Goal: Task Accomplishment & Management: Manage account settings

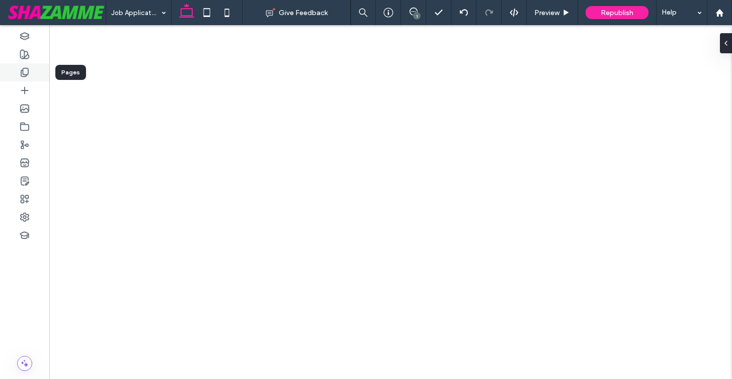
click at [23, 71] on use at bounding box center [24, 72] width 7 height 9
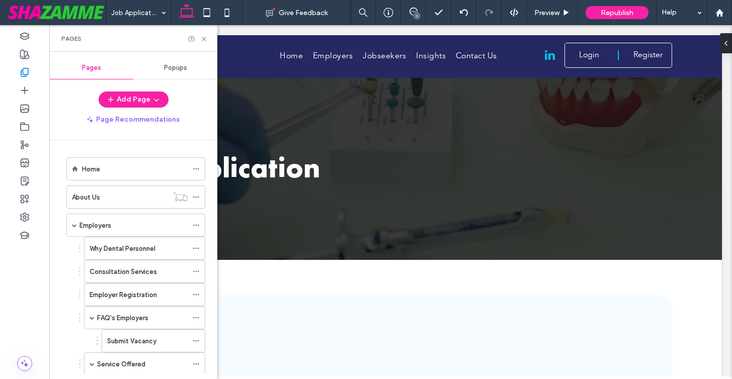
scroll to position [417, 0]
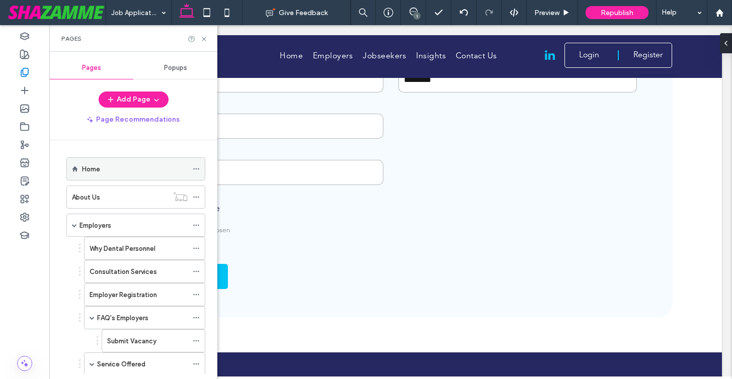
click at [195, 168] on icon at bounding box center [196, 168] width 7 height 7
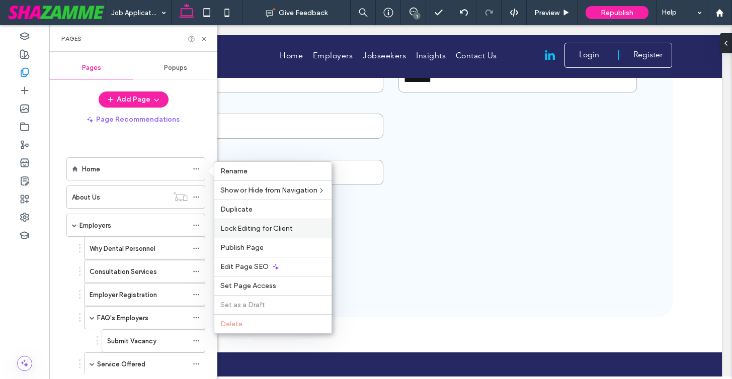
click at [250, 229] on span "Lock Editing for Client" at bounding box center [256, 228] width 72 height 9
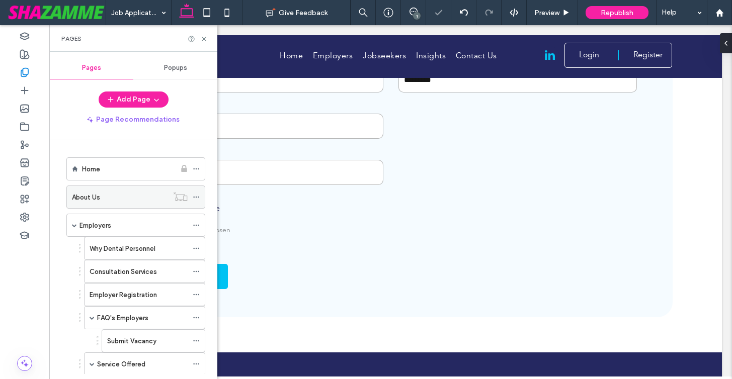
click at [197, 199] on icon at bounding box center [196, 197] width 7 height 7
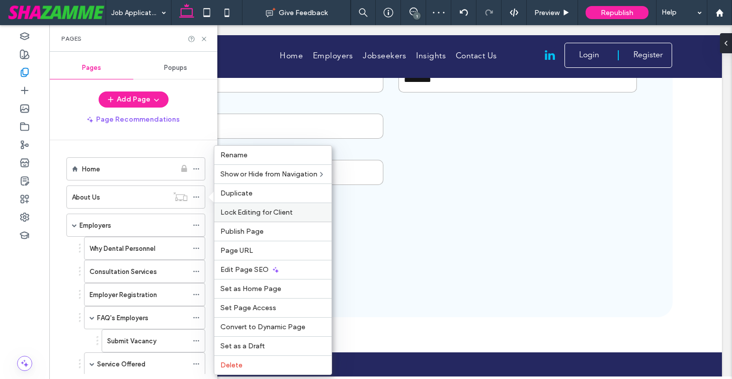
click at [244, 217] on div "Lock Editing for Client" at bounding box center [272, 212] width 117 height 19
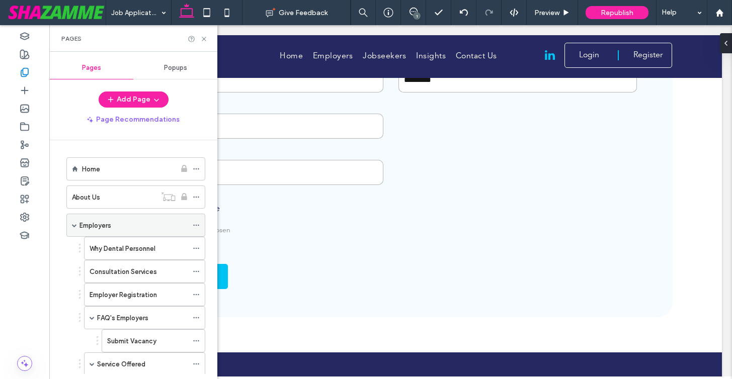
click at [197, 225] on use at bounding box center [196, 226] width 6 height 2
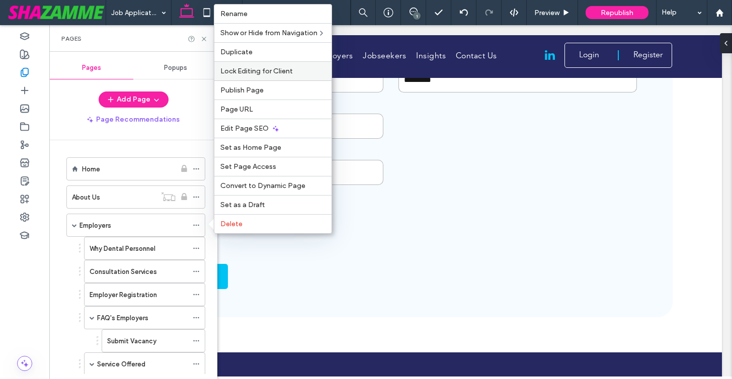
click at [280, 71] on span "Lock Editing for Client" at bounding box center [256, 71] width 72 height 9
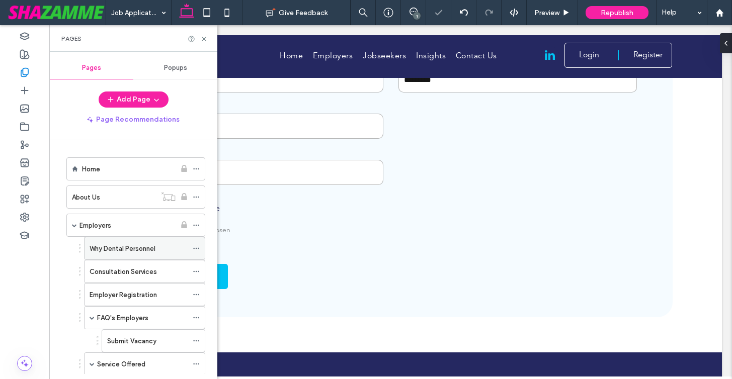
click at [195, 247] on icon at bounding box center [196, 248] width 7 height 7
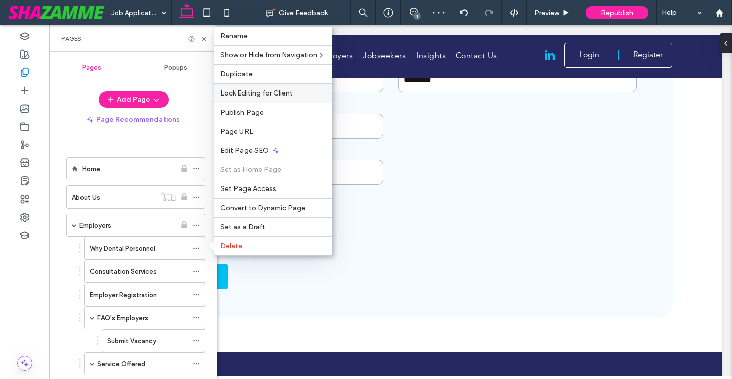
click at [257, 98] on div "Lock Editing for Client" at bounding box center [272, 92] width 117 height 19
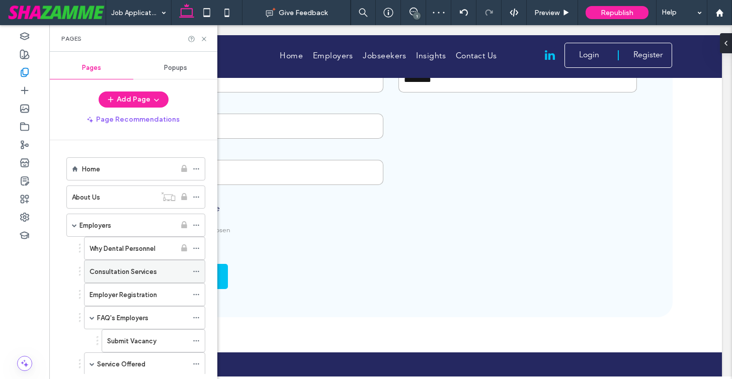
click at [195, 271] on icon at bounding box center [196, 271] width 7 height 7
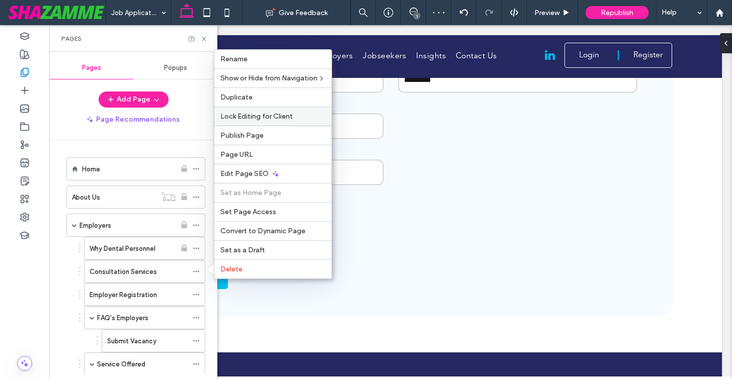
click at [255, 120] on span "Lock Editing for Client" at bounding box center [256, 116] width 72 height 9
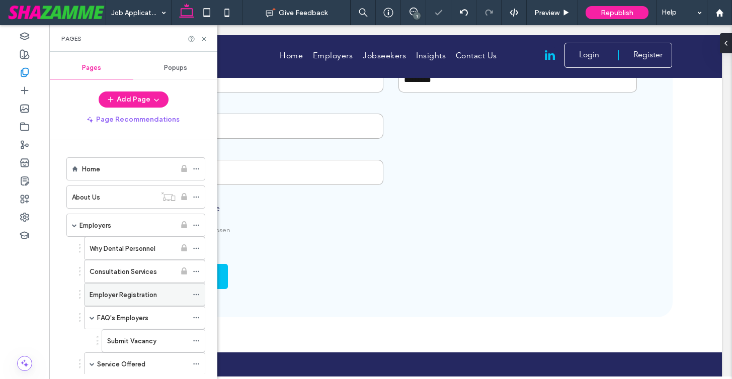
click at [196, 293] on icon at bounding box center [196, 294] width 7 height 7
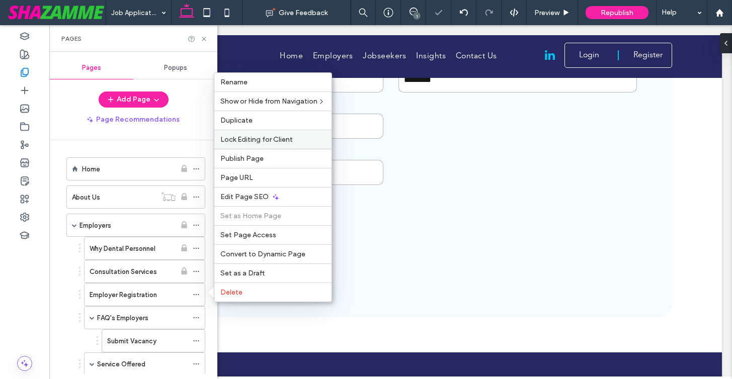
click at [258, 135] on span "Lock Editing for Client" at bounding box center [256, 139] width 72 height 9
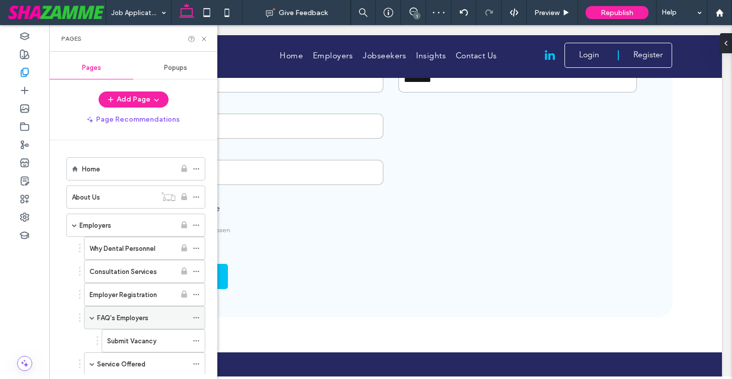
click at [195, 315] on icon at bounding box center [196, 317] width 7 height 7
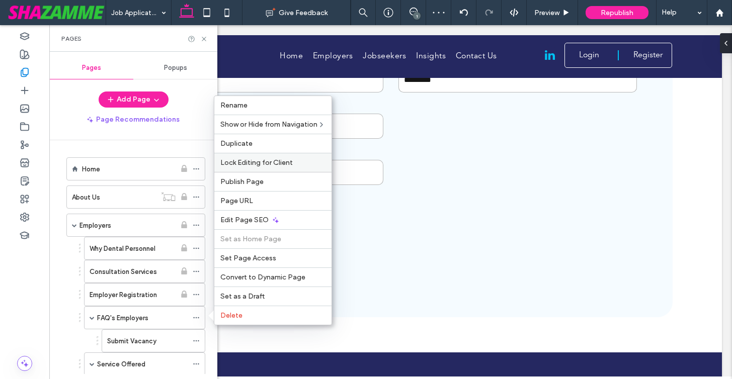
click at [264, 160] on span "Lock Editing for Client" at bounding box center [256, 162] width 72 height 9
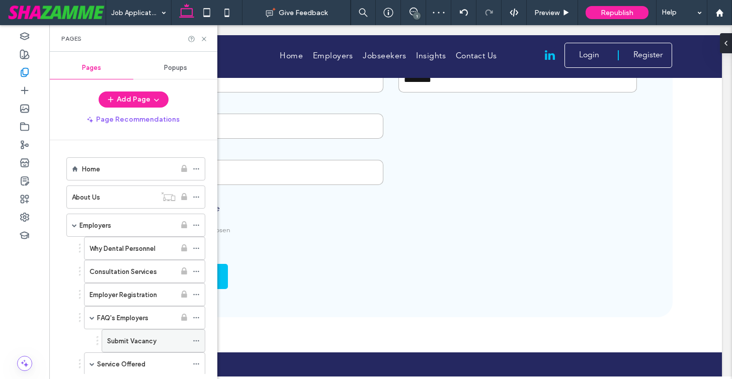
click at [196, 341] on icon at bounding box center [196, 340] width 7 height 7
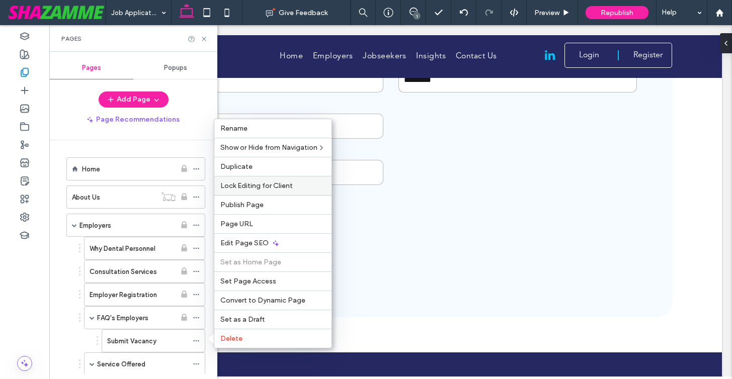
click at [252, 187] on span "Lock Editing for Client" at bounding box center [256, 186] width 72 height 9
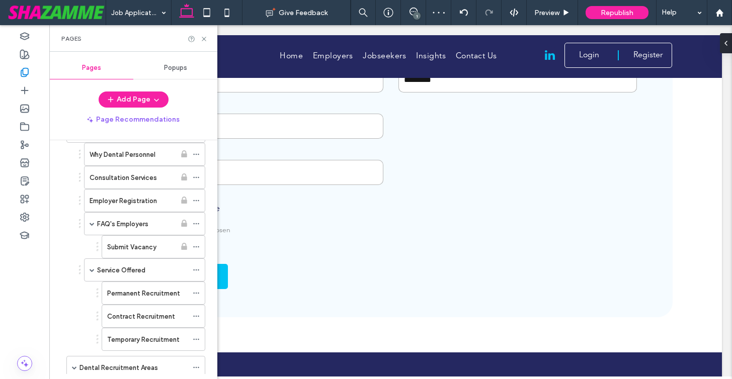
scroll to position [105, 0]
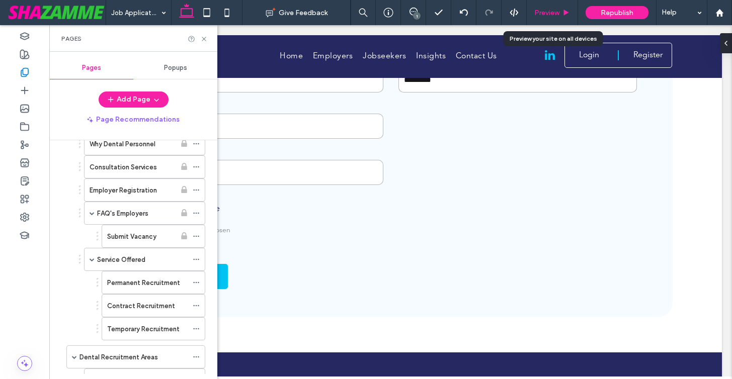
click at [556, 10] on span "Preview" at bounding box center [546, 13] width 25 height 9
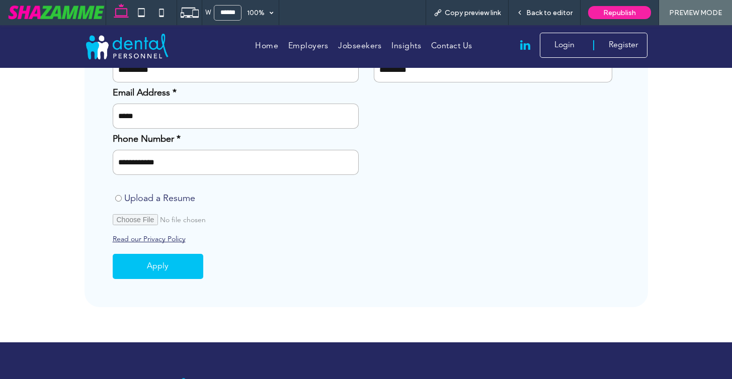
scroll to position [407, 0]
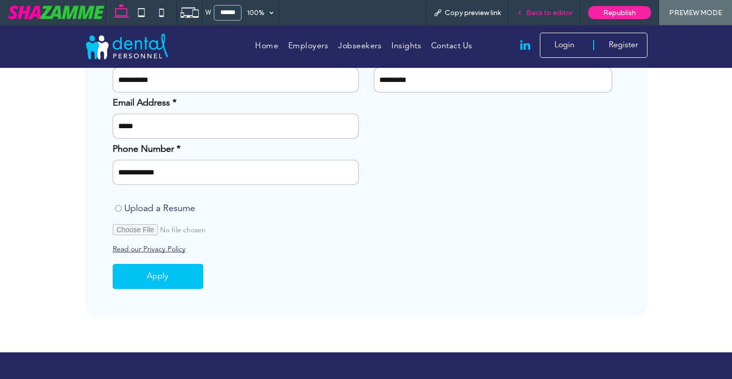
click at [545, 12] on span "Back to editor" at bounding box center [549, 13] width 46 height 9
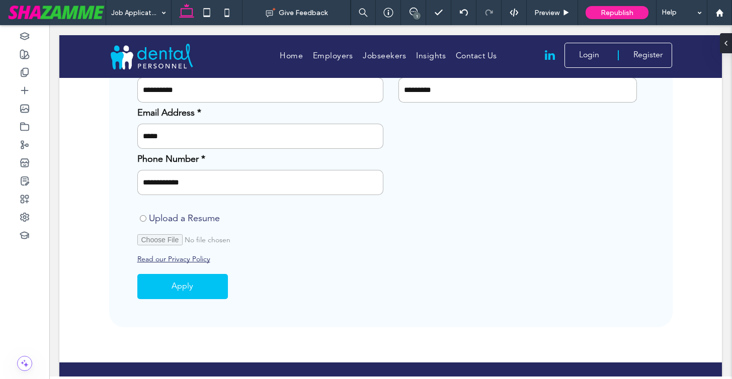
scroll to position [417, 0]
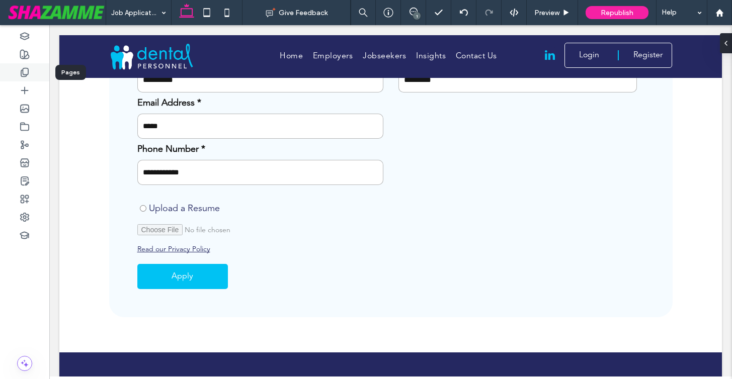
click at [25, 69] on icon at bounding box center [25, 72] width 10 height 10
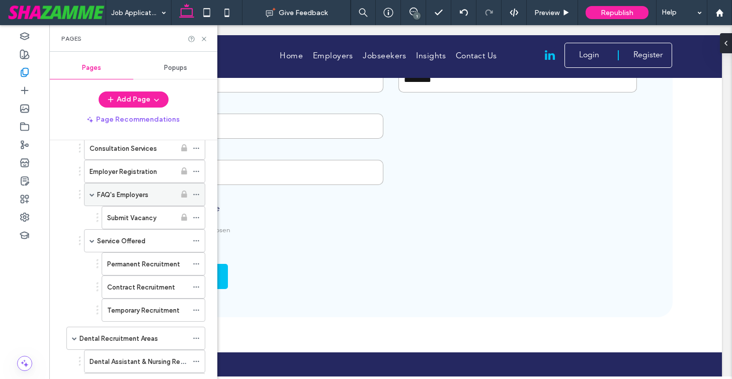
scroll to position [137, 0]
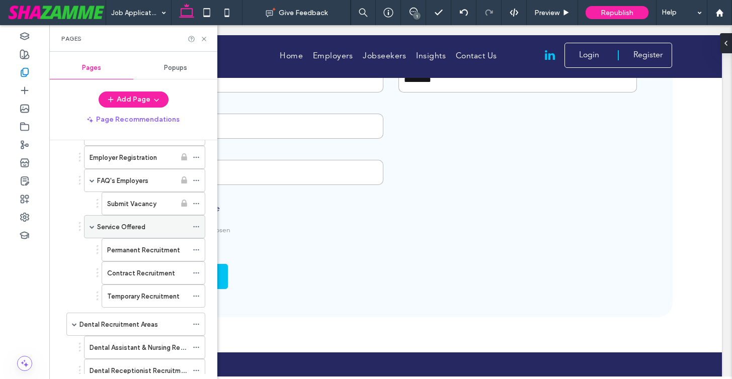
click at [192, 225] on div "Service Offered" at bounding box center [144, 226] width 121 height 23
click at [196, 226] on icon at bounding box center [196, 226] width 7 height 7
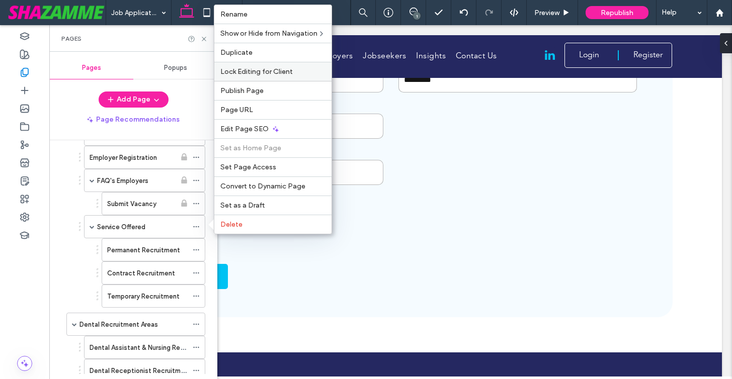
click at [304, 72] on label "Lock Editing for Client" at bounding box center [272, 71] width 105 height 9
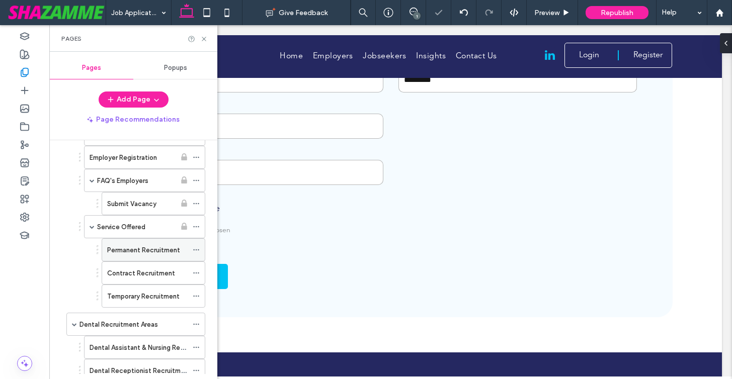
click at [196, 250] on use at bounding box center [196, 250] width 6 height 2
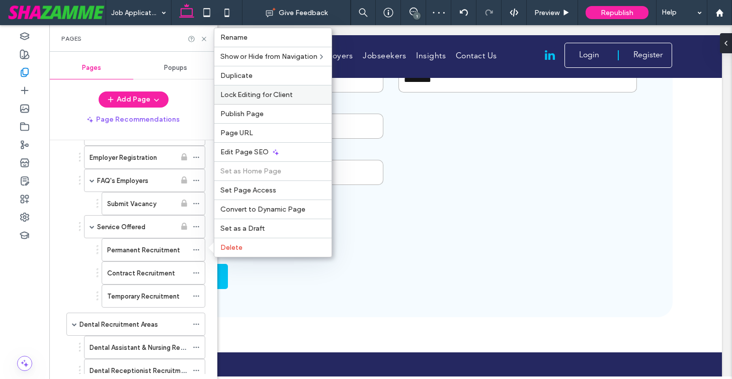
click at [260, 97] on span "Lock Editing for Client" at bounding box center [256, 95] width 72 height 9
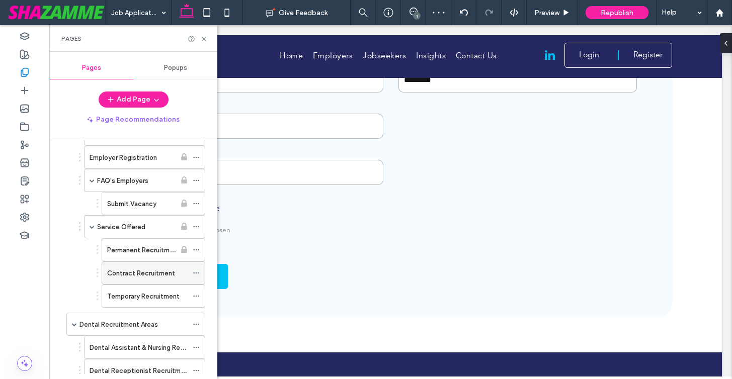
click at [197, 270] on icon at bounding box center [196, 273] width 7 height 7
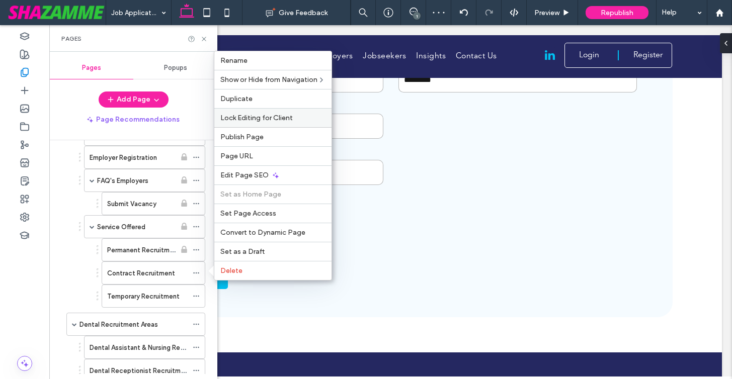
click at [254, 123] on div "Lock Editing for Client" at bounding box center [272, 117] width 117 height 19
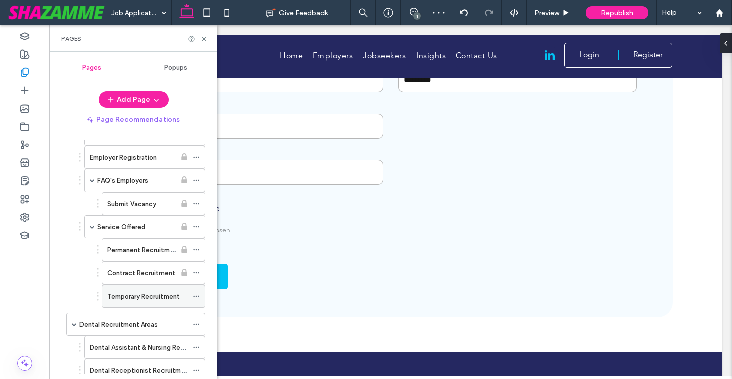
click at [193, 294] on icon at bounding box center [196, 296] width 7 height 7
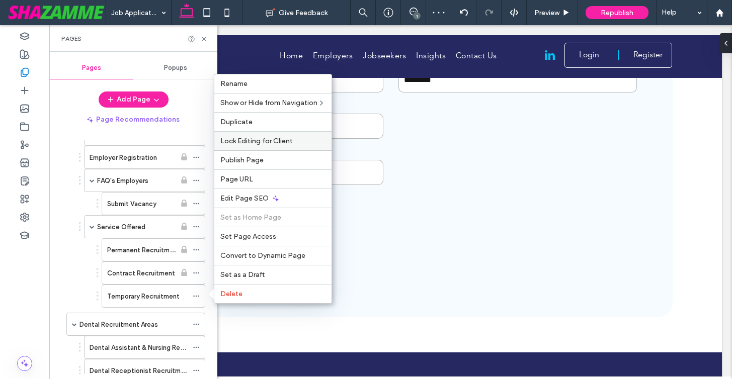
click at [255, 135] on div "Lock Editing for Client" at bounding box center [272, 140] width 117 height 19
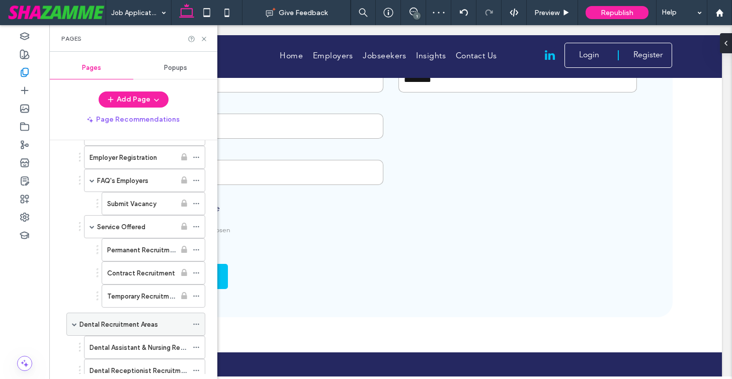
click at [196, 325] on icon at bounding box center [196, 324] width 7 height 7
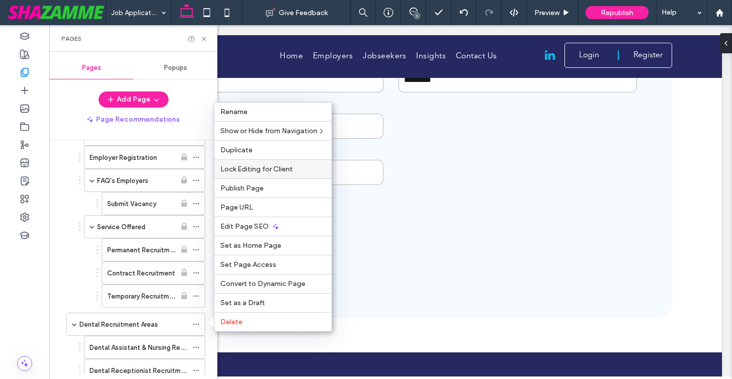
click at [256, 172] on span "Lock Editing for Client" at bounding box center [256, 169] width 72 height 9
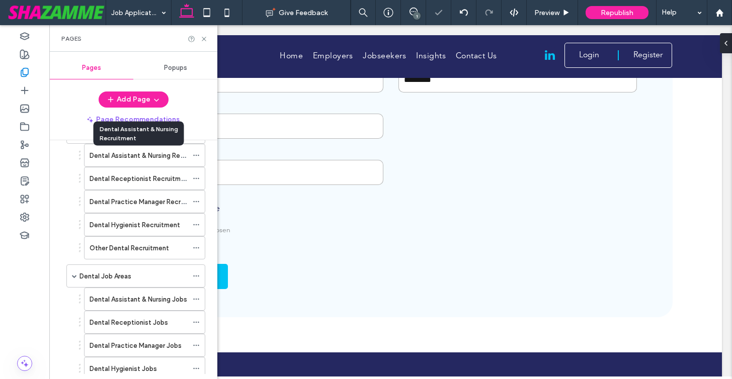
scroll to position [331, 0]
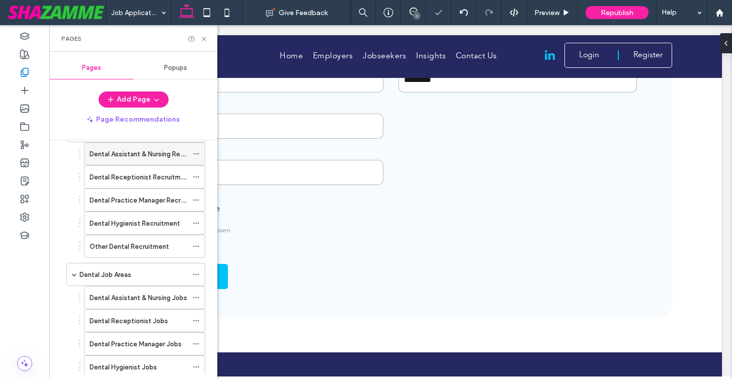
click at [195, 153] on icon at bounding box center [196, 153] width 7 height 7
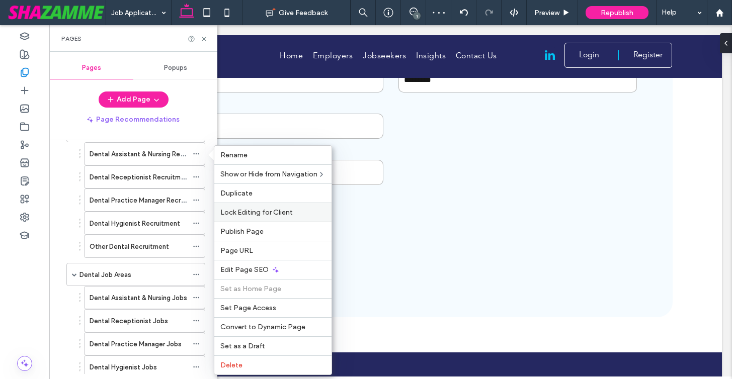
click at [249, 206] on div "Lock Editing for Client" at bounding box center [272, 212] width 117 height 19
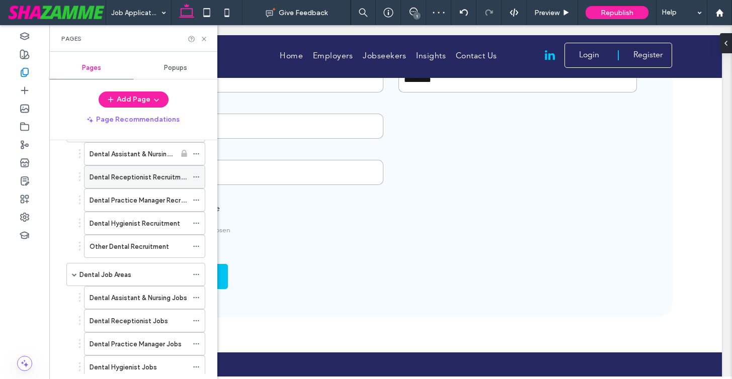
click at [197, 178] on icon at bounding box center [196, 177] width 7 height 7
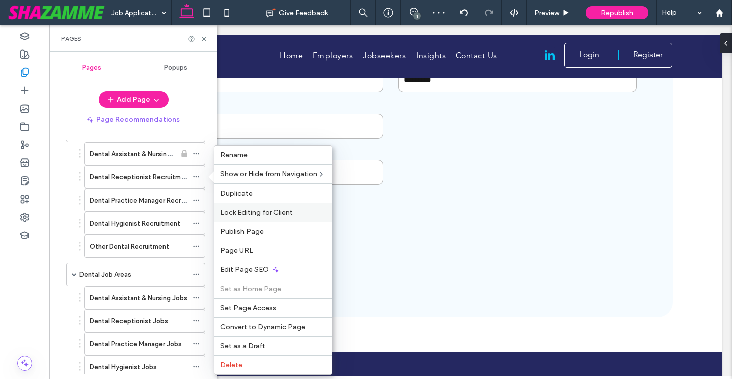
click at [237, 215] on span "Lock Editing for Client" at bounding box center [256, 212] width 72 height 9
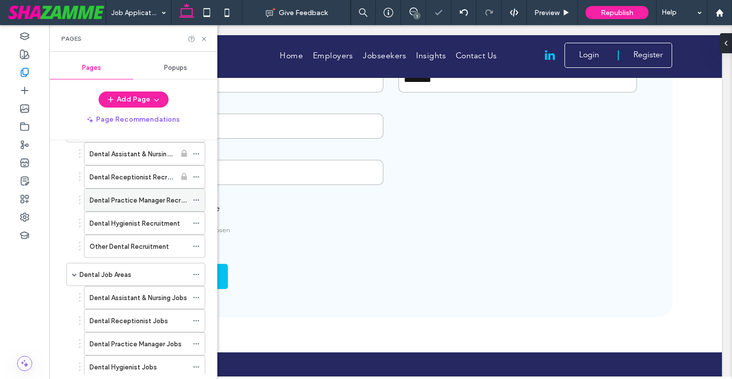
click at [196, 197] on icon at bounding box center [196, 200] width 7 height 7
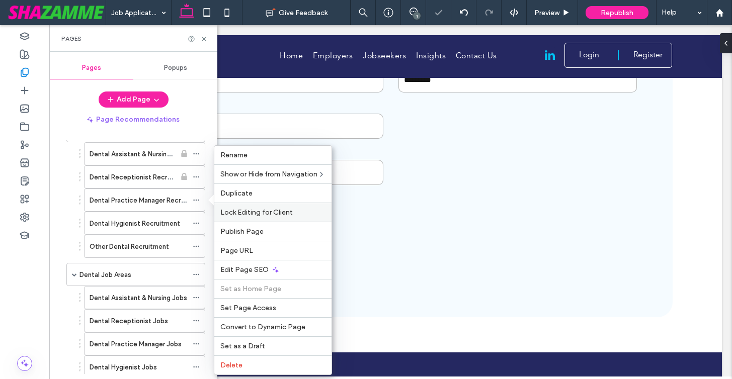
click at [238, 215] on span "Lock Editing for Client" at bounding box center [256, 212] width 72 height 9
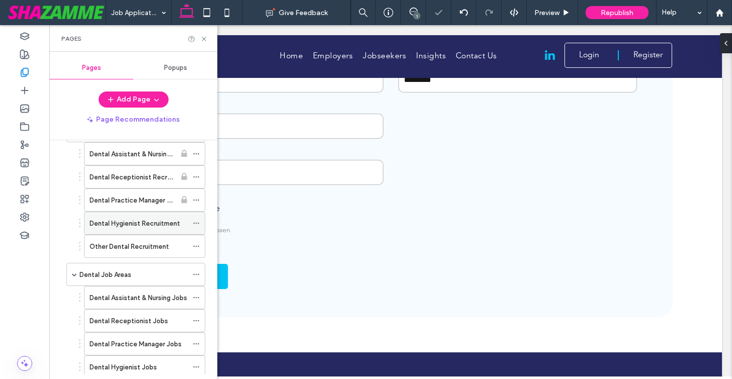
click at [196, 221] on icon at bounding box center [196, 223] width 7 height 7
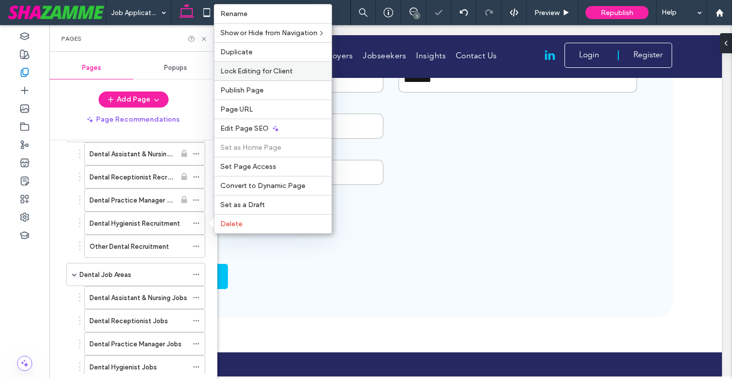
click at [288, 68] on span "Lock Editing for Client" at bounding box center [256, 71] width 72 height 9
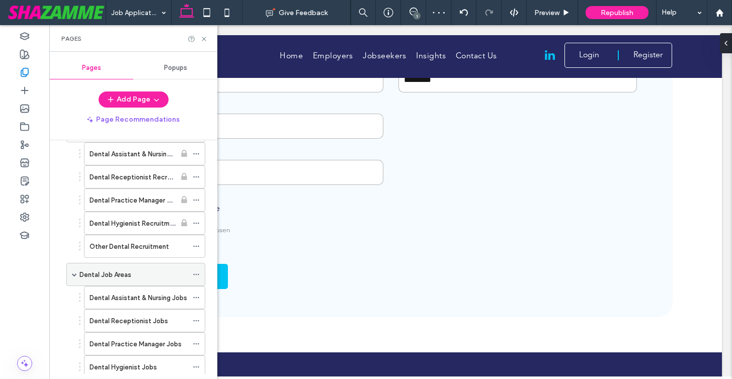
click at [195, 269] on span at bounding box center [196, 274] width 7 height 15
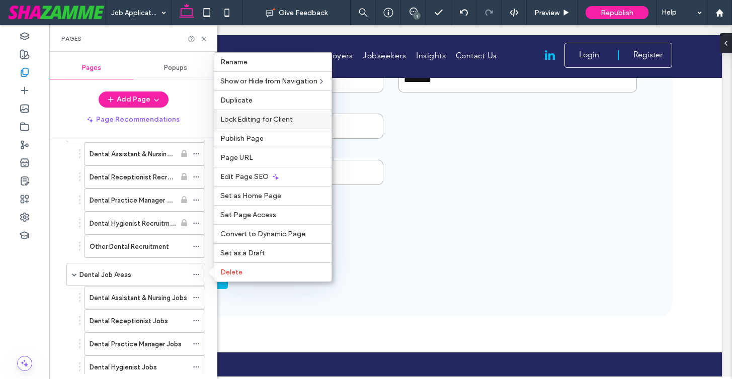
click at [257, 122] on span "Lock Editing for Client" at bounding box center [256, 119] width 72 height 9
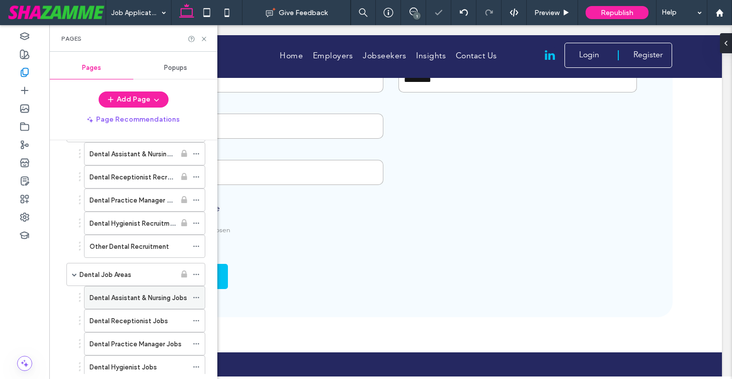
click at [197, 299] on icon at bounding box center [196, 297] width 7 height 7
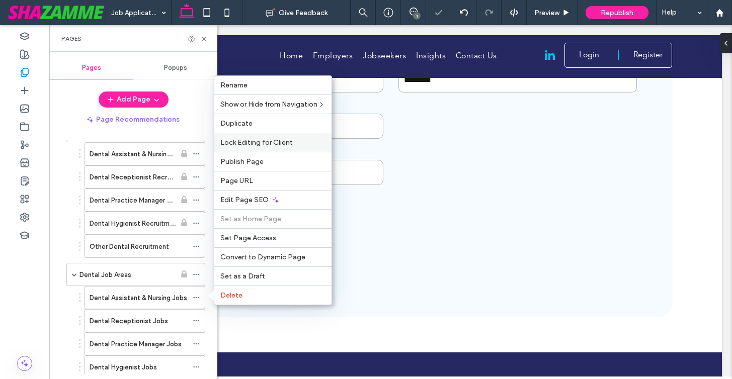
click at [245, 149] on div "Lock Editing for Client" at bounding box center [272, 142] width 117 height 19
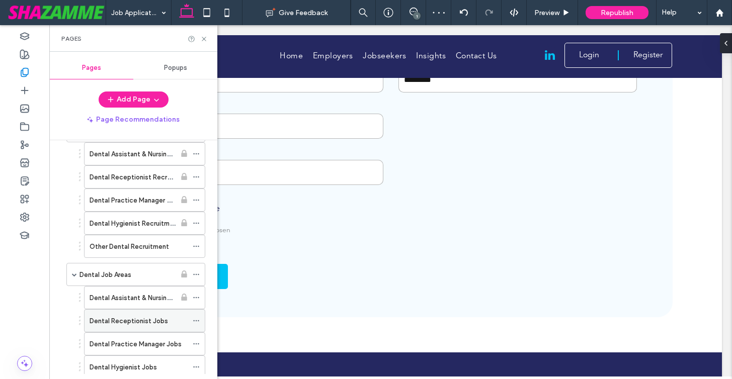
click at [198, 315] on span at bounding box center [196, 320] width 7 height 15
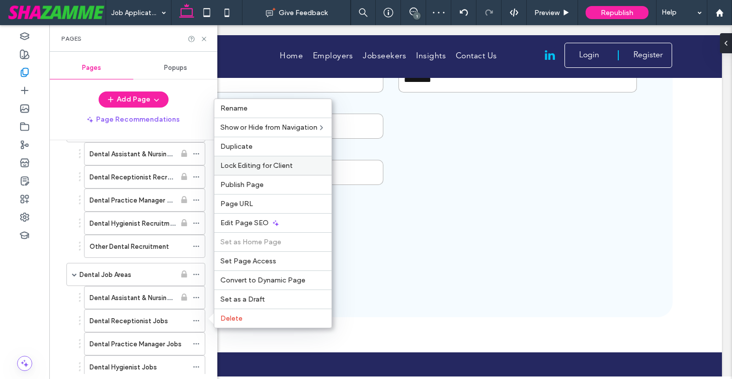
click at [265, 161] on span "Lock Editing for Client" at bounding box center [256, 165] width 72 height 9
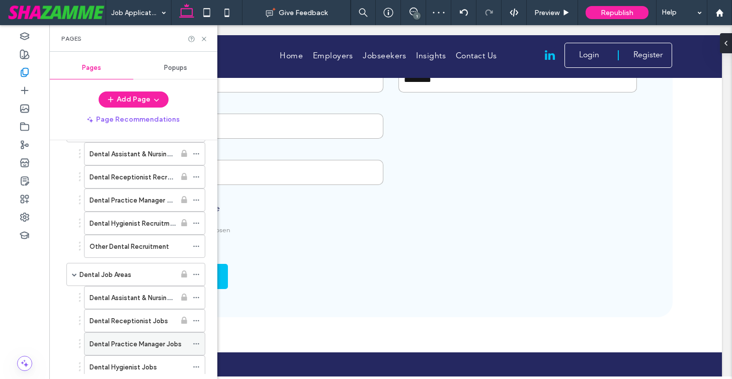
click at [196, 344] on use at bounding box center [196, 345] width 6 height 2
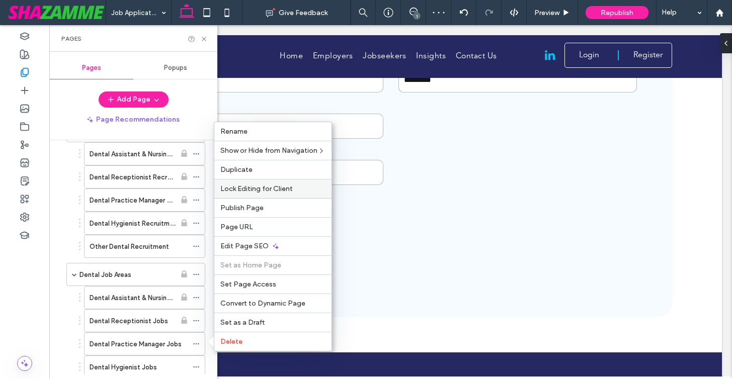
click at [259, 190] on span "Lock Editing for Client" at bounding box center [256, 189] width 72 height 9
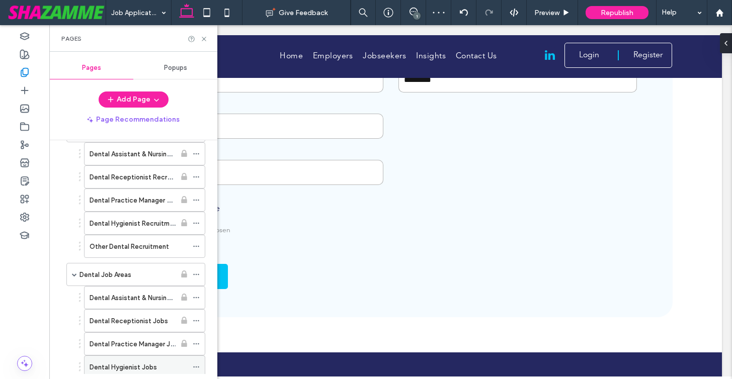
click at [196, 368] on icon at bounding box center [196, 367] width 7 height 7
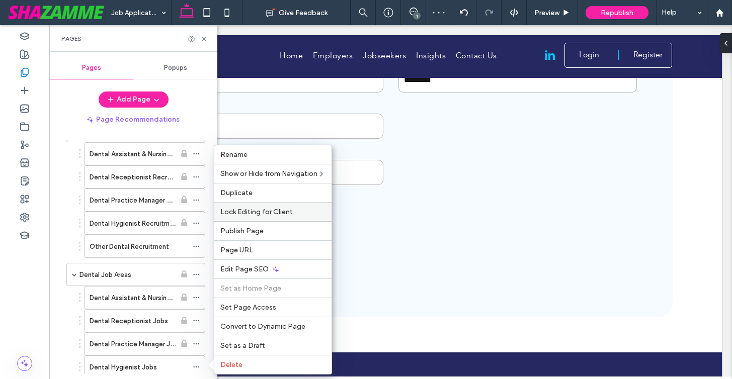
click at [246, 212] on span "Lock Editing for Client" at bounding box center [256, 212] width 72 height 9
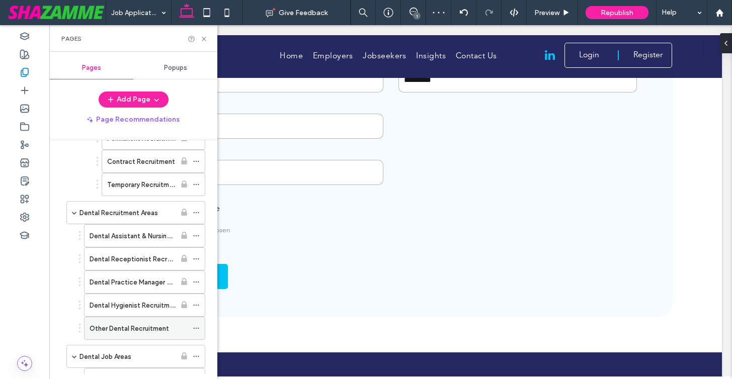
scroll to position [237, 0]
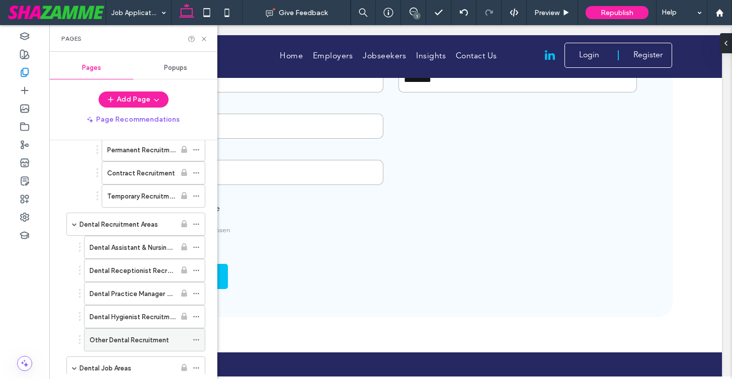
click at [198, 339] on use at bounding box center [196, 340] width 6 height 2
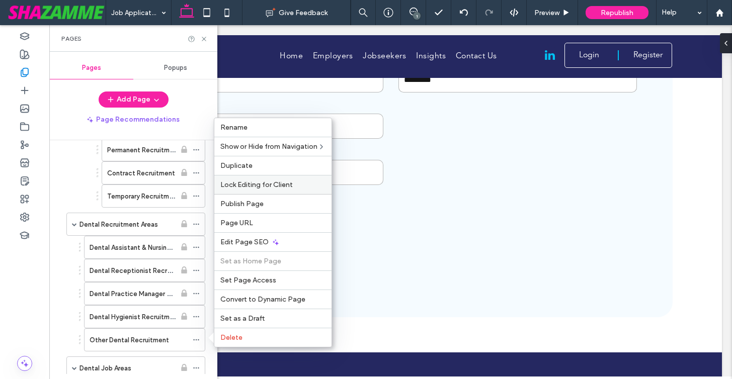
click at [261, 186] on span "Lock Editing for Client" at bounding box center [256, 185] width 72 height 9
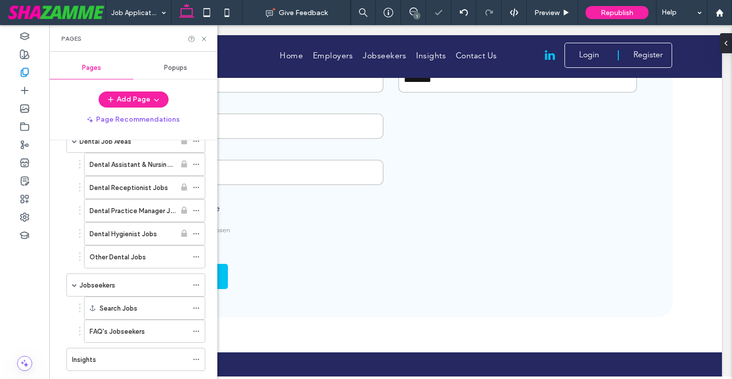
scroll to position [467, 0]
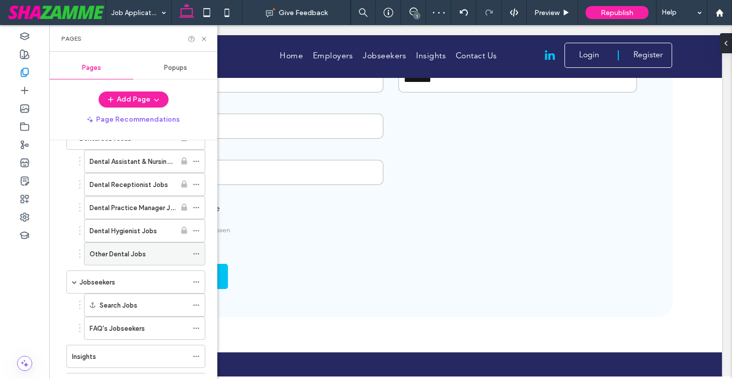
click at [196, 252] on icon at bounding box center [196, 253] width 7 height 7
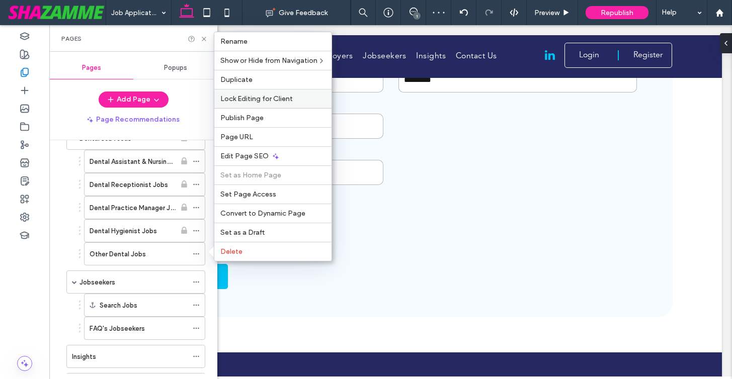
click at [260, 96] on span "Lock Editing for Client" at bounding box center [256, 99] width 72 height 9
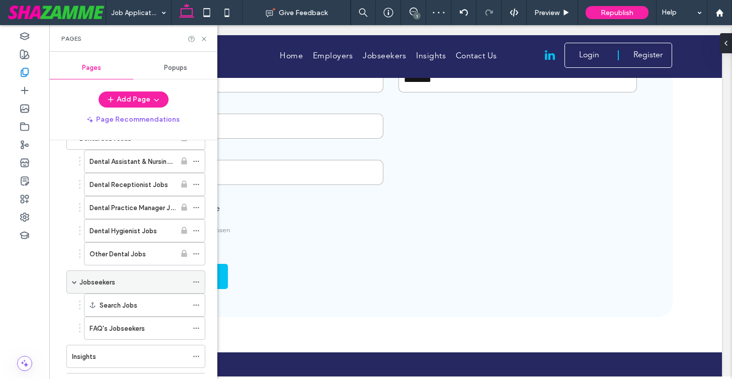
click at [196, 279] on icon at bounding box center [196, 282] width 7 height 7
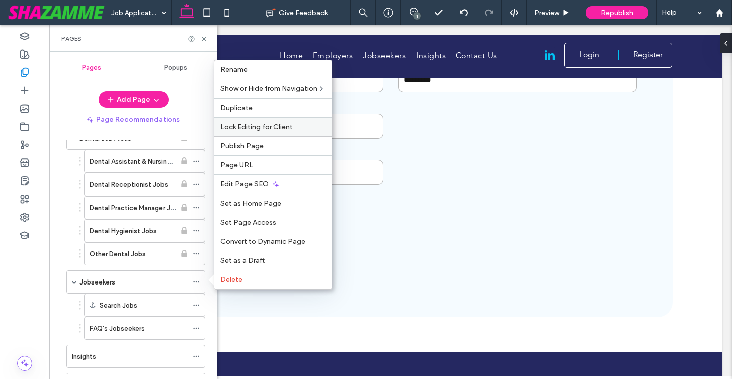
click at [248, 126] on span "Lock Editing for Client" at bounding box center [256, 127] width 72 height 9
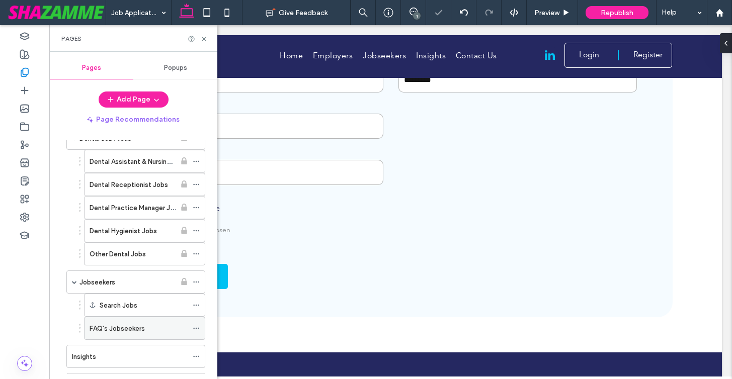
click at [196, 330] on icon at bounding box center [196, 328] width 7 height 7
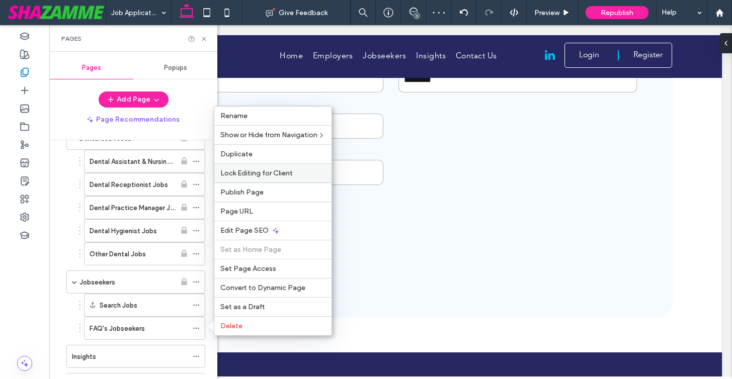
click at [241, 169] on span "Lock Editing for Client" at bounding box center [256, 173] width 72 height 9
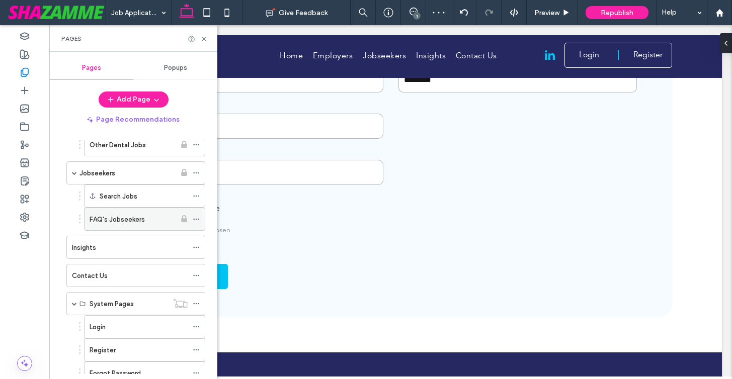
scroll to position [599, 0]
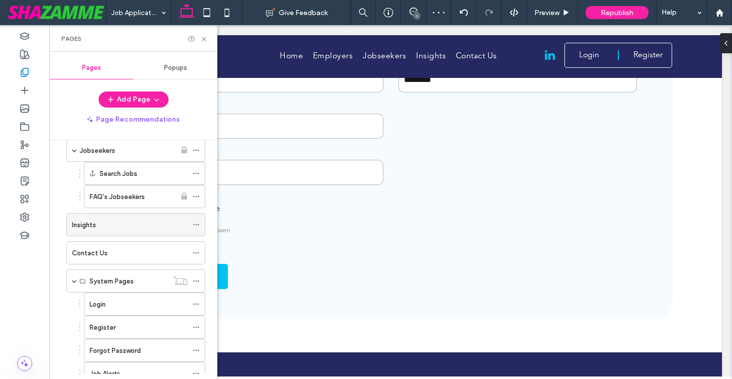
click at [197, 221] on icon at bounding box center [196, 224] width 7 height 7
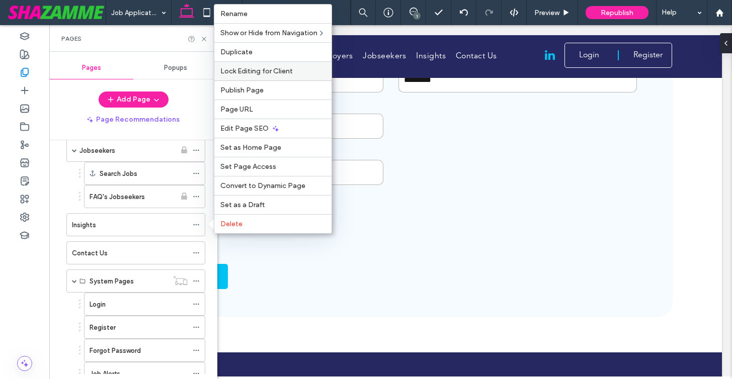
click at [262, 71] on span "Lock Editing for Client" at bounding box center [256, 71] width 72 height 9
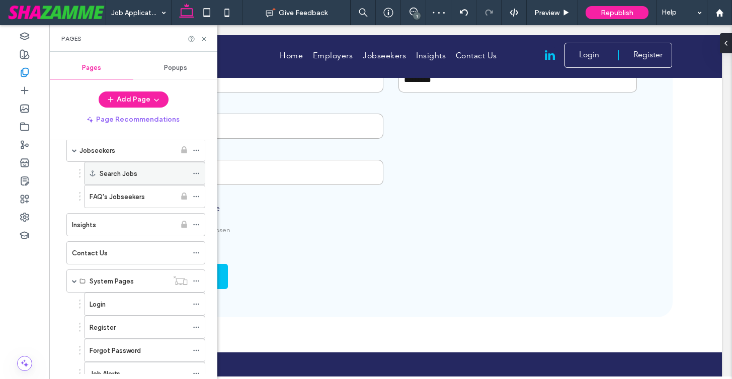
click at [194, 173] on icon at bounding box center [196, 173] width 7 height 7
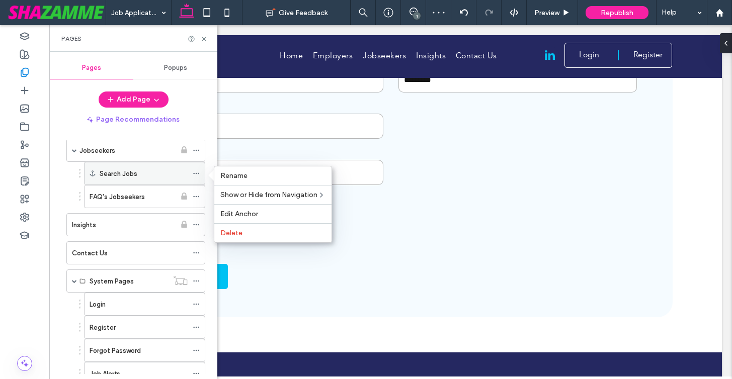
click at [194, 173] on icon at bounding box center [196, 173] width 7 height 7
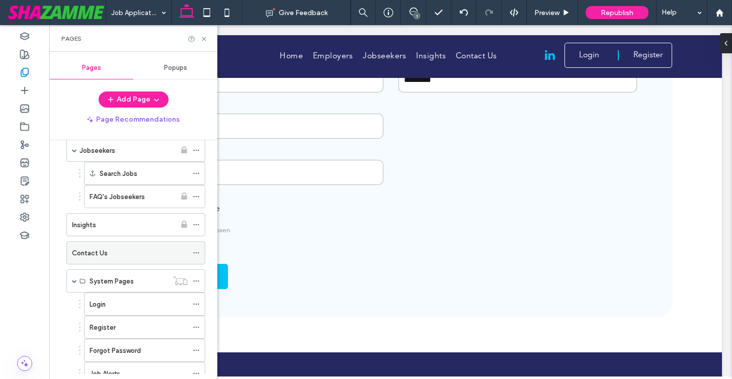
click at [193, 252] on icon at bounding box center [196, 252] width 7 height 7
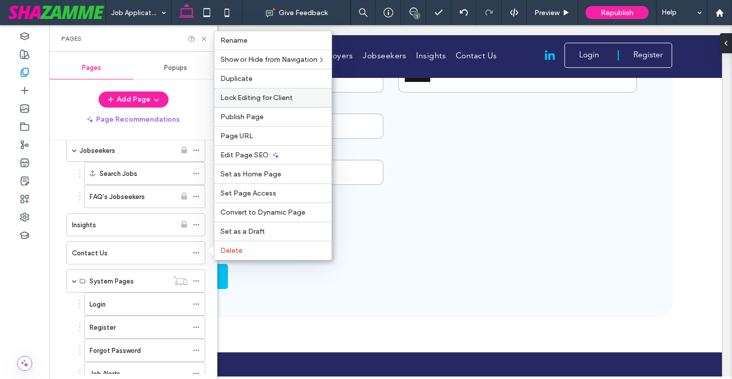
click at [274, 100] on span "Lock Editing for Client" at bounding box center [256, 98] width 72 height 9
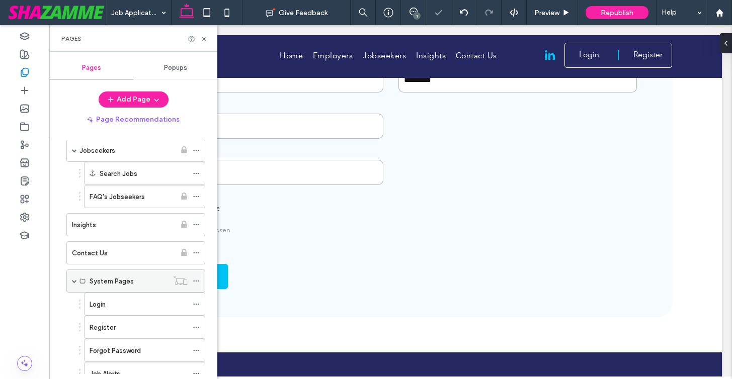
click at [196, 279] on icon at bounding box center [196, 281] width 7 height 7
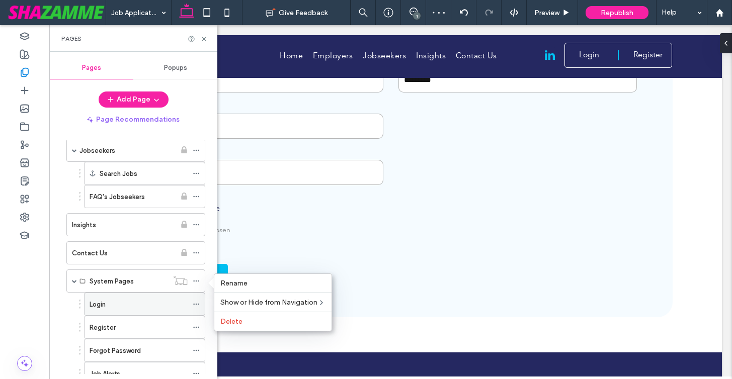
click at [195, 303] on icon at bounding box center [196, 304] width 7 height 7
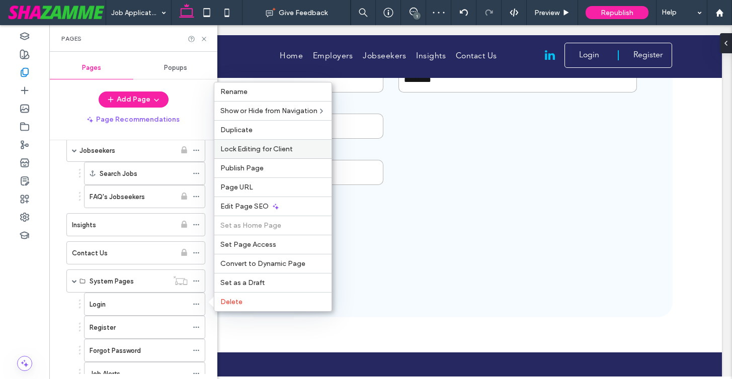
click at [258, 145] on span "Lock Editing for Client" at bounding box center [256, 149] width 72 height 9
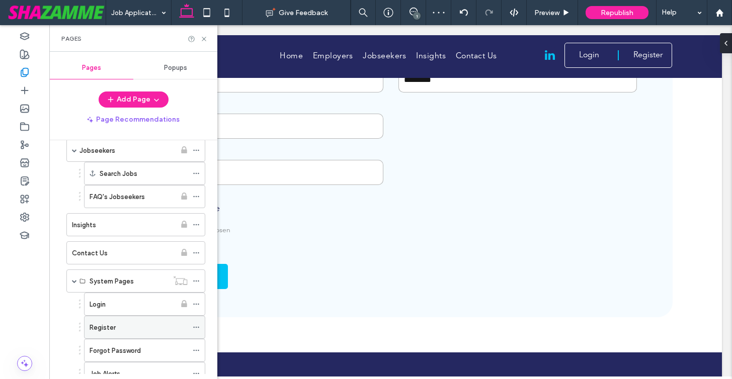
click at [197, 327] on icon at bounding box center [196, 327] width 7 height 7
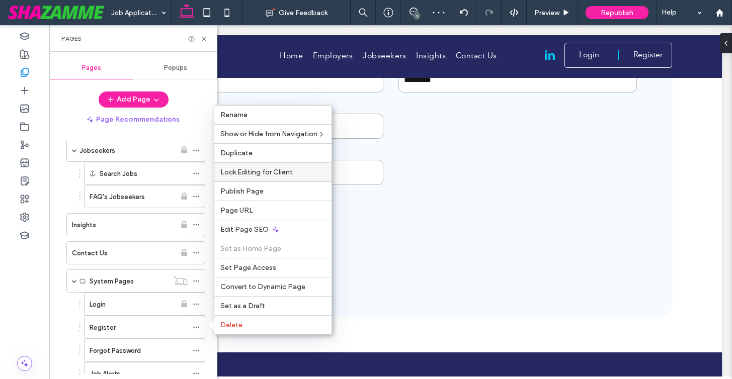
click at [252, 179] on div "Lock Editing for Client" at bounding box center [272, 171] width 117 height 19
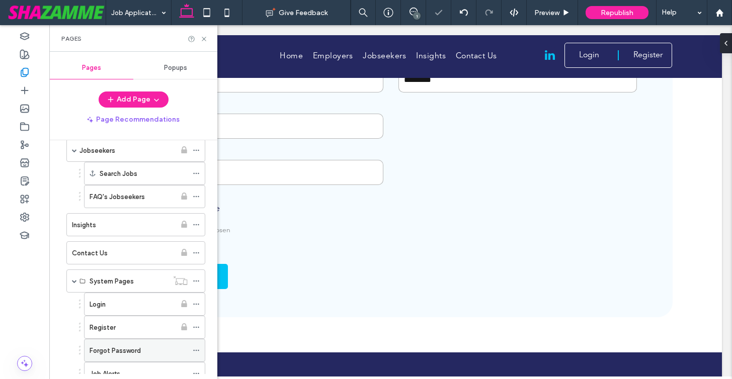
click at [197, 350] on icon at bounding box center [196, 350] width 7 height 7
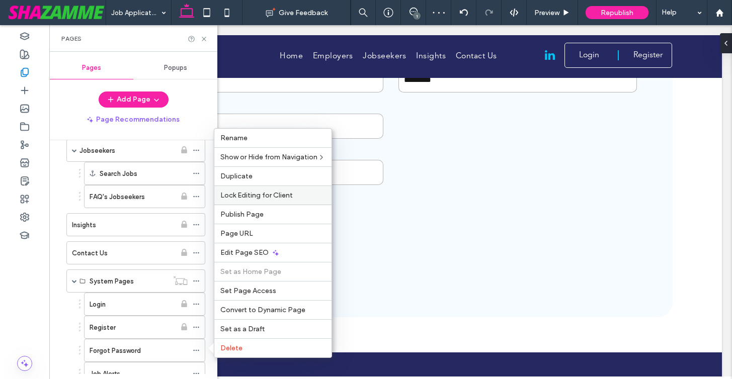
click at [246, 196] on span "Lock Editing for Client" at bounding box center [256, 195] width 72 height 9
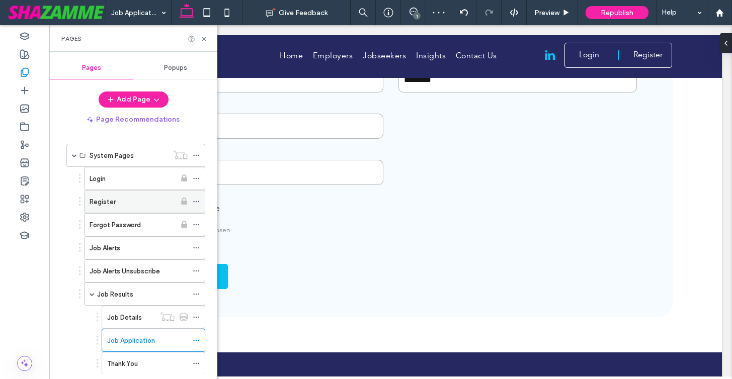
scroll to position [747, 0]
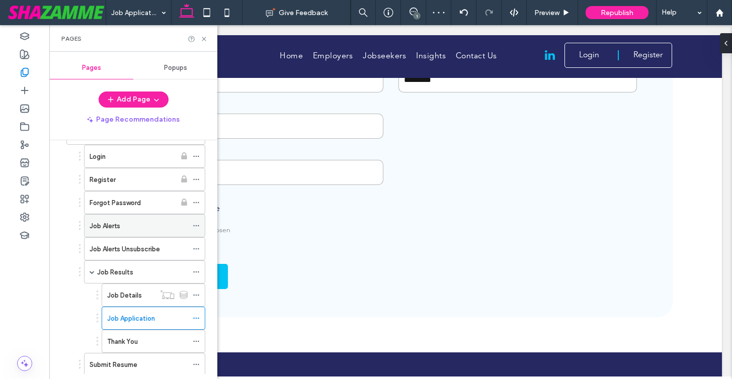
click at [194, 221] on span at bounding box center [196, 225] width 7 height 15
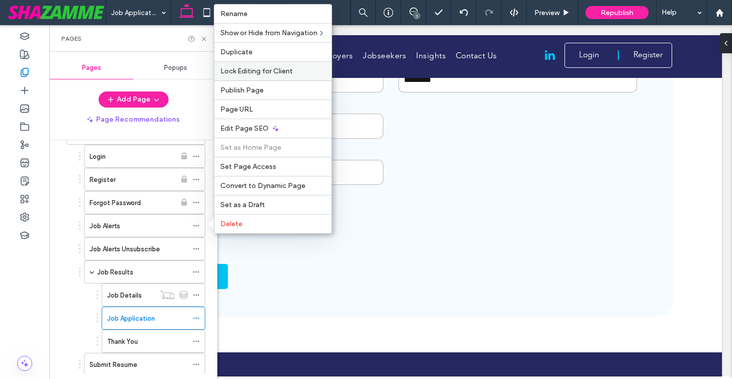
click at [266, 75] on div "Lock Editing for Client" at bounding box center [272, 70] width 117 height 19
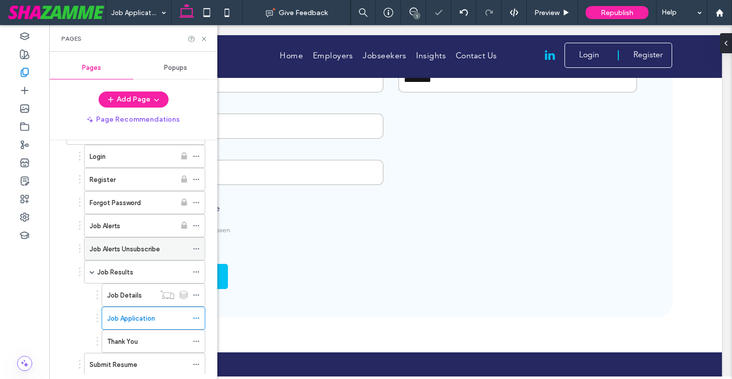
click at [199, 248] on icon at bounding box center [196, 248] width 7 height 7
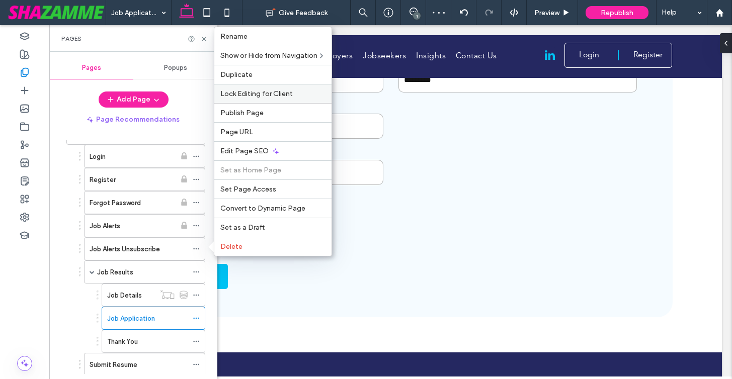
click at [279, 99] on div "Lock Editing for Client" at bounding box center [272, 93] width 117 height 19
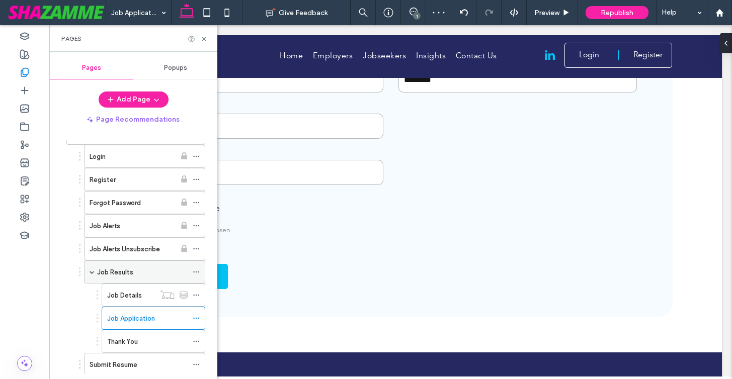
click at [197, 270] on icon at bounding box center [196, 272] width 7 height 7
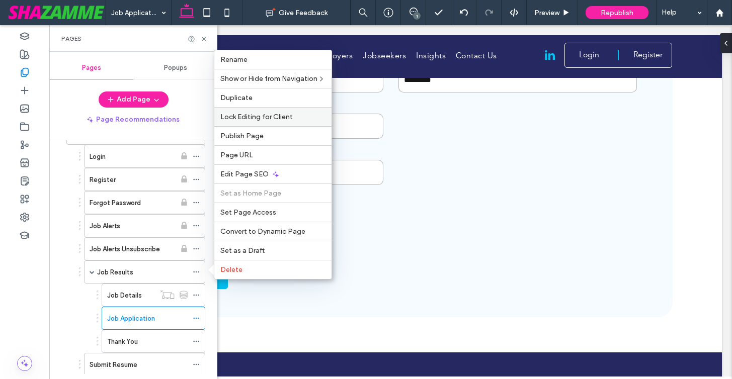
click at [291, 116] on span "Lock Editing for Client" at bounding box center [256, 117] width 72 height 9
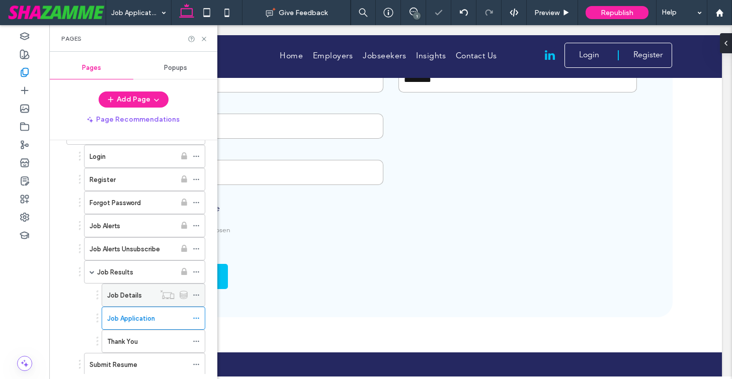
click at [198, 295] on use at bounding box center [196, 296] width 6 height 2
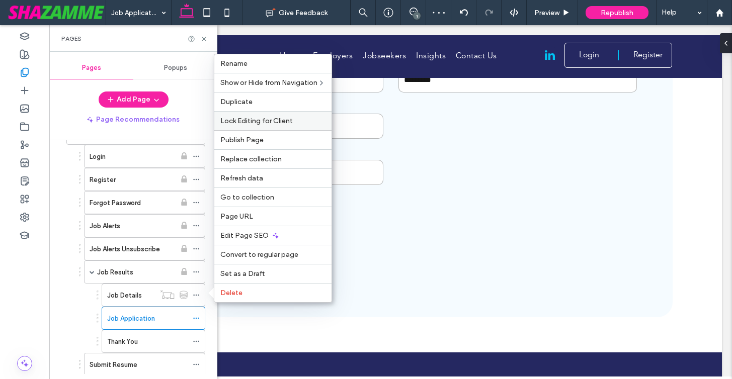
click at [269, 125] on div "Lock Editing for Client" at bounding box center [272, 120] width 117 height 19
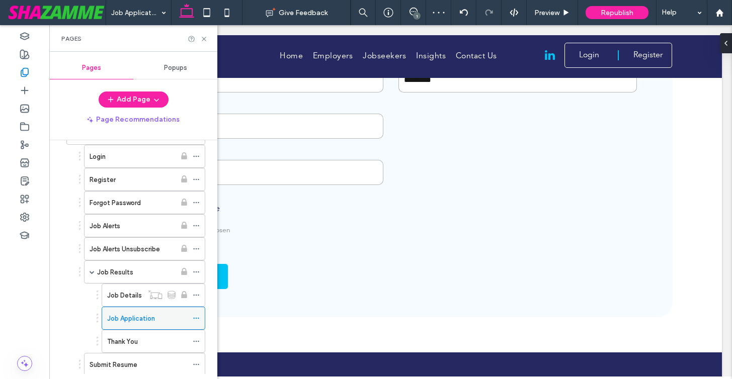
click at [195, 319] on icon at bounding box center [196, 318] width 7 height 7
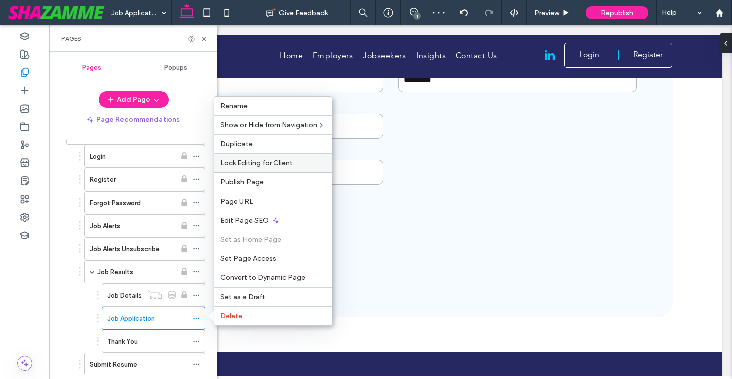
click at [250, 165] on span "Lock Editing for Client" at bounding box center [256, 163] width 72 height 9
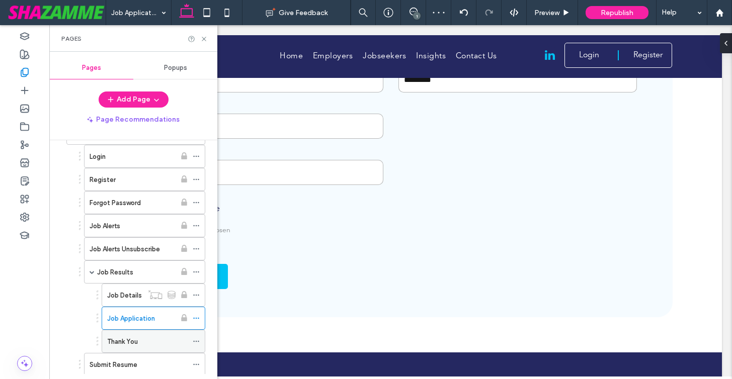
click at [194, 342] on icon at bounding box center [196, 341] width 7 height 7
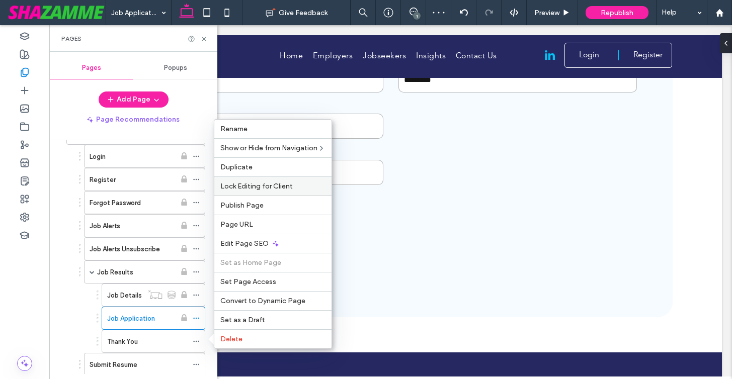
click at [230, 185] on span "Lock Editing for Client" at bounding box center [256, 186] width 72 height 9
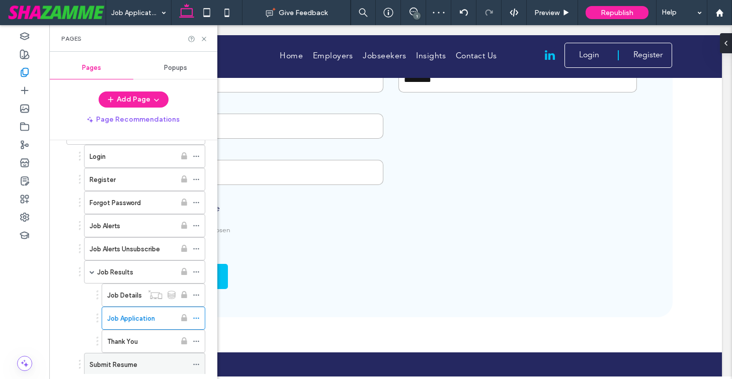
click at [195, 362] on icon at bounding box center [196, 364] width 7 height 7
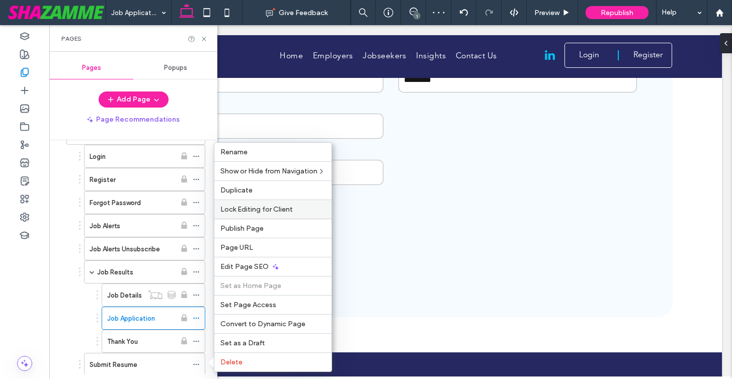
click at [229, 217] on div "Lock Editing for Client" at bounding box center [272, 209] width 117 height 19
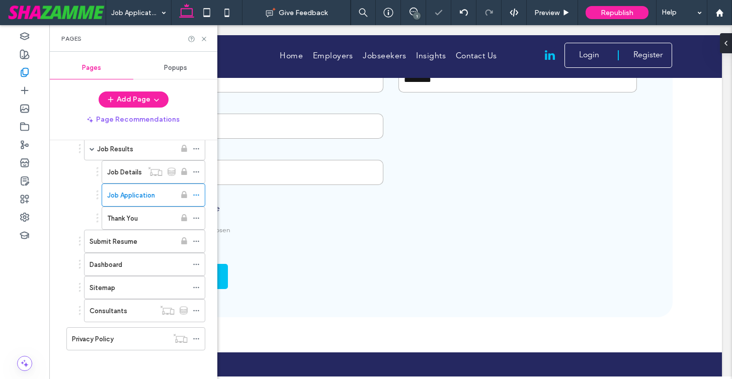
scroll to position [872, 0]
click at [193, 265] on icon at bounding box center [196, 263] width 7 height 7
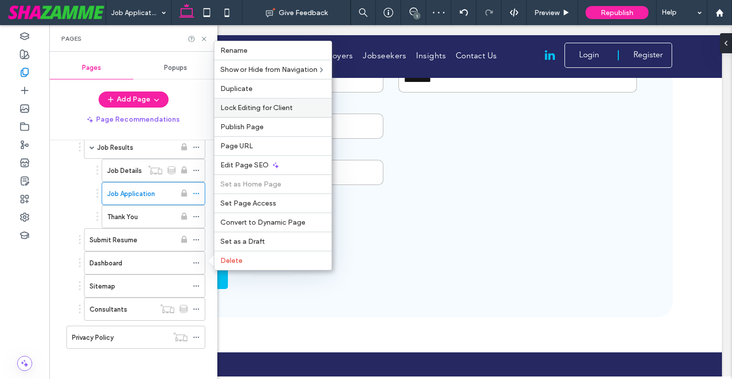
click at [258, 106] on span "Lock Editing for Client" at bounding box center [256, 108] width 72 height 9
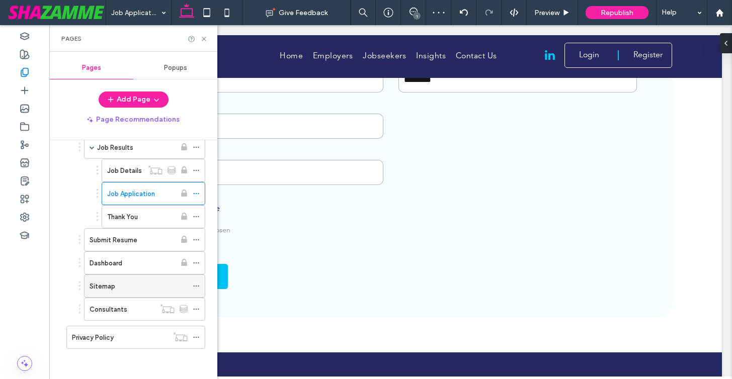
click at [198, 284] on icon at bounding box center [196, 286] width 7 height 7
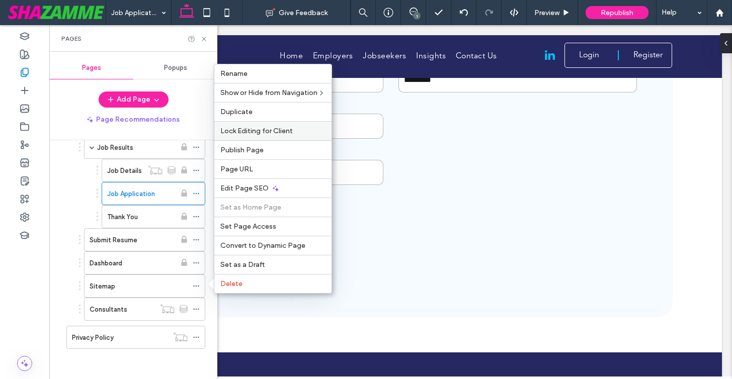
click at [259, 130] on span "Lock Editing for Client" at bounding box center [256, 131] width 72 height 9
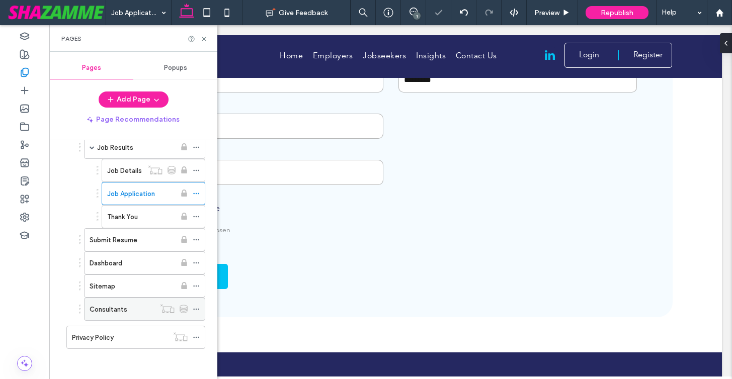
click at [196, 309] on use at bounding box center [196, 310] width 6 height 2
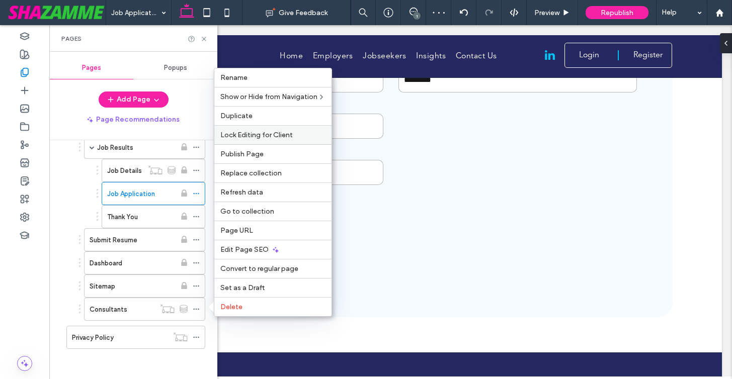
click at [263, 132] on span "Lock Editing for Client" at bounding box center [256, 135] width 72 height 9
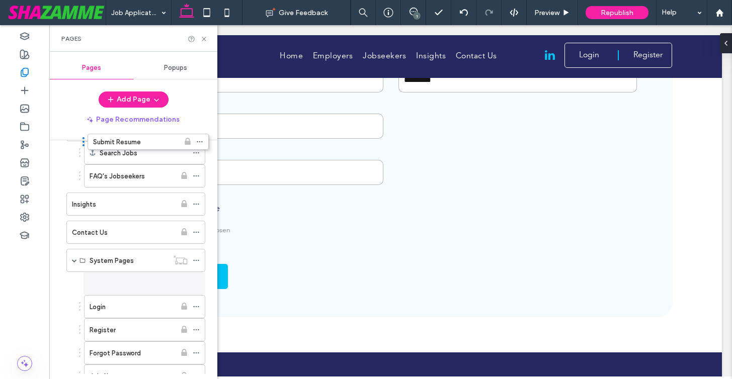
scroll to position [569, 0]
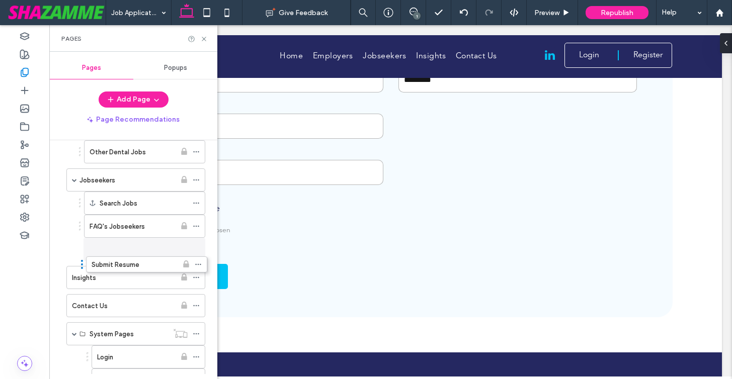
drag, startPoint x: 79, startPoint y: 337, endPoint x: 81, endPoint y: 259, distance: 78.0
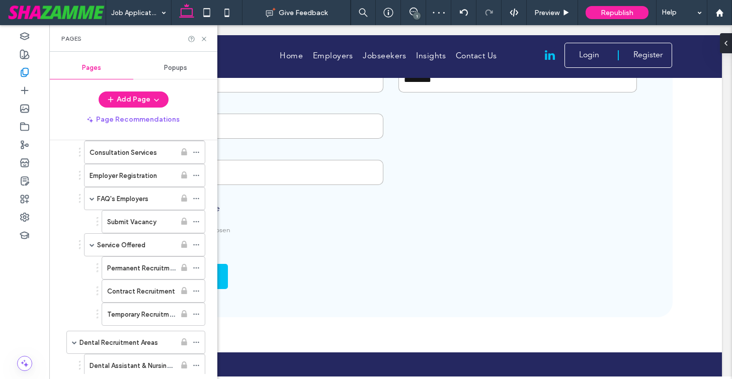
scroll to position [62, 0]
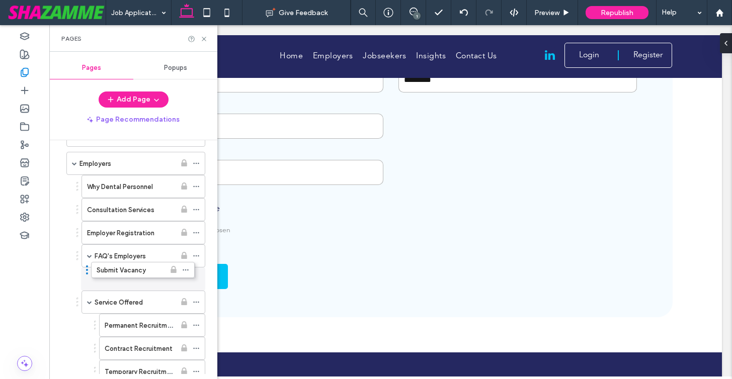
drag, startPoint x: 98, startPoint y: 275, endPoint x: 87, endPoint y: 264, distance: 14.9
click at [91, 300] on span at bounding box center [89, 302] width 5 height 5
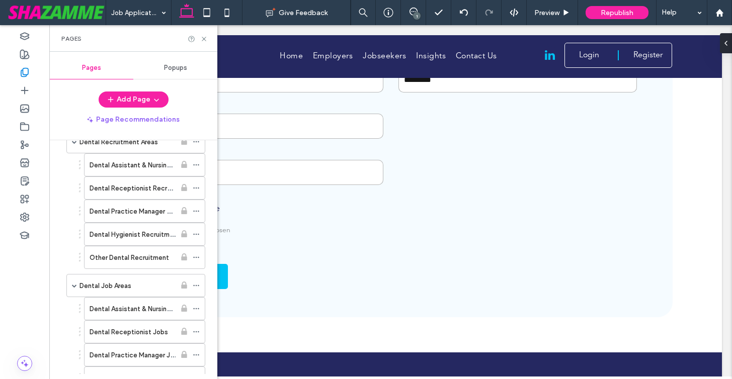
scroll to position [0, 0]
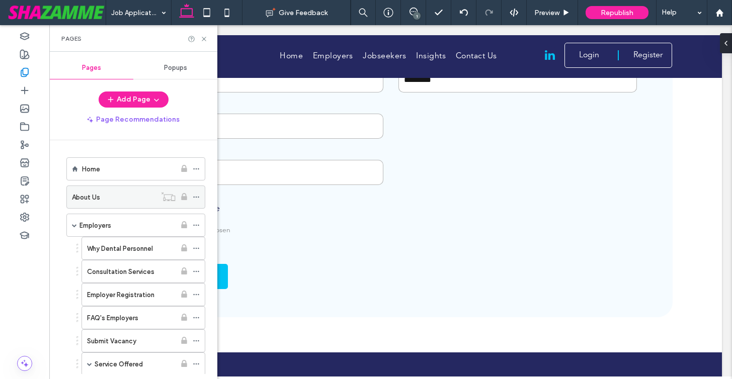
click at [128, 191] on div "About Us" at bounding box center [114, 197] width 84 height 22
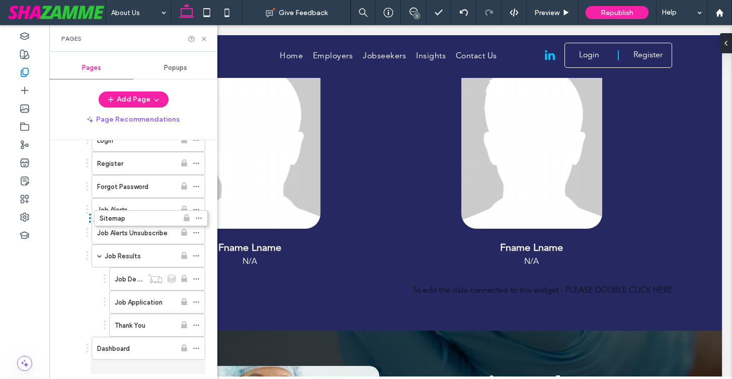
scroll to position [737, 0]
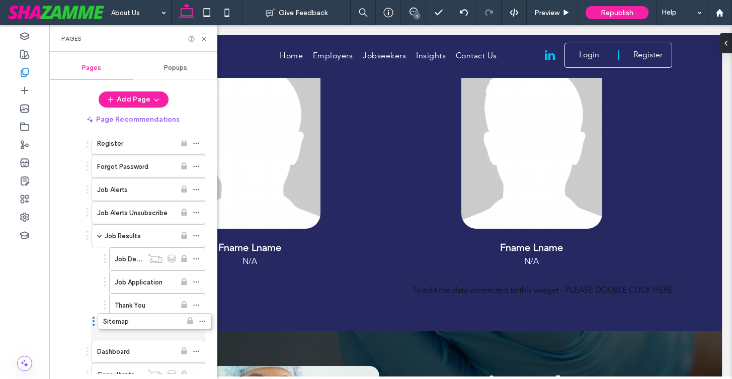
drag, startPoint x: 88, startPoint y: 371, endPoint x: 94, endPoint y: 319, distance: 52.2
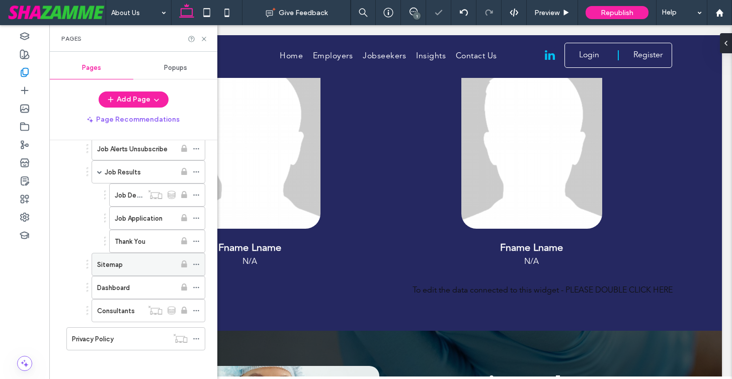
scroll to position [802, 0]
drag, startPoint x: 87, startPoint y: 306, endPoint x: 89, endPoint y: 253, distance: 52.4
drag, startPoint x: 88, startPoint y: 282, endPoint x: 92, endPoint y: 318, distance: 36.0
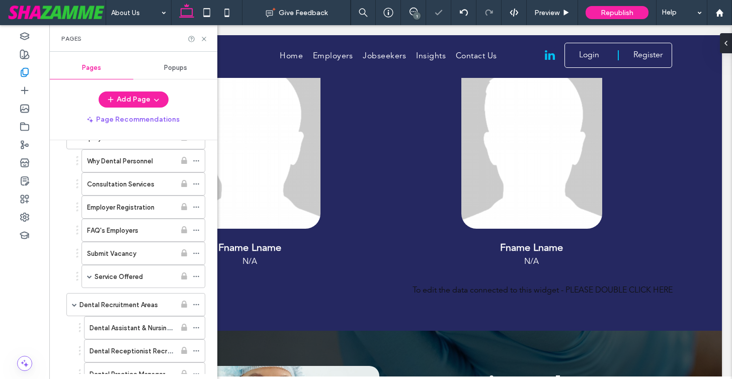
scroll to position [0, 0]
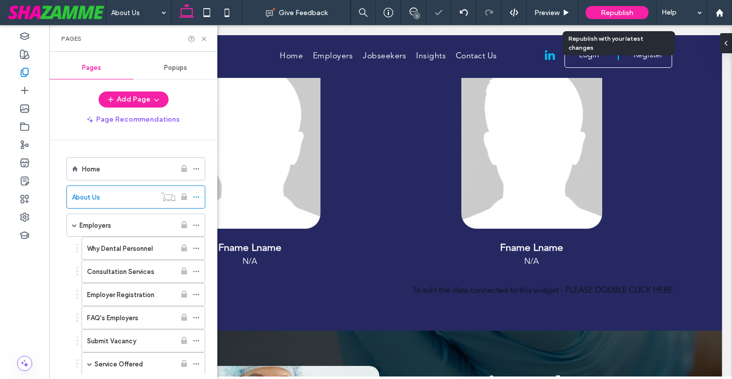
click at [616, 12] on span "Republish" at bounding box center [617, 13] width 33 height 9
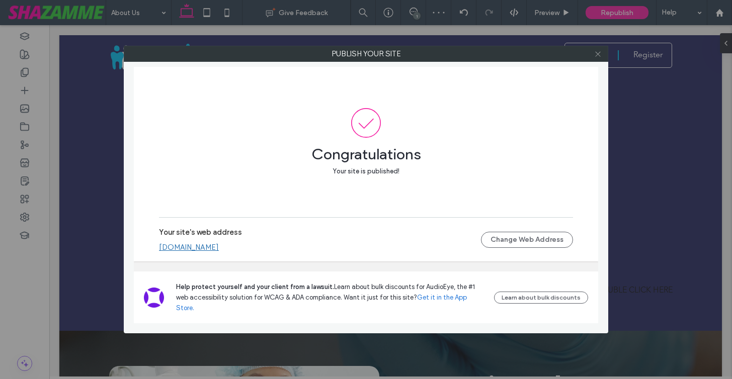
click at [599, 53] on icon at bounding box center [598, 54] width 8 height 8
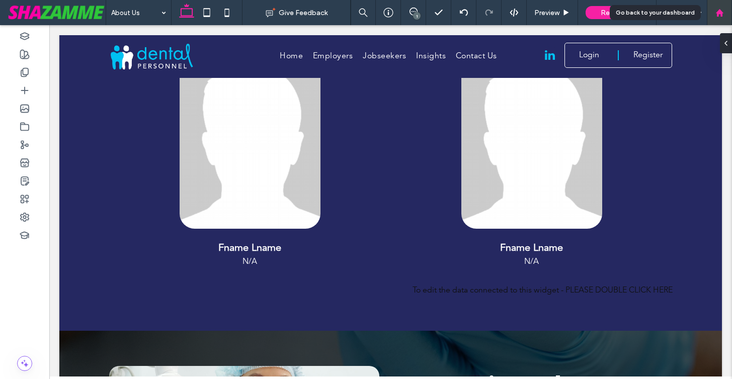
click at [718, 14] on use at bounding box center [719, 13] width 8 height 8
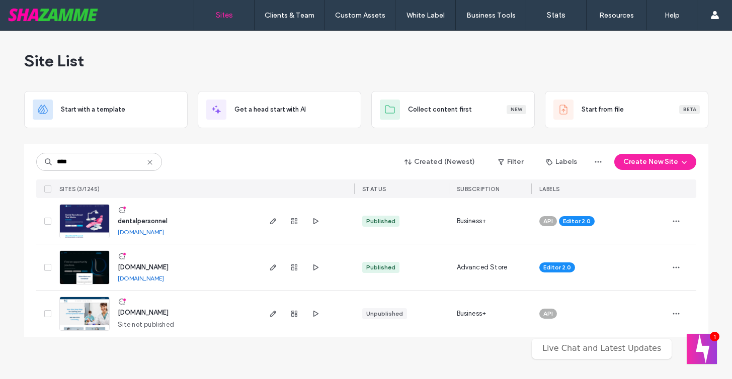
type input "****"
click at [126, 219] on span "dentalpersonnel" at bounding box center [143, 221] width 50 height 8
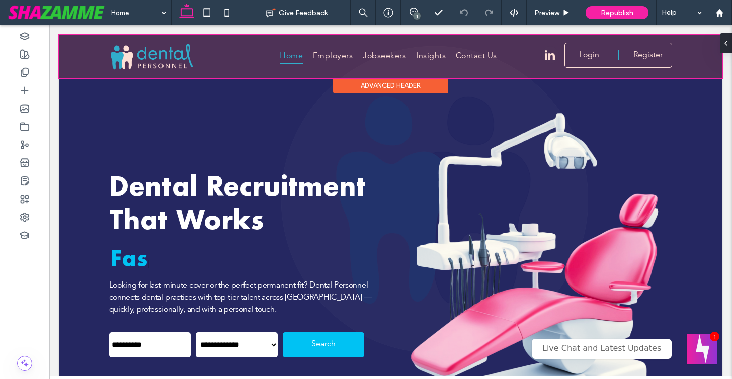
click at [384, 51] on div at bounding box center [390, 56] width 662 height 43
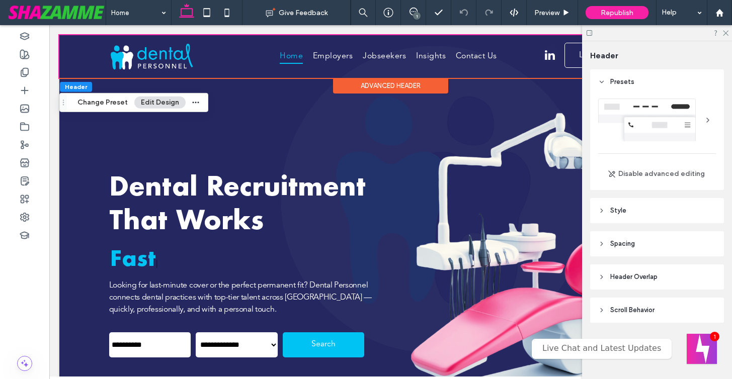
click at [616, 211] on span "Style" at bounding box center [618, 211] width 16 height 10
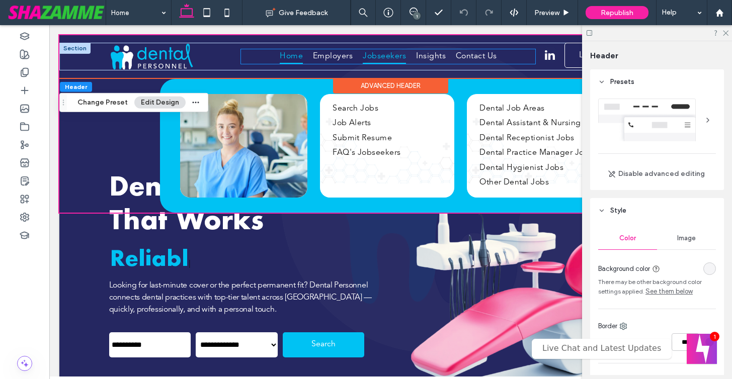
click at [405, 57] on link "Jobseekers" at bounding box center [384, 56] width 53 height 15
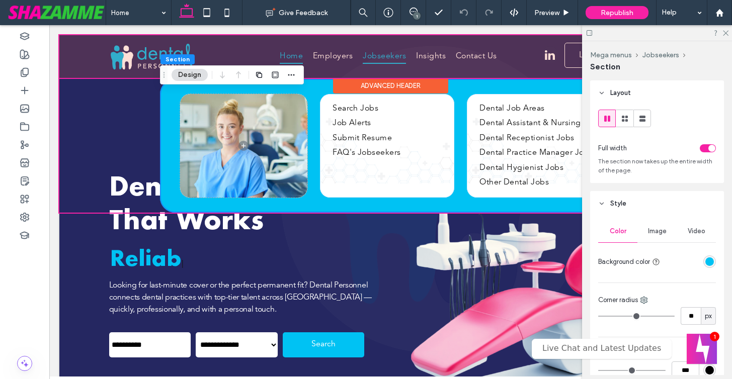
click at [405, 57] on div at bounding box center [390, 56] width 662 height 43
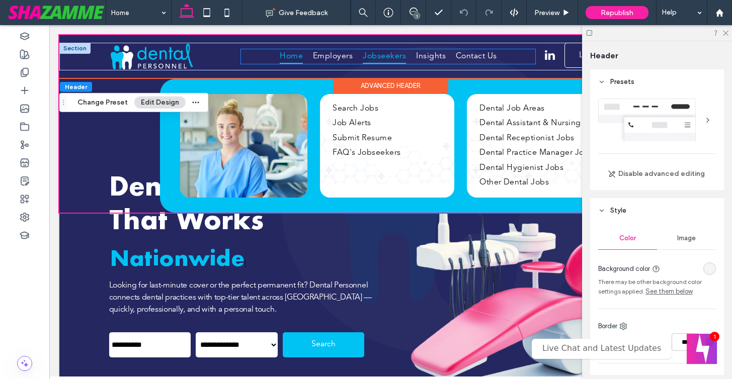
click at [405, 57] on link "Jobseekers" at bounding box center [384, 56] width 53 height 15
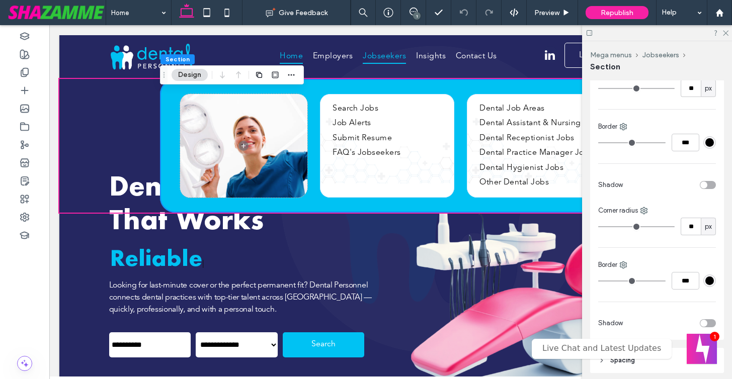
scroll to position [333, 0]
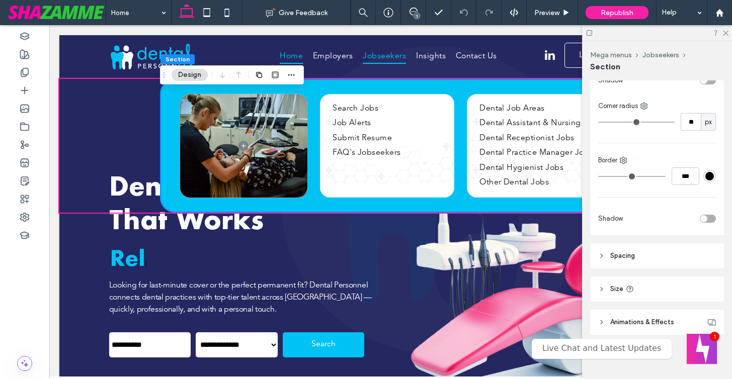
click at [193, 74] on button "Design" at bounding box center [190, 75] width 36 height 12
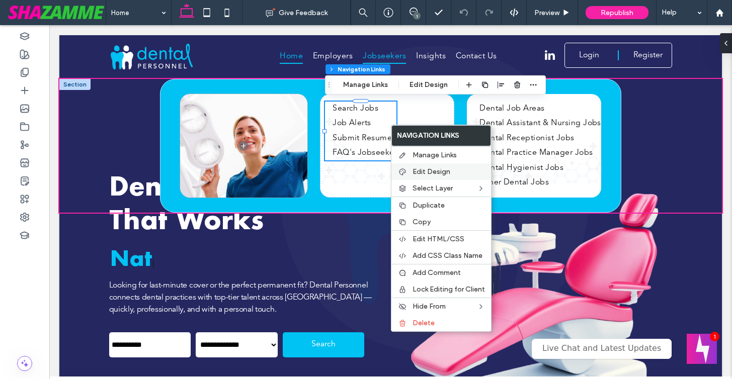
click at [421, 170] on span "Edit Design" at bounding box center [431, 171] width 38 height 9
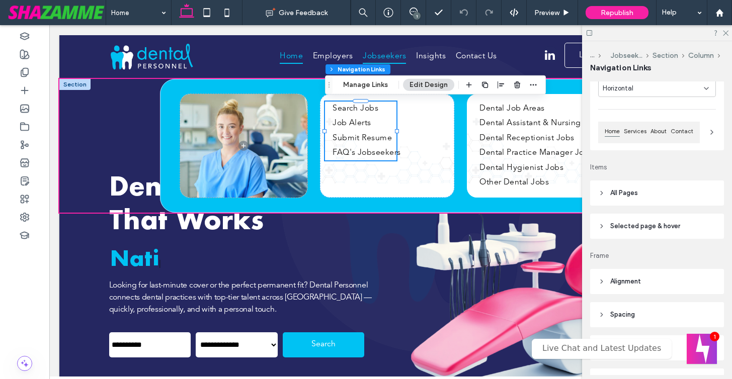
scroll to position [83, 0]
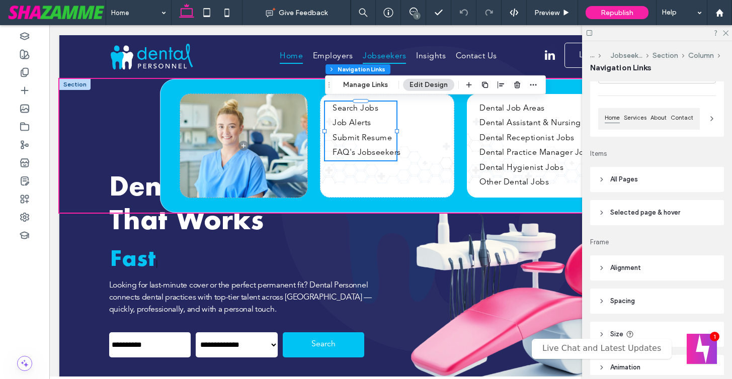
click at [627, 177] on span "All Pages" at bounding box center [624, 180] width 28 height 10
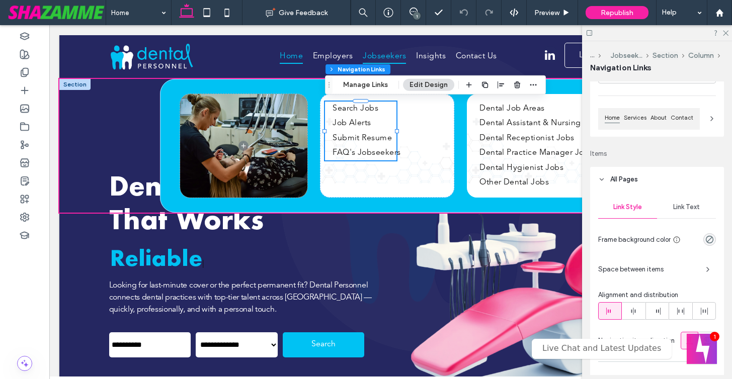
click at [681, 212] on div "Link Text" at bounding box center [686, 207] width 59 height 22
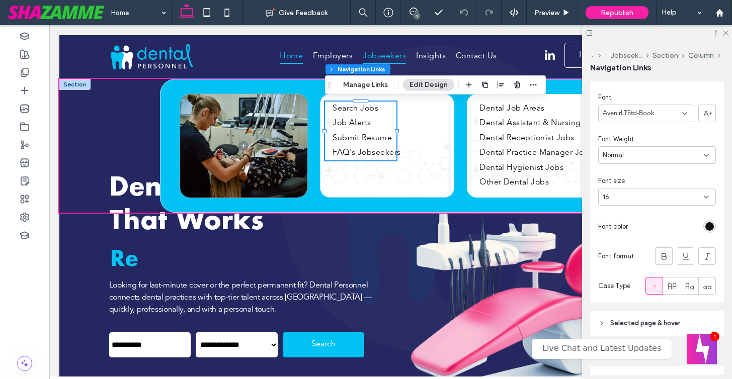
scroll to position [232, 0]
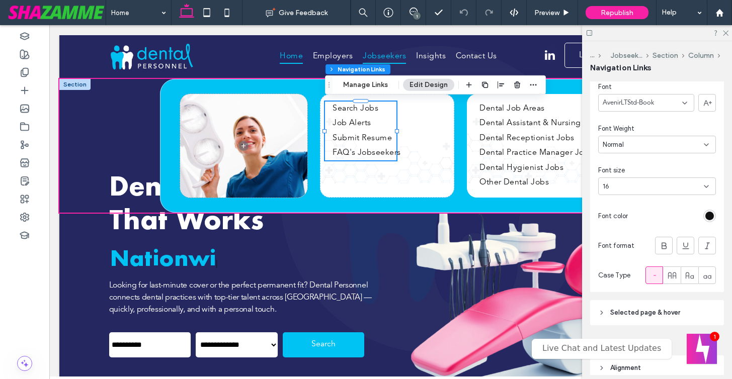
click at [660, 184] on div "16" at bounding box center [651, 187] width 97 height 10
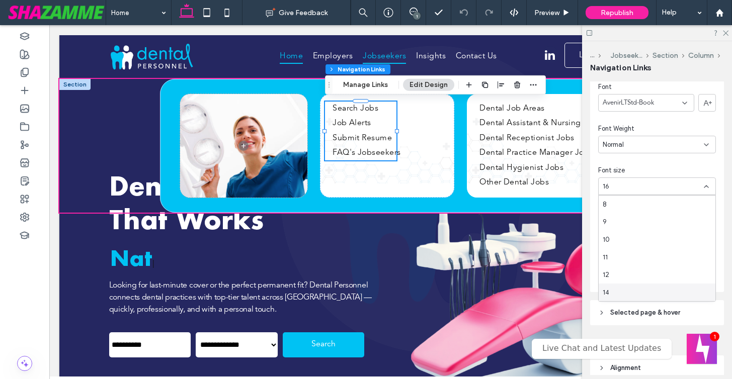
click at [621, 289] on div "14" at bounding box center [656, 293] width 117 height 18
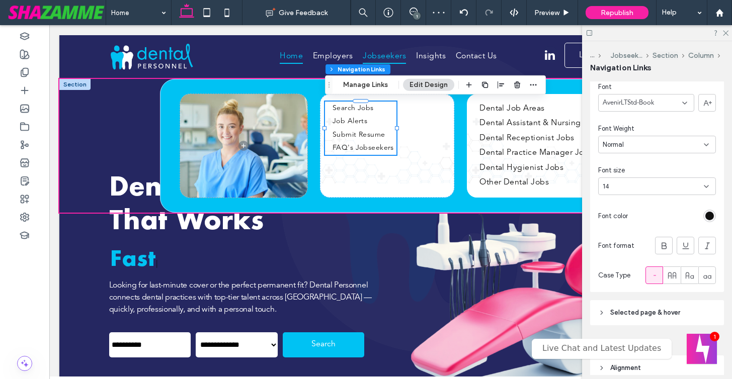
click at [623, 183] on div "14" at bounding box center [651, 187] width 97 height 10
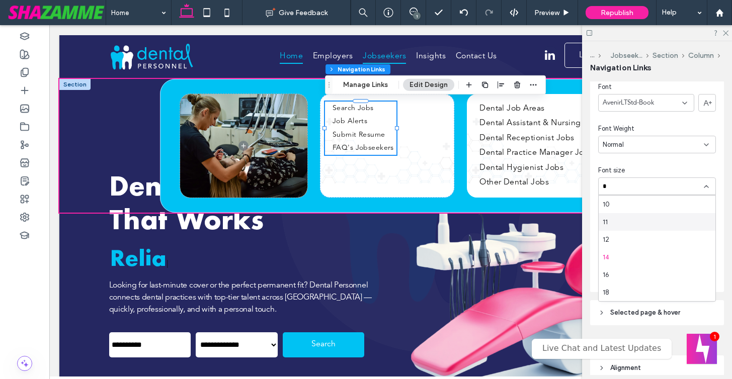
scroll to position [0, 0]
type input "**"
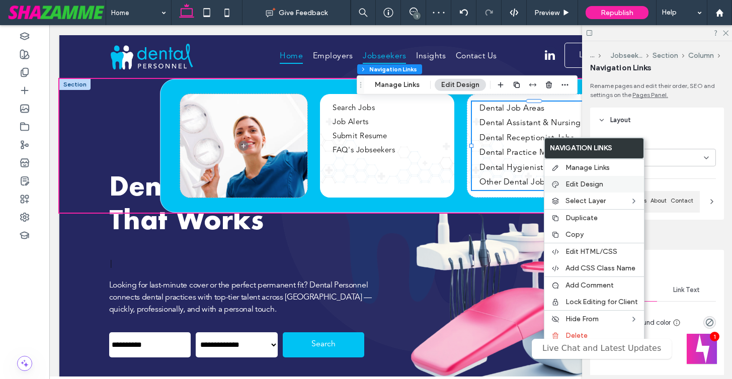
click at [558, 182] on icon at bounding box center [555, 185] width 8 height 8
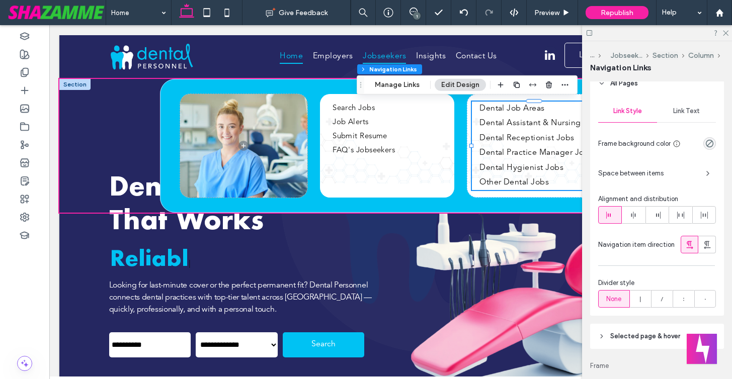
scroll to position [182, 0]
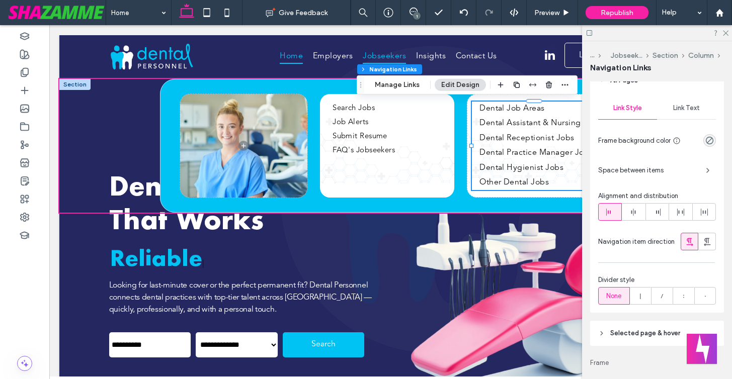
click at [682, 106] on span "Link Text" at bounding box center [686, 108] width 27 height 8
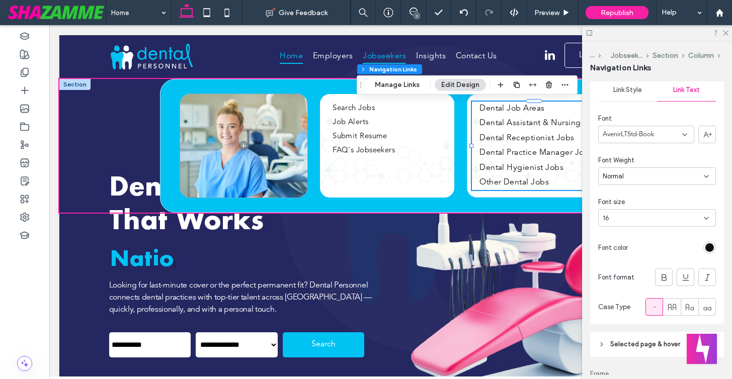
scroll to position [205, 0]
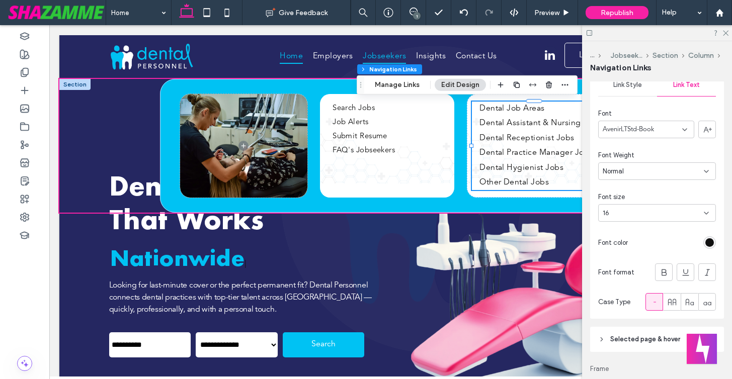
click at [625, 219] on div "16" at bounding box center [657, 213] width 118 height 18
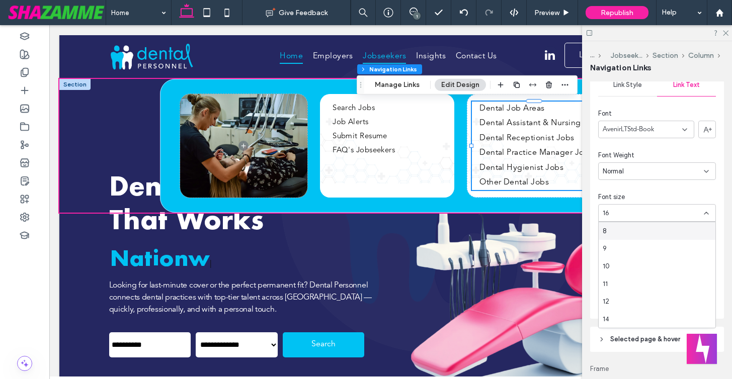
click at [626, 213] on div "16" at bounding box center [651, 213] width 97 height 10
type input "**"
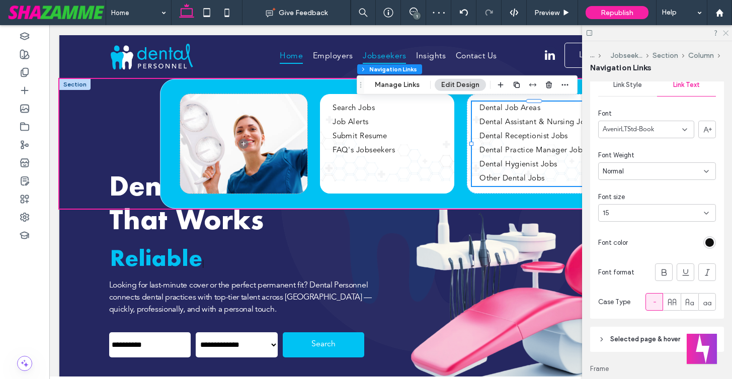
click at [727, 32] on icon at bounding box center [725, 32] width 7 height 7
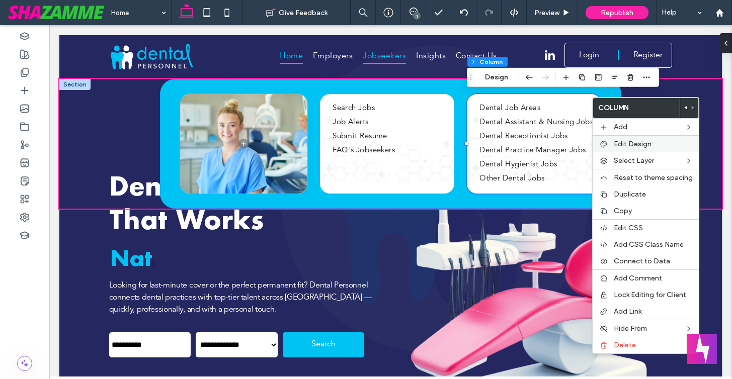
click at [620, 144] on span "Edit Design" at bounding box center [633, 144] width 38 height 9
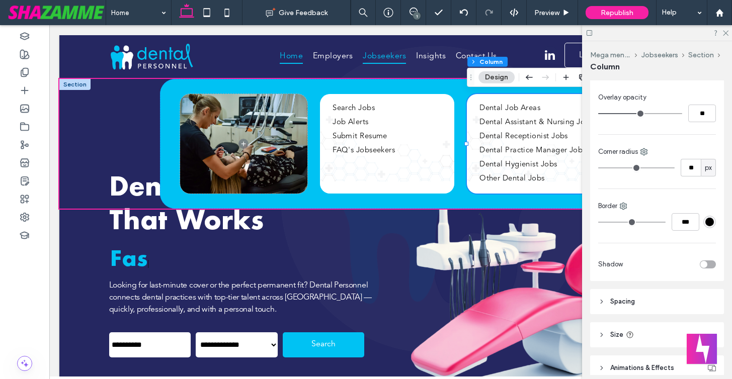
scroll to position [366, 0]
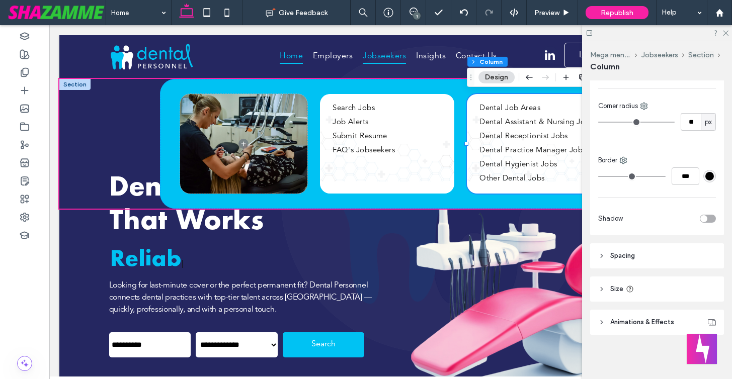
click at [626, 254] on span "Spacing" at bounding box center [622, 256] width 25 height 10
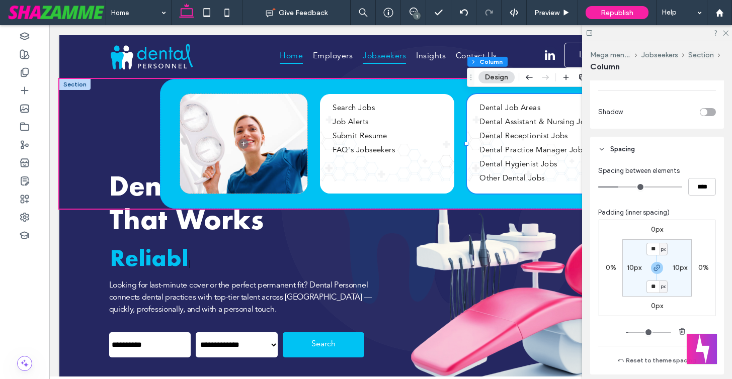
scroll to position [508, 0]
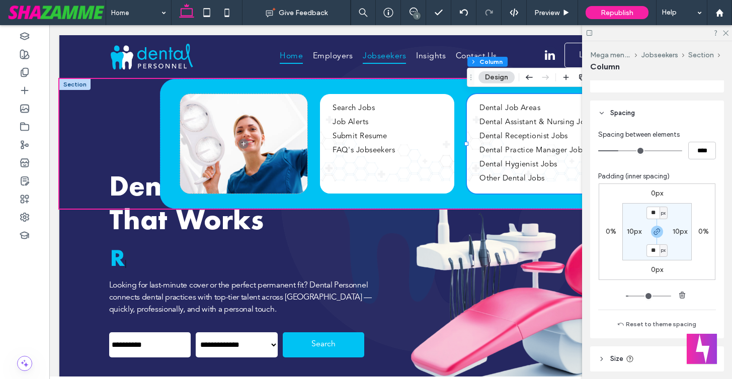
click at [630, 231] on label "10px" at bounding box center [634, 231] width 15 height 9
type input "**"
type input "*"
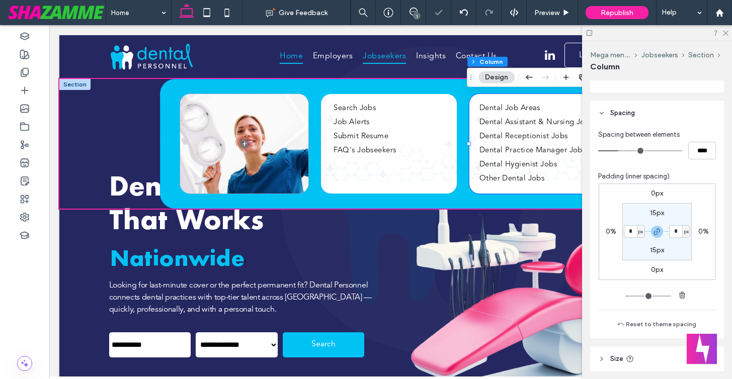
click at [626, 246] on section "15px * px 15px * px" at bounding box center [656, 231] width 69 height 57
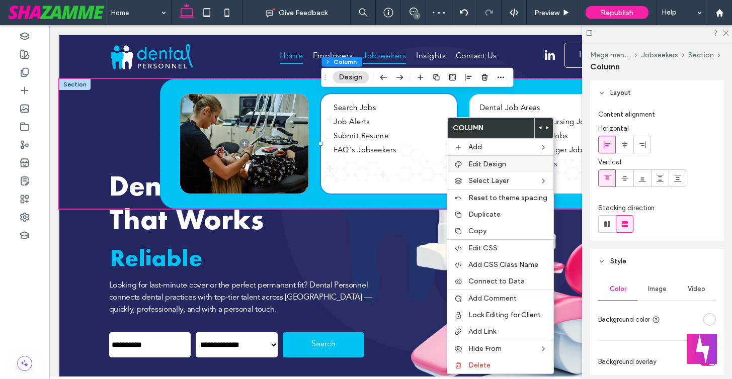
click at [465, 166] on div "Edit Design" at bounding box center [500, 163] width 106 height 17
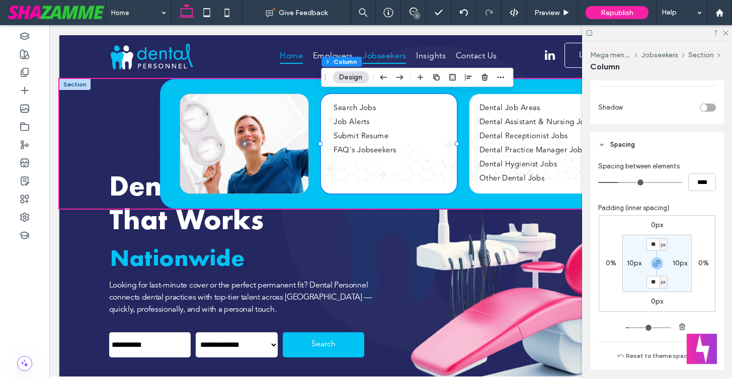
scroll to position [484, 0]
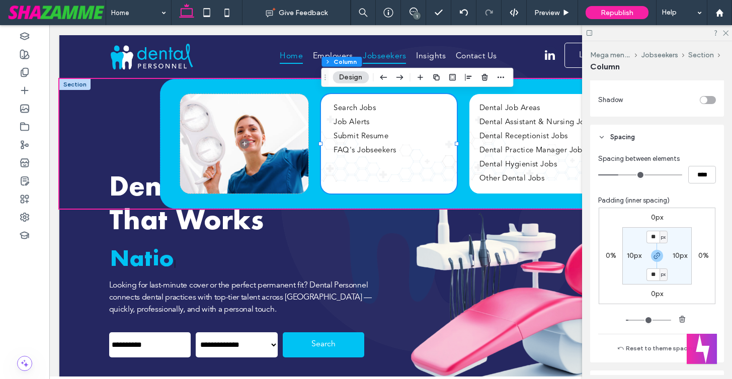
click at [630, 257] on label "10px" at bounding box center [634, 255] width 15 height 9
type input "**"
type input "*"
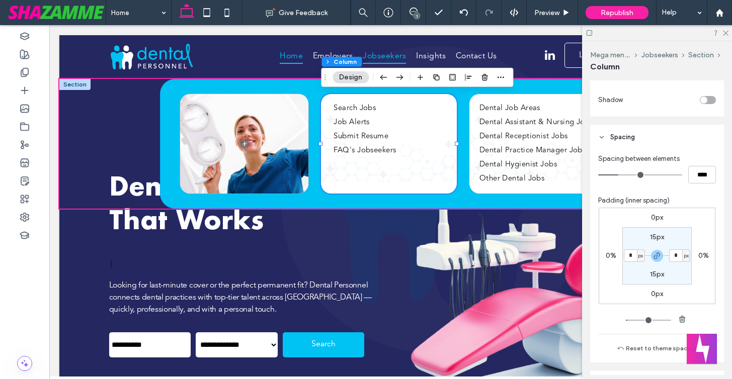
click at [627, 278] on section "15px * px 15px * px" at bounding box center [656, 255] width 69 height 57
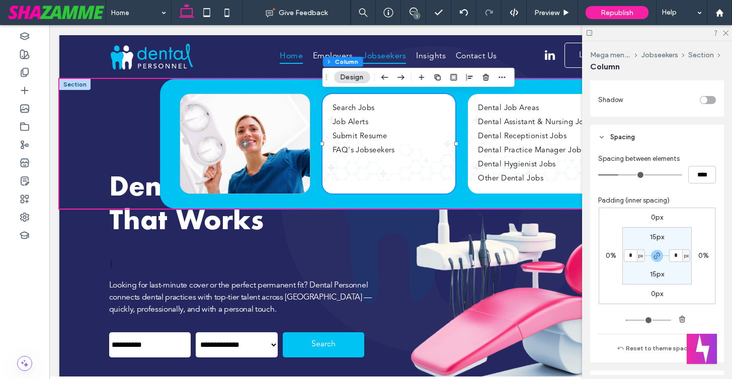
click at [729, 35] on div at bounding box center [657, 33] width 150 height 16
click at [724, 33] on icon at bounding box center [725, 32] width 7 height 7
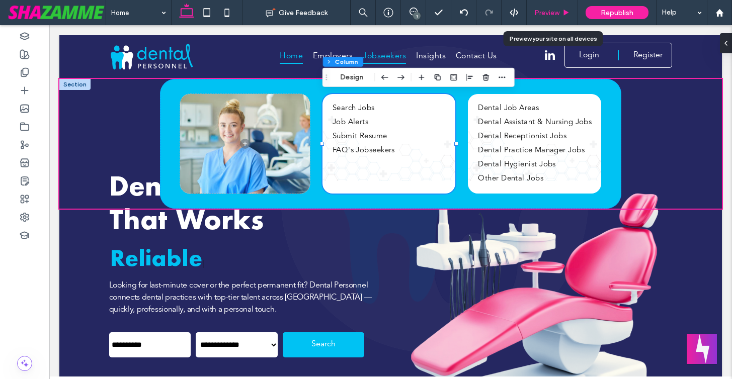
click at [544, 12] on span "Preview" at bounding box center [546, 13] width 25 height 9
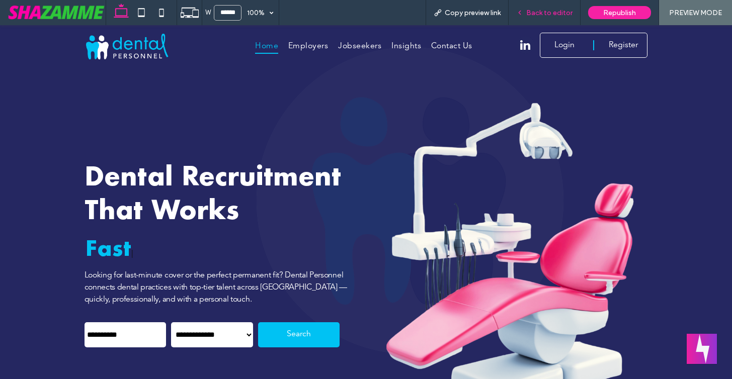
click at [534, 15] on span "Back to editor" at bounding box center [549, 13] width 46 height 9
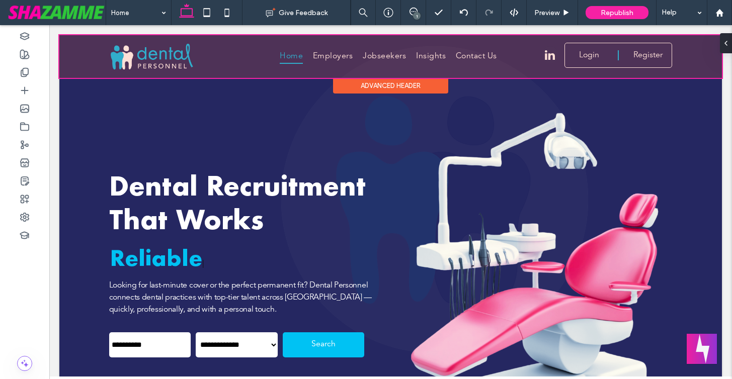
click at [336, 54] on div at bounding box center [390, 56] width 662 height 43
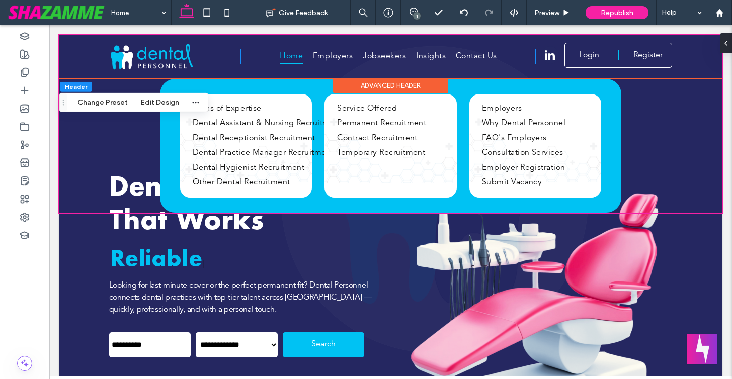
click at [336, 54] on span "Employers" at bounding box center [333, 56] width 40 height 15
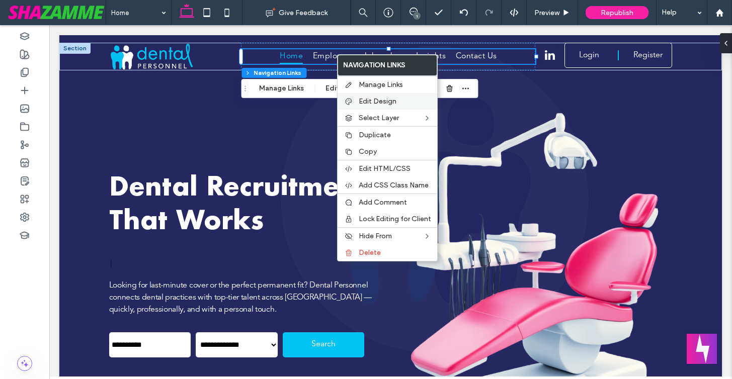
click at [365, 104] on span "Edit Design" at bounding box center [378, 101] width 38 height 9
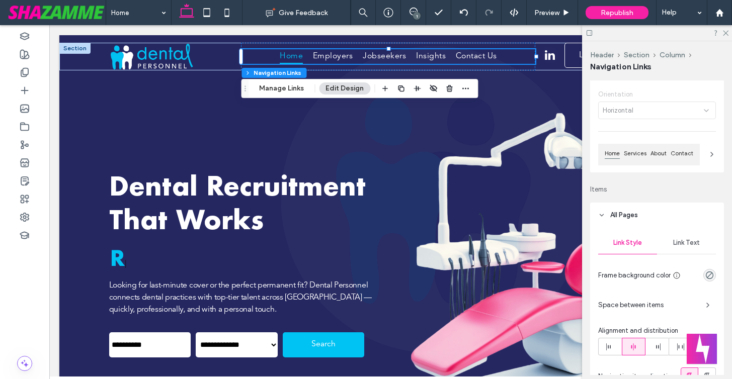
click at [679, 247] on span "Link Text" at bounding box center [686, 243] width 27 height 8
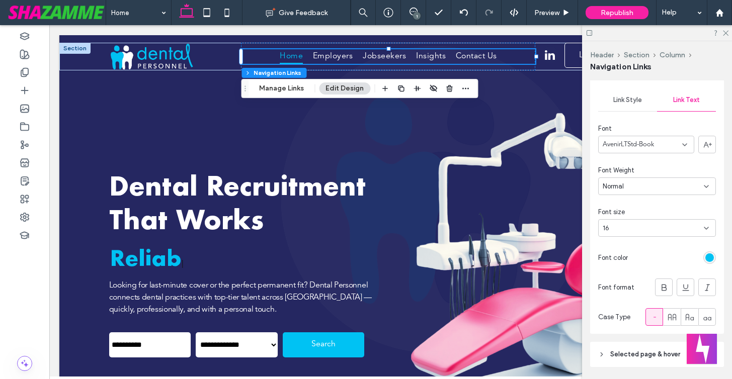
scroll to position [190, 0]
click at [678, 231] on div "16" at bounding box center [651, 228] width 97 height 10
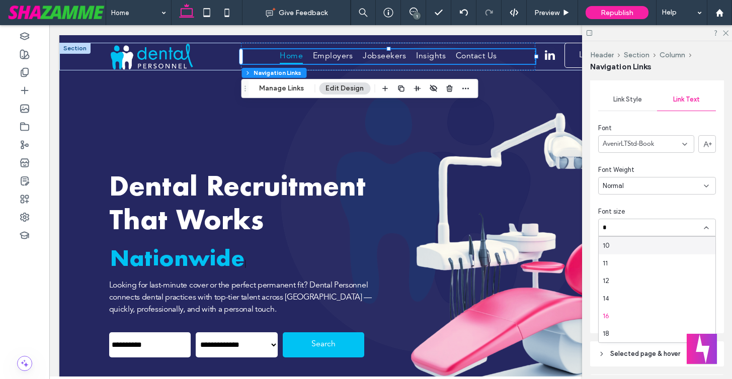
type input "**"
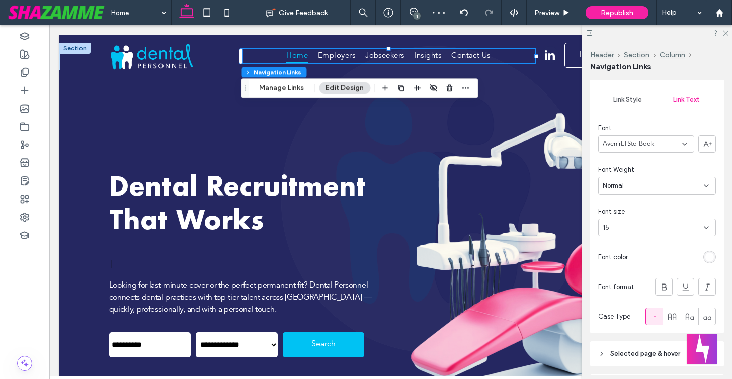
click at [672, 226] on div "15" at bounding box center [651, 228] width 97 height 10
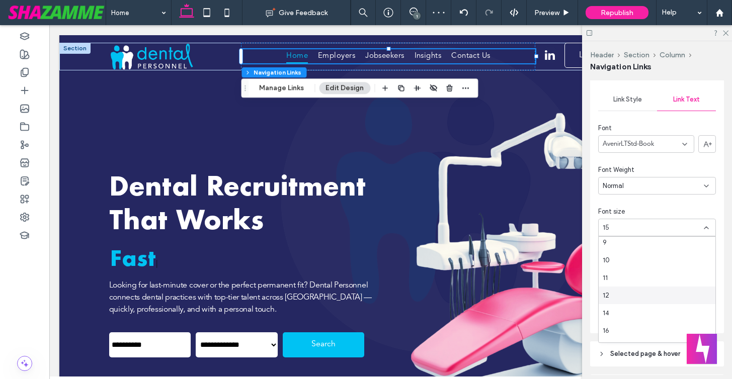
scroll to position [27, 0]
click at [637, 319] on div "16" at bounding box center [656, 325] width 117 height 18
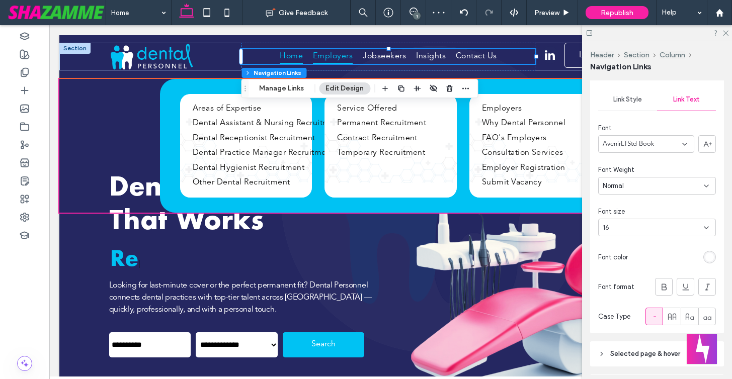
click at [347, 52] on span "Employers" at bounding box center [333, 56] width 40 height 15
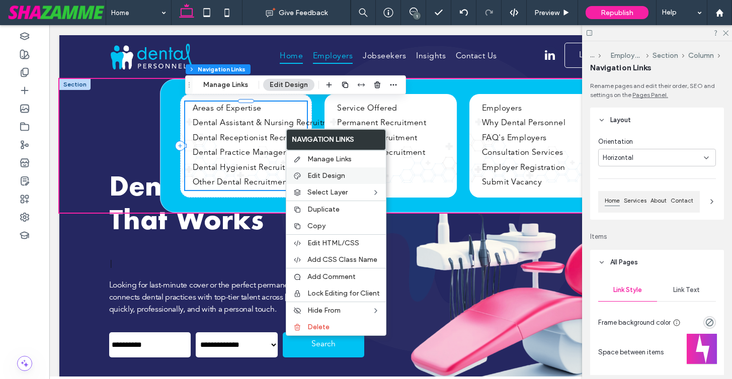
click at [306, 178] on div "Edit Design" at bounding box center [336, 175] width 100 height 17
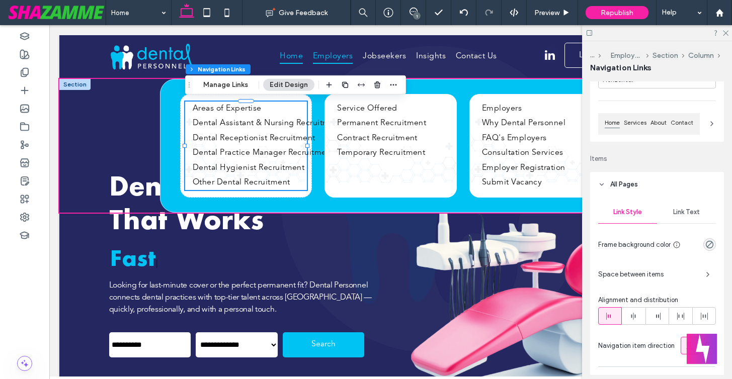
scroll to position [162, 0]
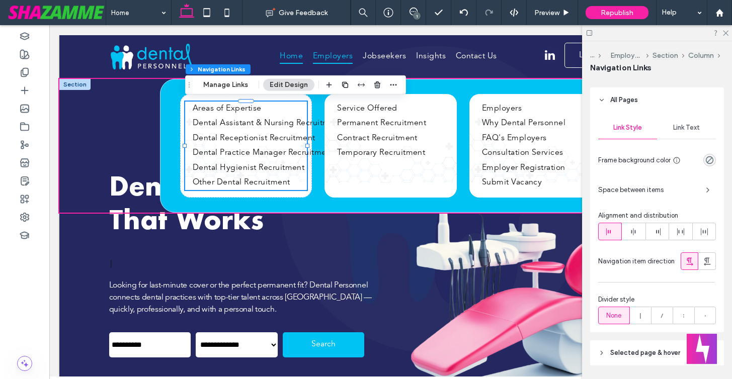
click at [679, 131] on span "Link Text" at bounding box center [686, 128] width 27 height 8
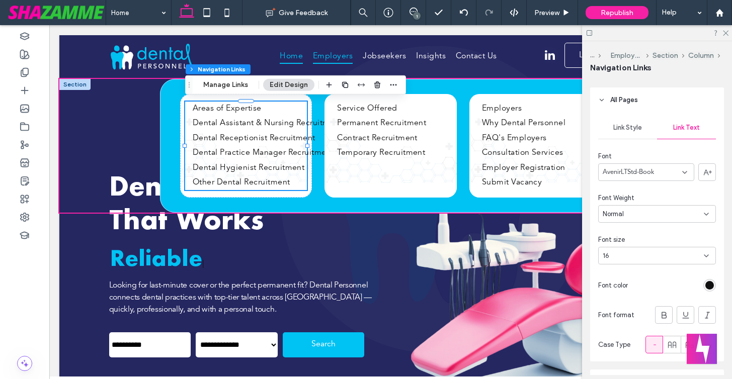
click at [669, 254] on div "16" at bounding box center [651, 256] width 97 height 10
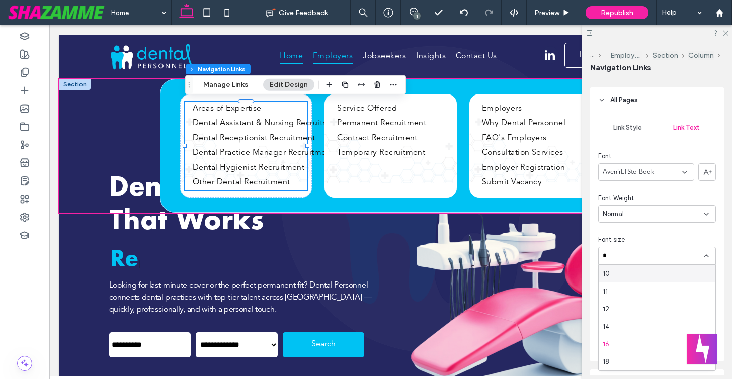
type input "**"
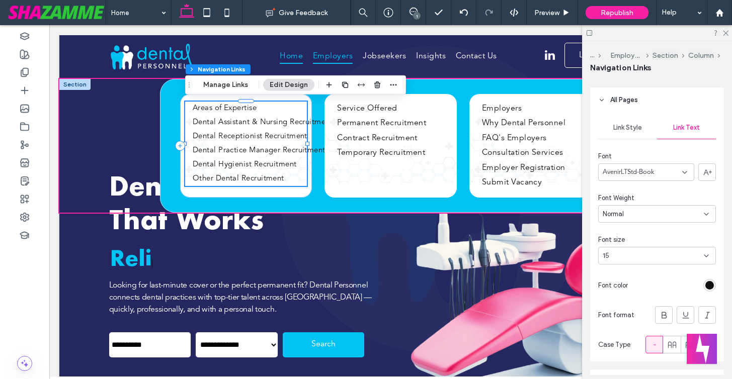
click at [289, 192] on div "Areas of Expertise Dental Assistant & Nursing Recruitment Dental Receptionist R…" at bounding box center [246, 146] width 132 height 104
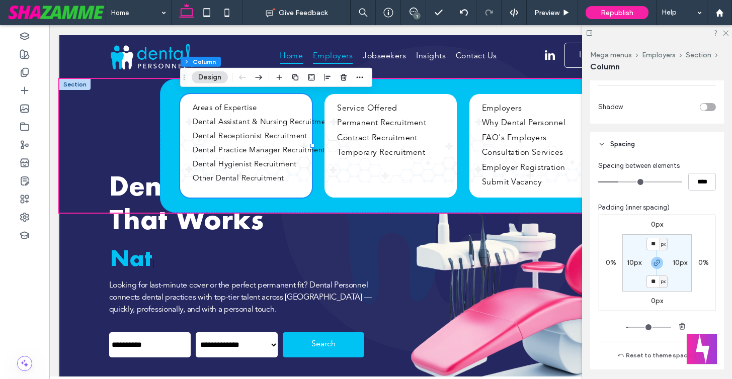
scroll to position [478, 0]
click at [632, 262] on label "10px" at bounding box center [634, 262] width 15 height 9
type input "**"
type input "*"
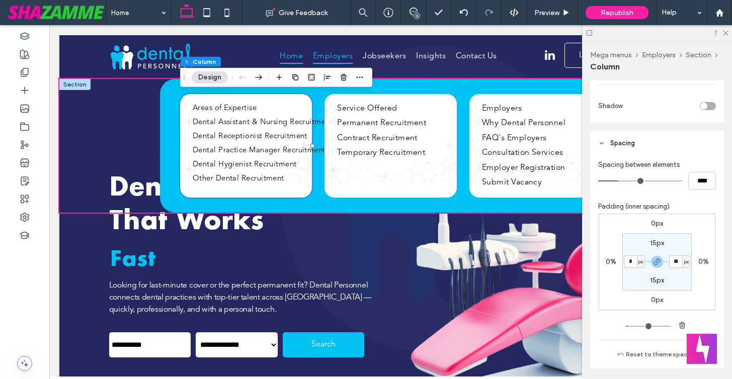
type input "*"
click at [622, 285] on section "15px * px 15px * px" at bounding box center [656, 261] width 69 height 57
click at [421, 186] on div "Service Offered Permanent Recruitment Contract Recruitment Temporary Recruitment" at bounding box center [390, 146] width 132 height 104
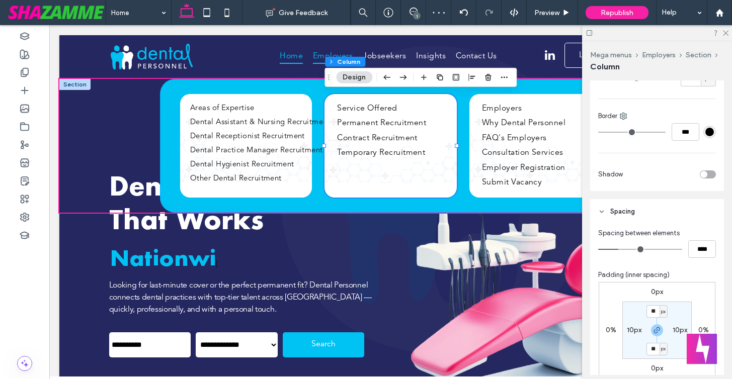
scroll to position [411, 0]
click at [631, 327] on label "10px" at bounding box center [634, 329] width 15 height 9
type input "**"
type input "*"
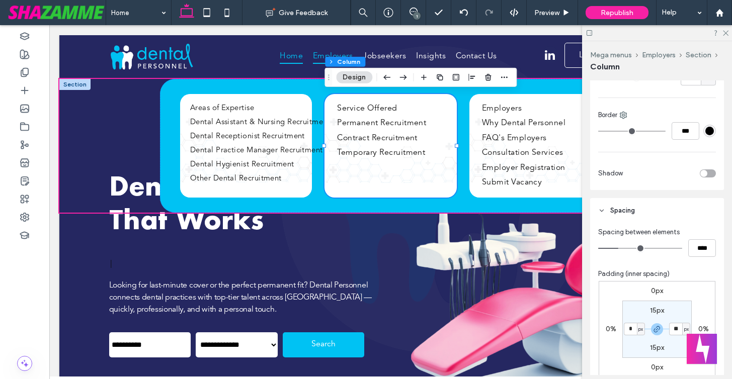
type input "*"
click at [631, 348] on section "15px * px 15px * px" at bounding box center [656, 329] width 69 height 57
click at [496, 191] on div "Employers Why Dental Personnel FAQ's Employers Consultation Services Employer R…" at bounding box center [535, 146] width 132 height 104
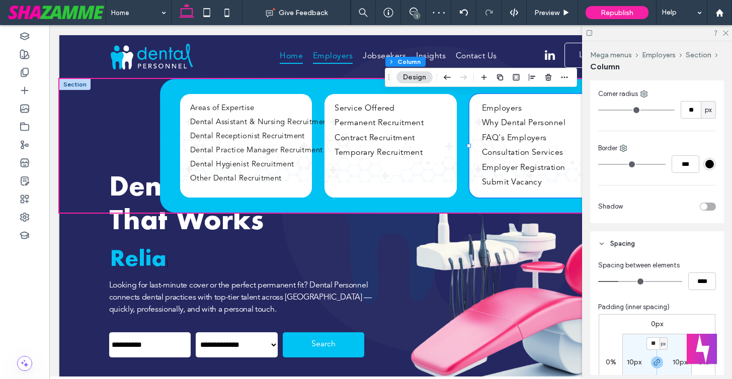
scroll to position [479, 0]
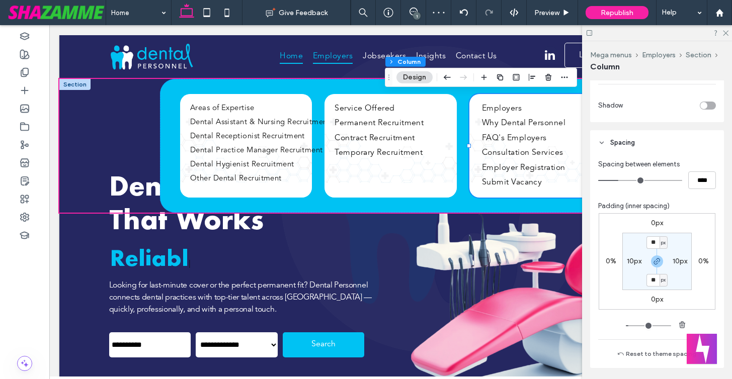
click at [631, 258] on label "10px" at bounding box center [634, 261] width 15 height 9
type input "**"
type input "*"
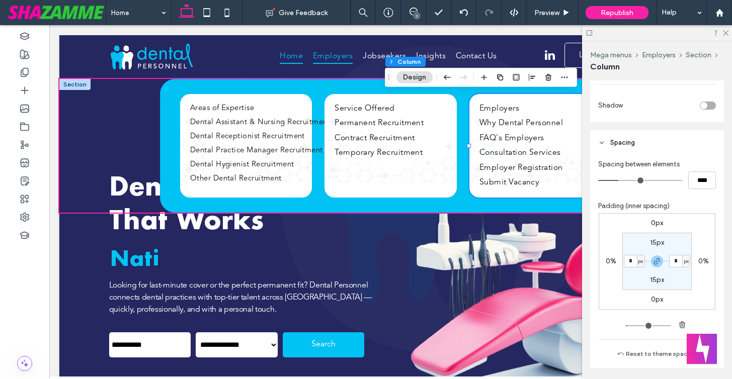
click at [628, 280] on section "15px * px 15px * px" at bounding box center [656, 261] width 69 height 57
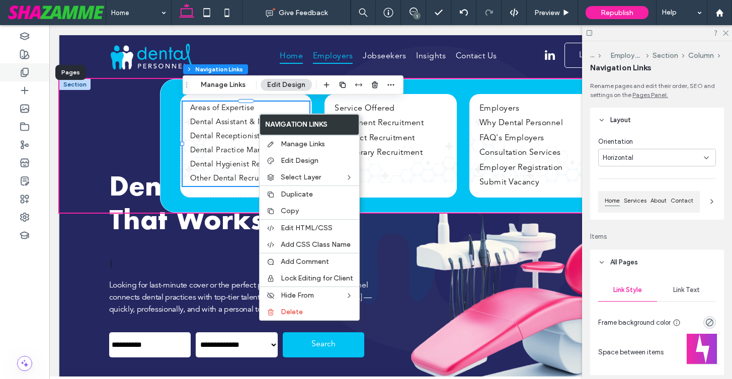
click at [25, 68] on use at bounding box center [24, 72] width 7 height 9
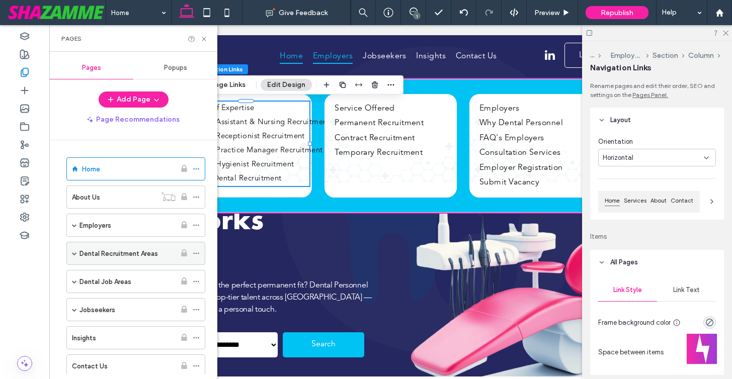
click at [73, 252] on span at bounding box center [74, 253] width 5 height 5
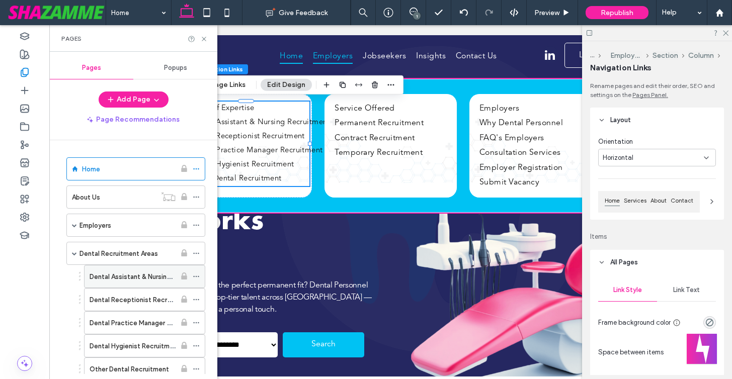
click at [198, 275] on icon at bounding box center [196, 276] width 7 height 7
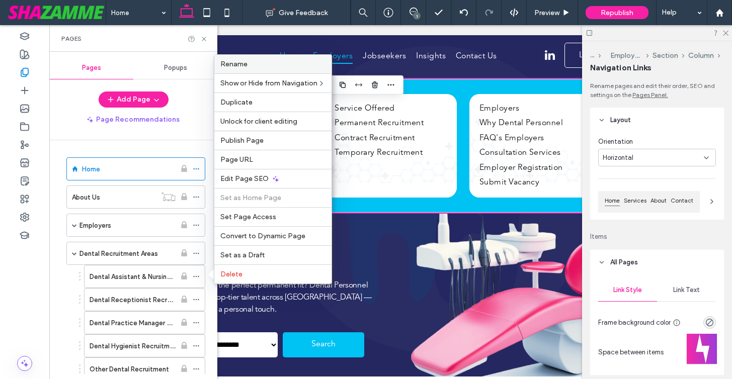
click at [255, 57] on div "Rename" at bounding box center [272, 64] width 117 height 19
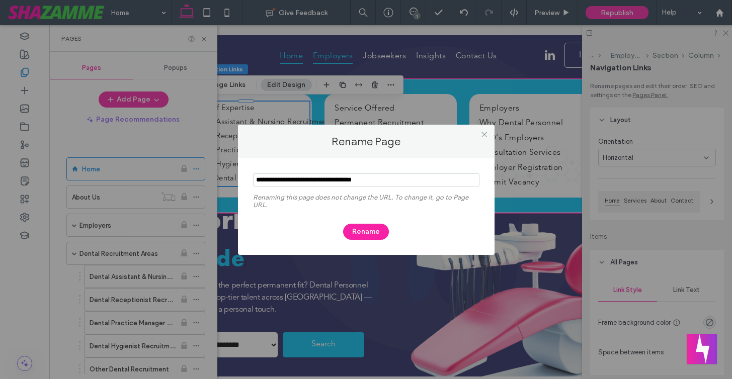
drag, startPoint x: 339, startPoint y: 180, endPoint x: 383, endPoint y: 177, distance: 44.4
click at [383, 177] on input "notEmpty" at bounding box center [366, 180] width 226 height 13
type input "**********"
click at [368, 230] on button "Rename" at bounding box center [366, 232] width 46 height 16
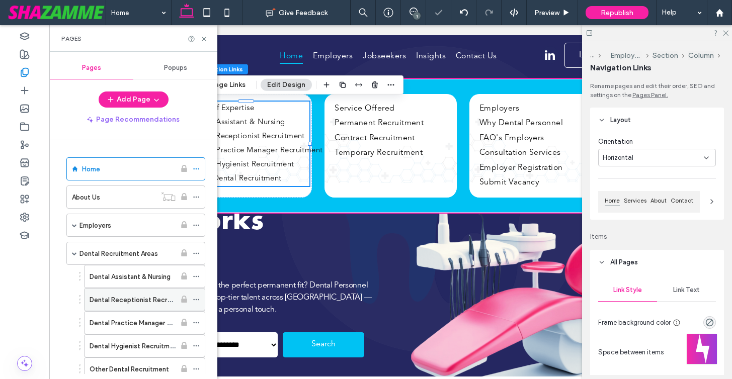
click at [195, 301] on icon at bounding box center [196, 299] width 7 height 7
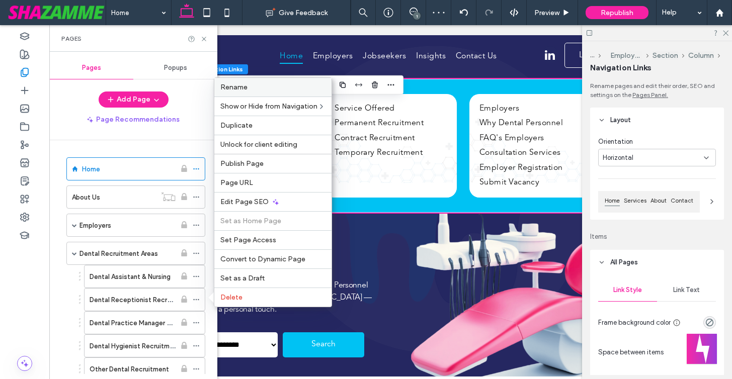
click at [273, 89] on label "Rename" at bounding box center [272, 87] width 105 height 9
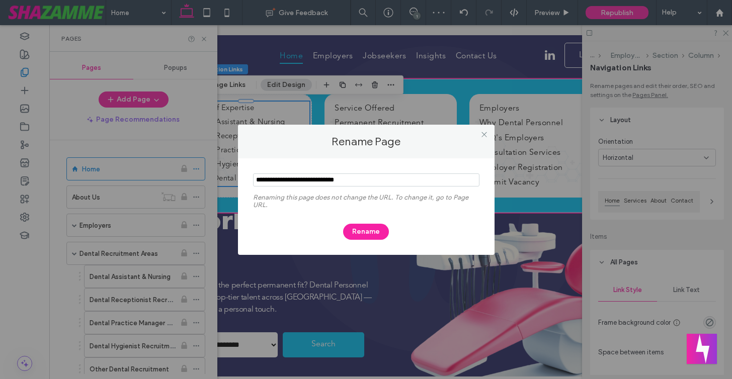
drag, startPoint x: 372, startPoint y: 182, endPoint x: 316, endPoint y: 179, distance: 55.9
click at [316, 179] on input "notEmpty" at bounding box center [366, 180] width 226 height 13
type input "**********"
click at [353, 229] on button "Rename" at bounding box center [366, 232] width 46 height 16
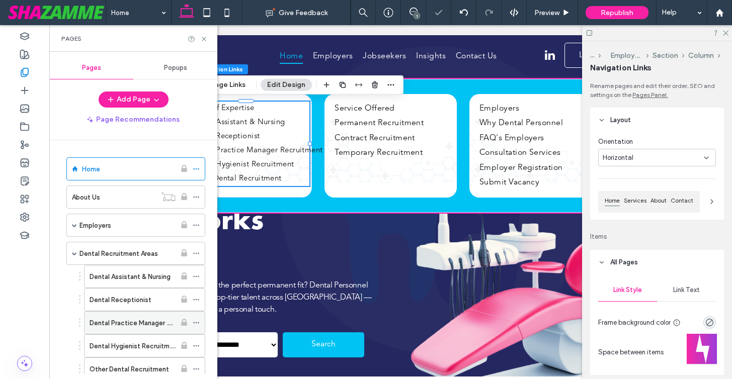
click at [196, 324] on icon at bounding box center [196, 322] width 7 height 7
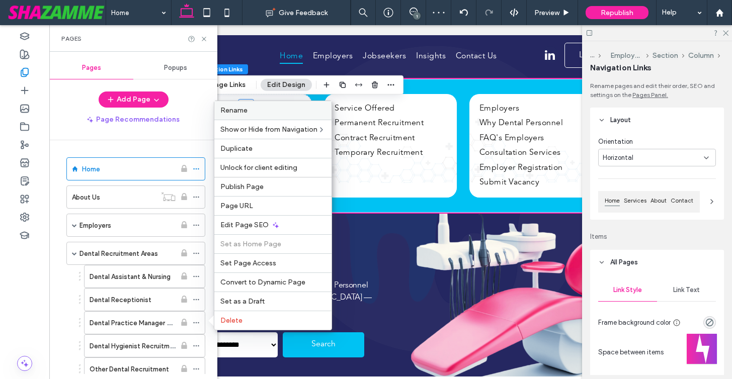
click at [241, 112] on span "Rename" at bounding box center [233, 110] width 27 height 9
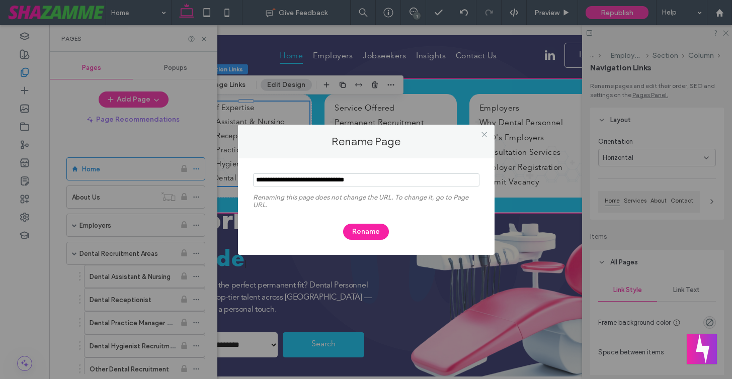
drag, startPoint x: 382, startPoint y: 180, endPoint x: 331, endPoint y: 180, distance: 50.3
click at [331, 180] on input "notEmpty" at bounding box center [366, 180] width 226 height 13
type input "**********"
click at [359, 235] on button "Rename" at bounding box center [366, 232] width 46 height 16
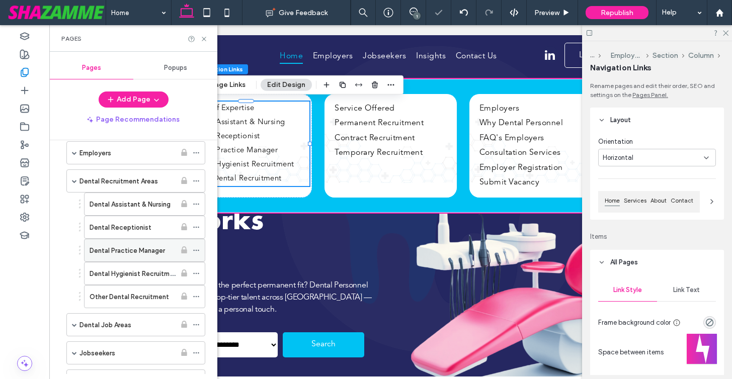
scroll to position [74, 0]
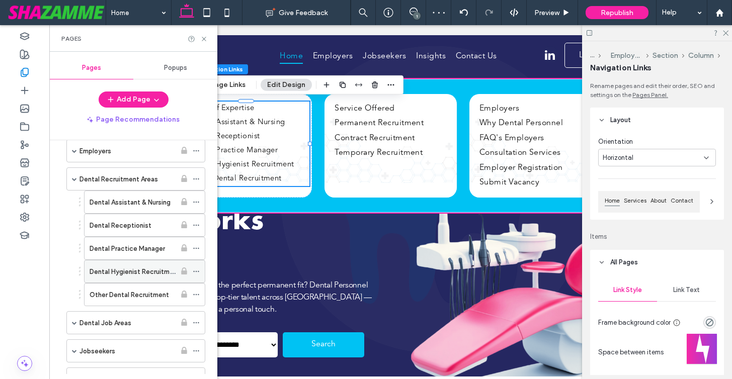
click at [199, 272] on icon at bounding box center [196, 271] width 7 height 7
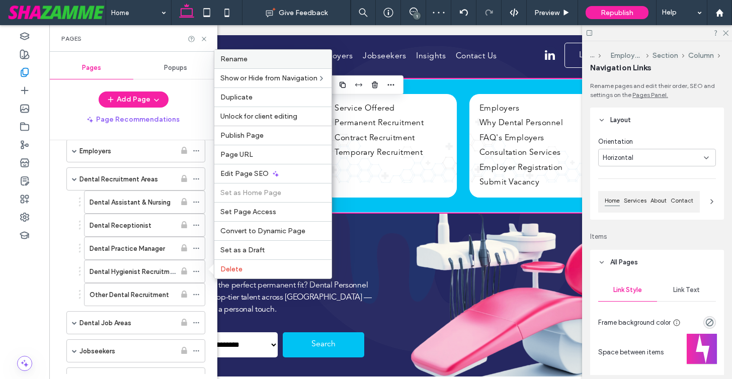
click at [286, 57] on label "Rename" at bounding box center [272, 59] width 105 height 9
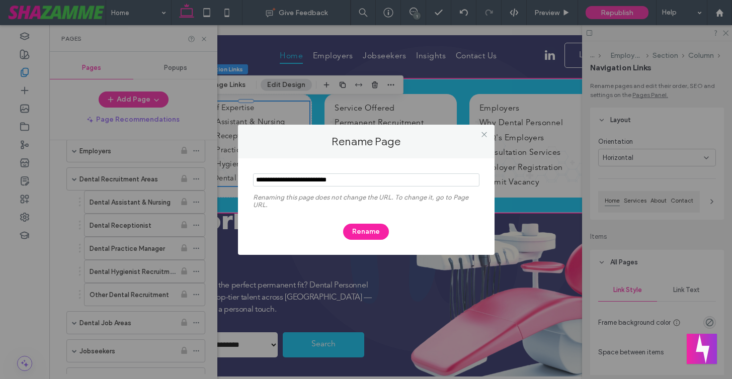
drag, startPoint x: 352, startPoint y: 177, endPoint x: 307, endPoint y: 177, distance: 45.3
click at [307, 177] on input "notEmpty" at bounding box center [366, 180] width 226 height 13
type input "**********"
click at [355, 226] on button "Rename" at bounding box center [366, 232] width 46 height 16
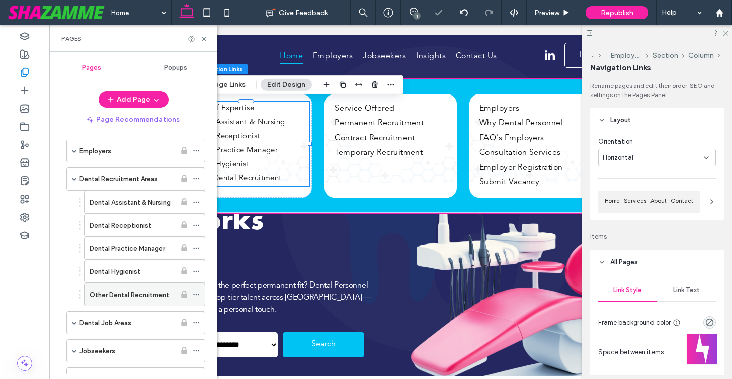
click at [195, 294] on icon at bounding box center [196, 294] width 7 height 7
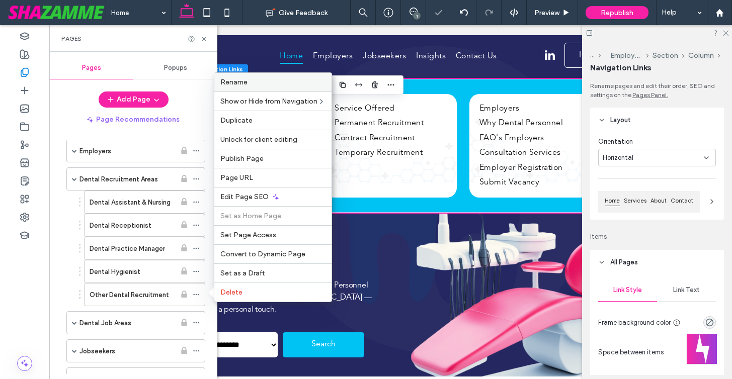
click at [260, 87] on div "Rename" at bounding box center [272, 82] width 117 height 19
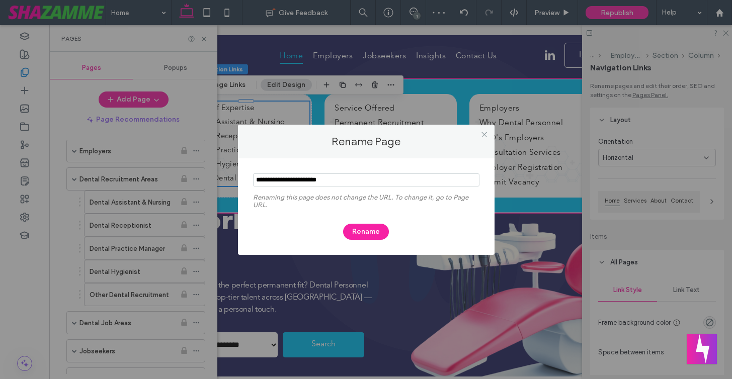
drag, startPoint x: 343, startPoint y: 180, endPoint x: 296, endPoint y: 180, distance: 46.8
click at [296, 180] on input "notEmpty" at bounding box center [366, 180] width 226 height 13
type input "**********"
click at [356, 229] on button "Rename" at bounding box center [366, 232] width 46 height 16
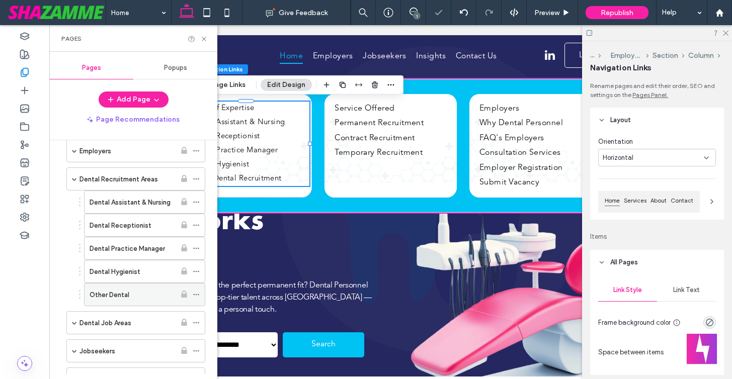
click at [101, 299] on label "Other Dental" at bounding box center [110, 295] width 40 height 18
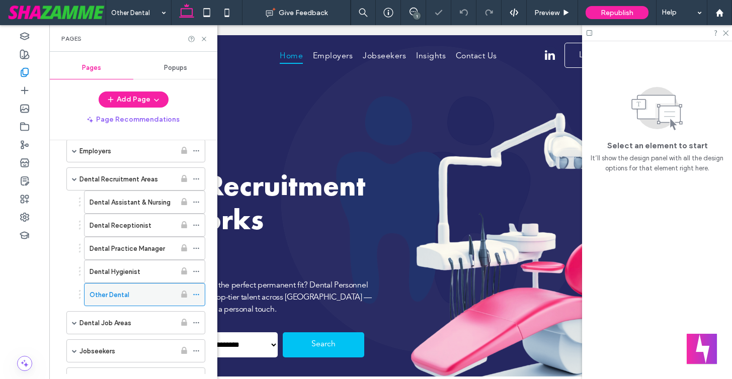
click at [196, 295] on use at bounding box center [196, 295] width 6 height 2
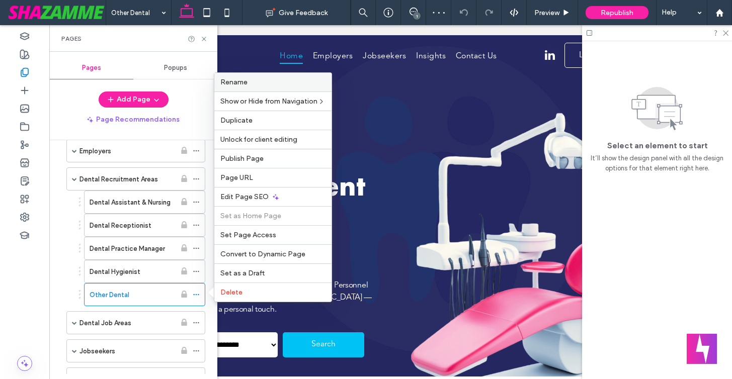
click at [252, 84] on label "Rename" at bounding box center [272, 82] width 105 height 9
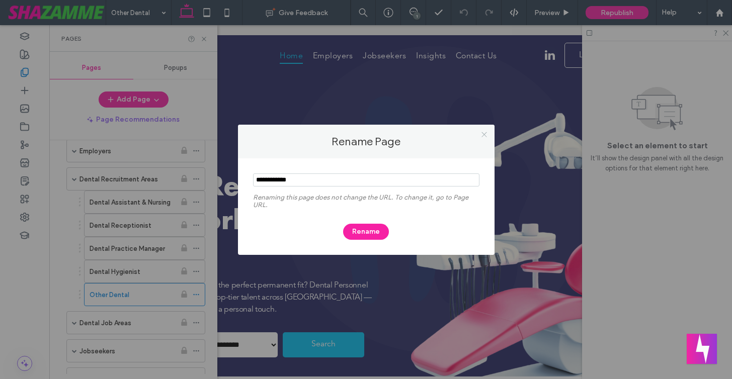
click at [483, 134] on icon at bounding box center [484, 135] width 8 height 8
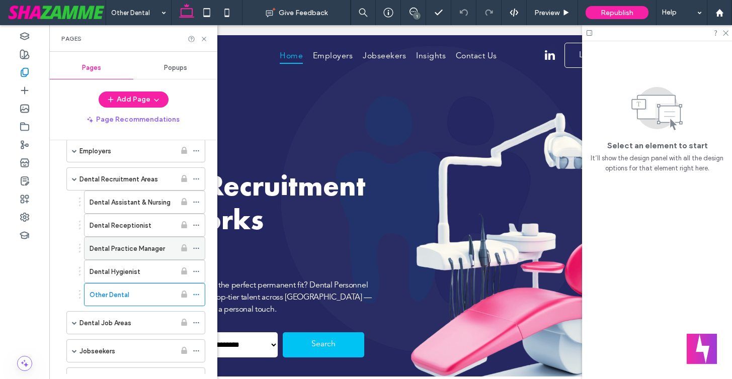
click at [141, 248] on label "Dental Practice Manager" at bounding box center [127, 249] width 75 height 18
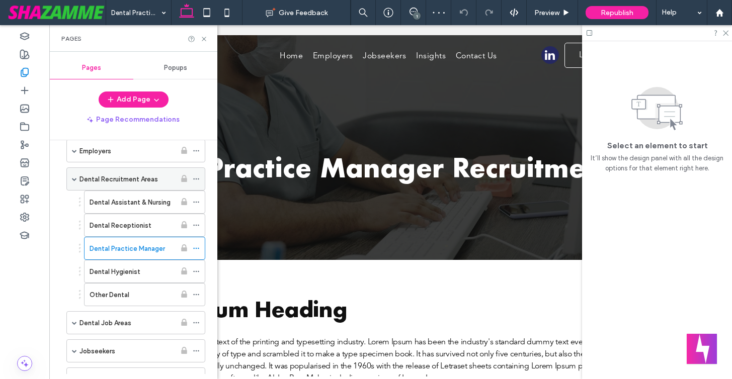
click at [131, 178] on label "Dental Recruitment Areas" at bounding box center [118, 179] width 78 height 18
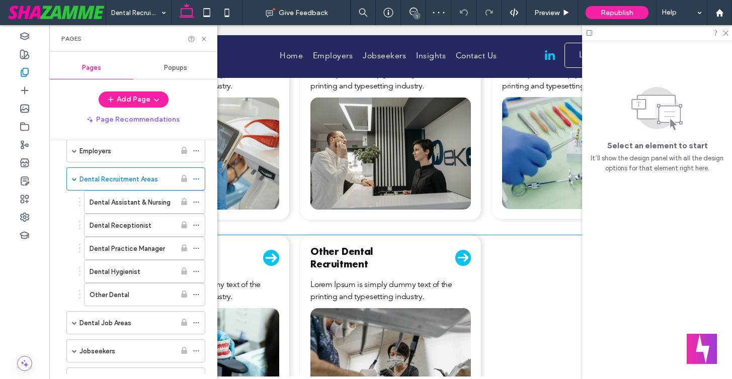
scroll to position [357, 0]
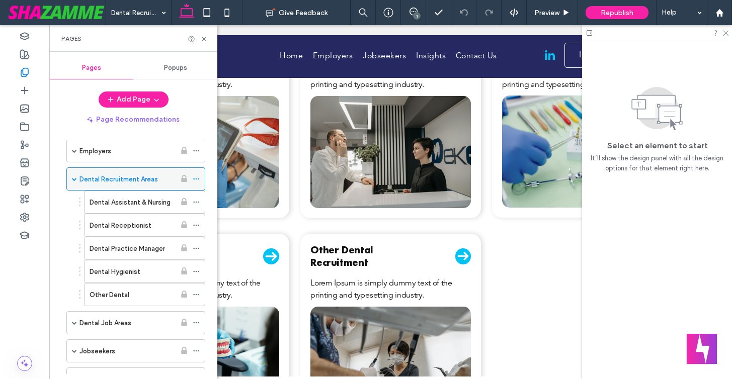
click at [197, 178] on icon at bounding box center [196, 179] width 7 height 7
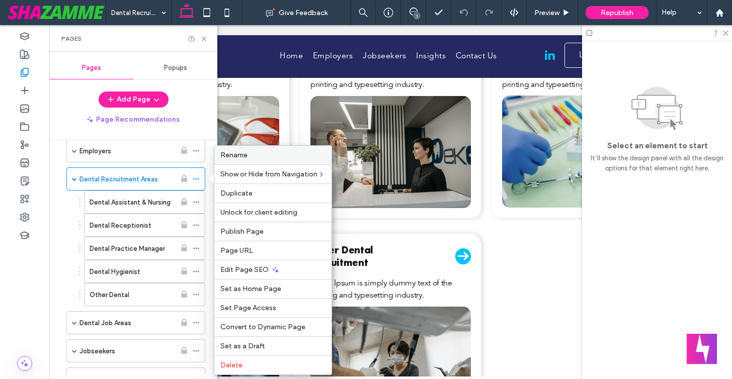
click at [236, 154] on span "Rename" at bounding box center [233, 155] width 27 height 9
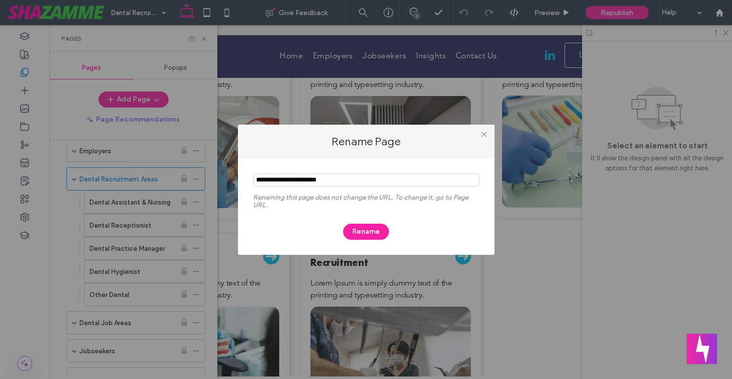
drag, startPoint x: 277, startPoint y: 177, endPoint x: 244, endPoint y: 176, distance: 32.7
click at [244, 176] on div "Renaming this page does not change the URL. To change it, go to Page URL. Rename" at bounding box center [366, 206] width 256 height 97
type input "**********"
click at [369, 229] on button "Rename" at bounding box center [366, 232] width 46 height 16
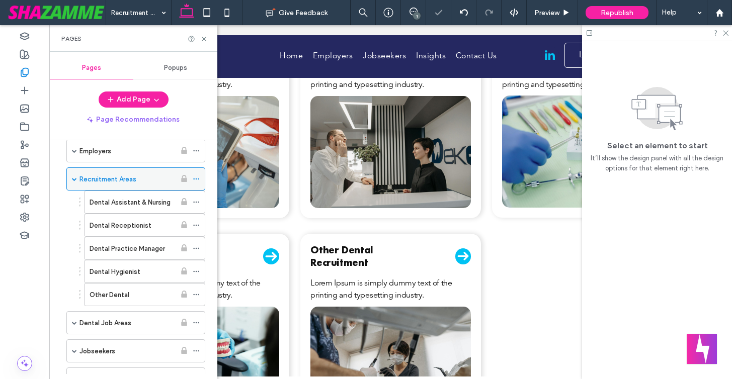
click at [195, 179] on icon at bounding box center [196, 179] width 7 height 7
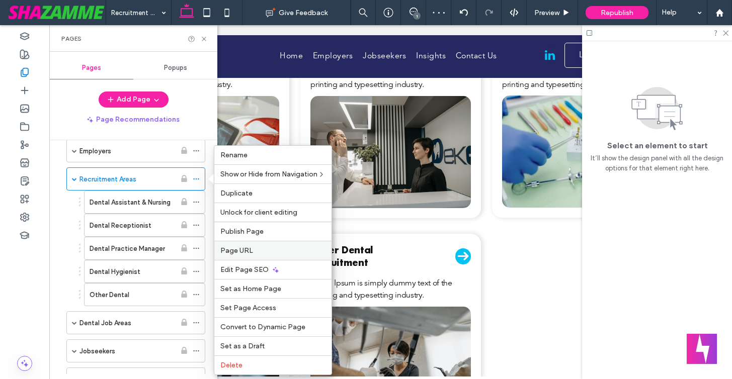
click at [237, 252] on span "Page URL" at bounding box center [236, 250] width 33 height 9
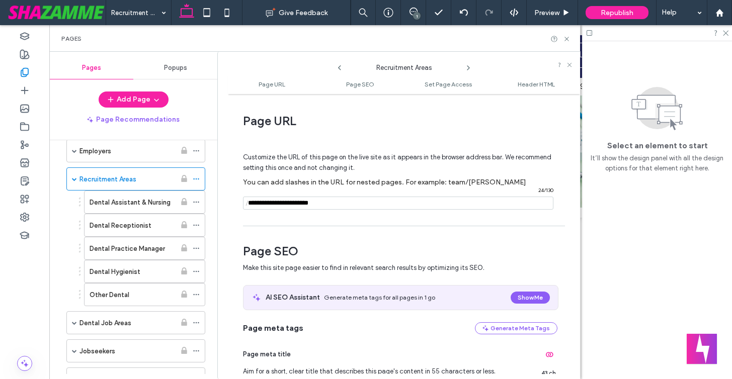
drag, startPoint x: 332, startPoint y: 203, endPoint x: 307, endPoint y: 203, distance: 25.1
click at [307, 203] on input "notEmpty" at bounding box center [398, 203] width 310 height 13
type input "**********"
click at [304, 225] on div "**********" at bounding box center [404, 236] width 352 height 275
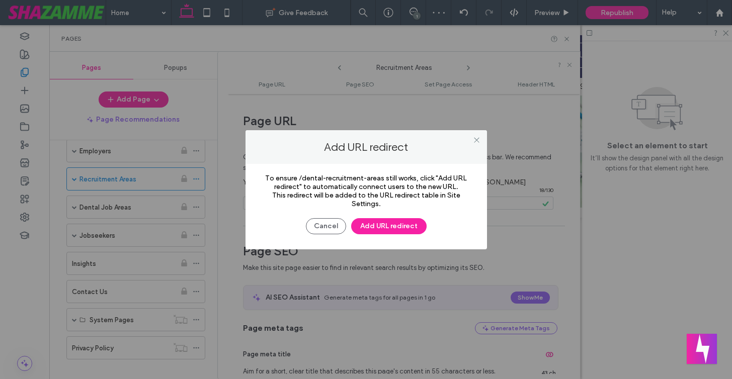
click at [370, 225] on div at bounding box center [366, 189] width 732 height 379
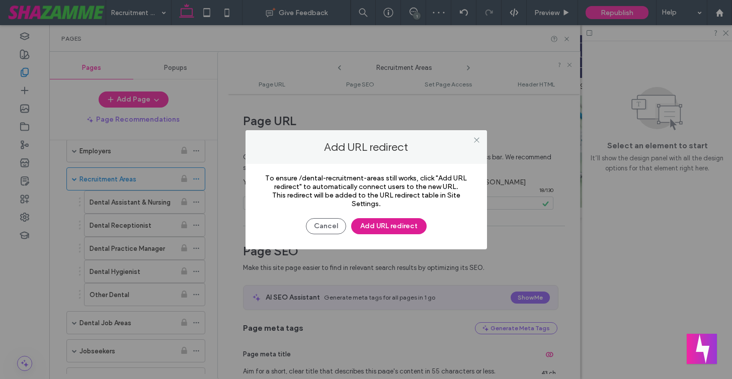
click at [370, 224] on button "Add URL redirect" at bounding box center [388, 226] width 75 height 16
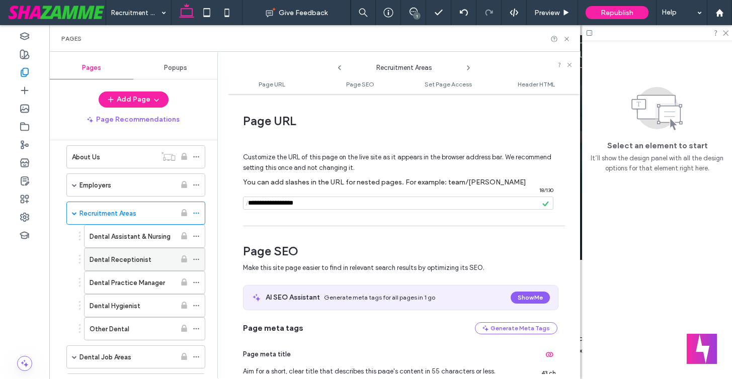
scroll to position [30, 0]
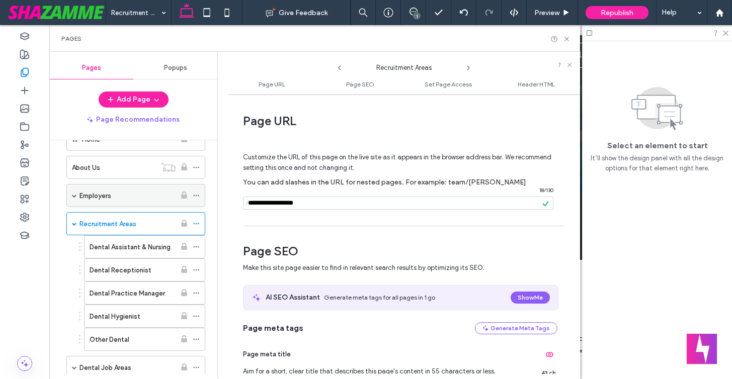
click at [78, 194] on div "Employers" at bounding box center [135, 195] width 139 height 23
click at [76, 194] on span at bounding box center [74, 195] width 5 height 5
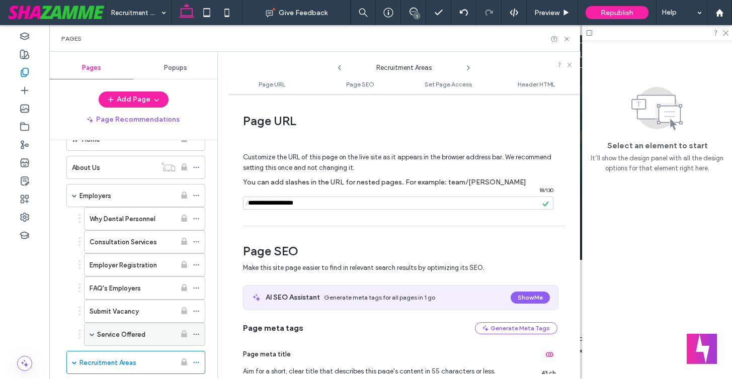
click at [199, 334] on use at bounding box center [196, 335] width 6 height 2
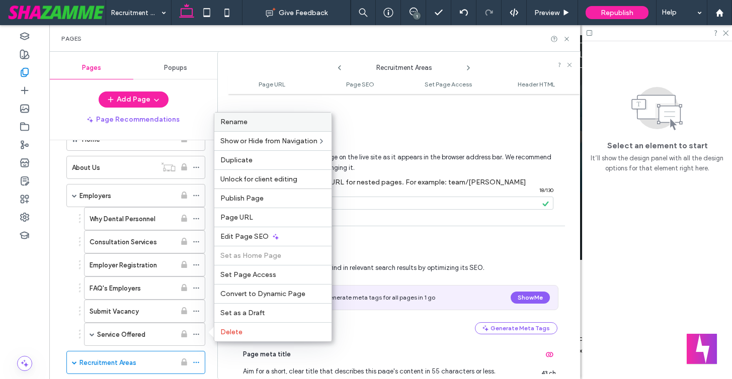
click at [243, 121] on span "Rename" at bounding box center [233, 122] width 27 height 9
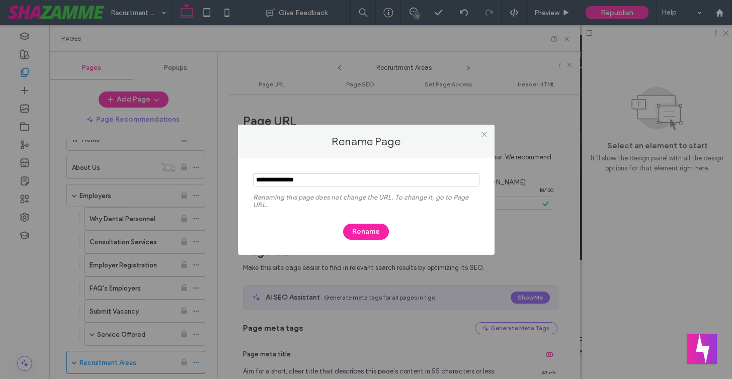
click at [277, 181] on input "notEmpty" at bounding box center [366, 180] width 226 height 13
type input "**********"
click at [364, 230] on button "Rename" at bounding box center [366, 232] width 46 height 16
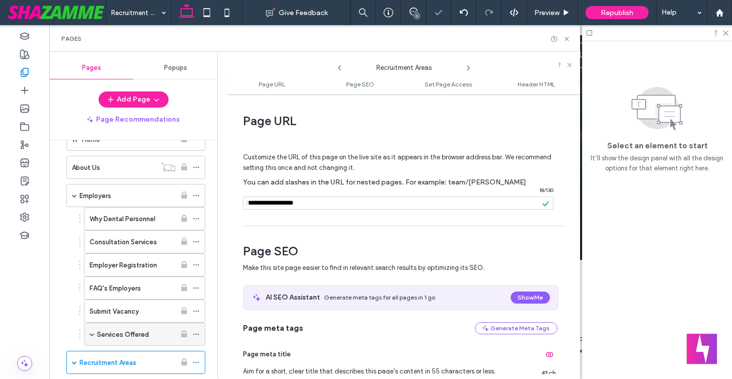
click at [196, 332] on icon at bounding box center [196, 334] width 7 height 7
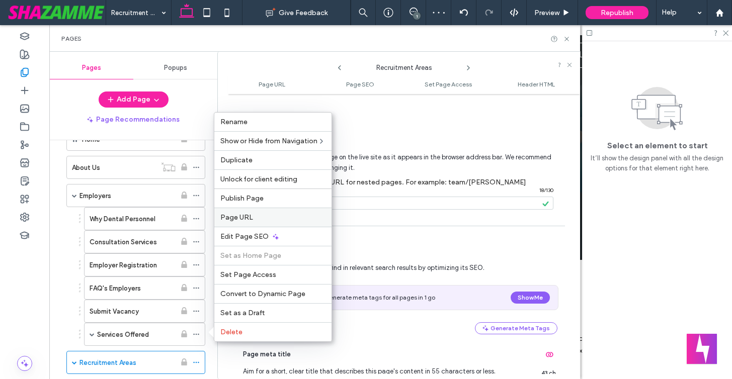
click at [248, 216] on span "Page URL" at bounding box center [236, 217] width 33 height 9
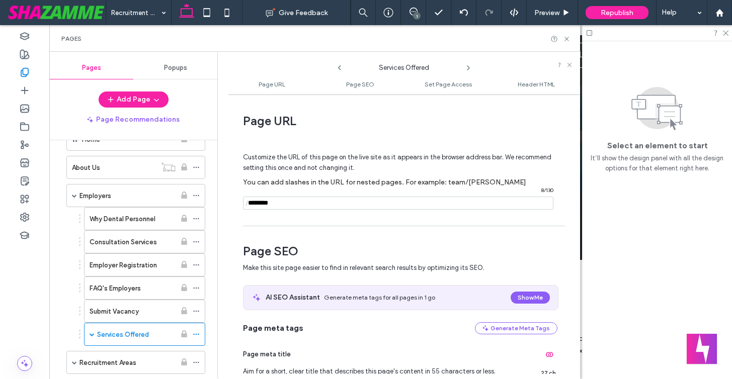
click at [289, 205] on input "notEmpty" at bounding box center [398, 203] width 310 height 13
type input "**********"
click at [295, 215] on div "Customize the URL of this page on the live site as it appears in the browser ad…" at bounding box center [400, 177] width 314 height 88
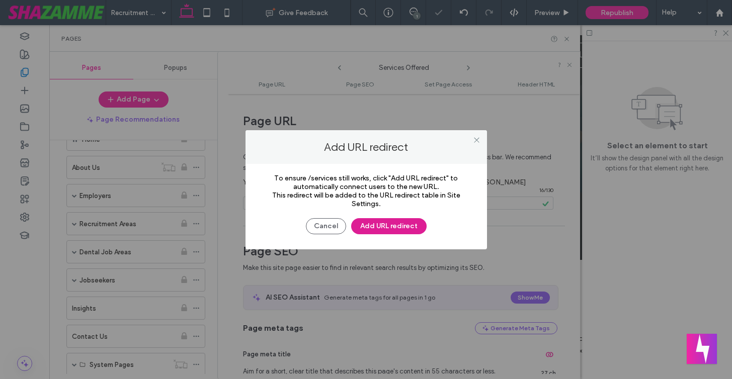
click at [393, 225] on button "Add URL redirect" at bounding box center [388, 226] width 75 height 16
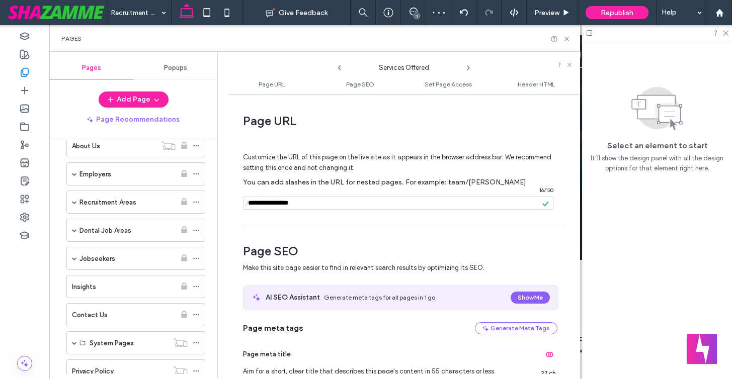
scroll to position [0, 0]
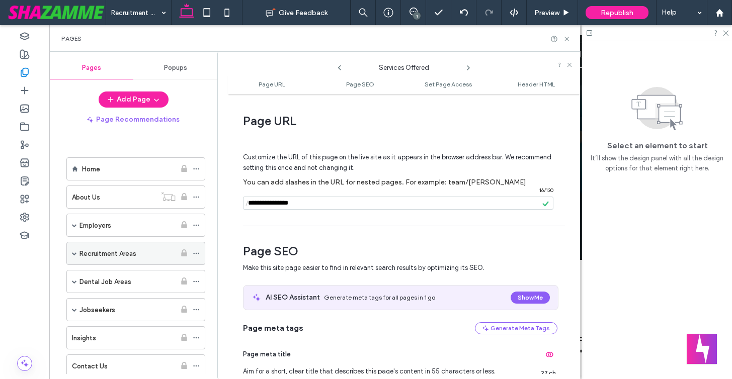
click at [73, 252] on span at bounding box center [74, 253] width 5 height 5
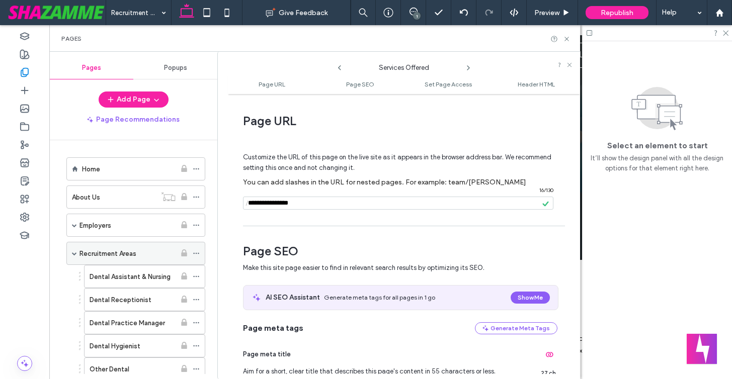
click at [196, 251] on icon at bounding box center [196, 253] width 7 height 7
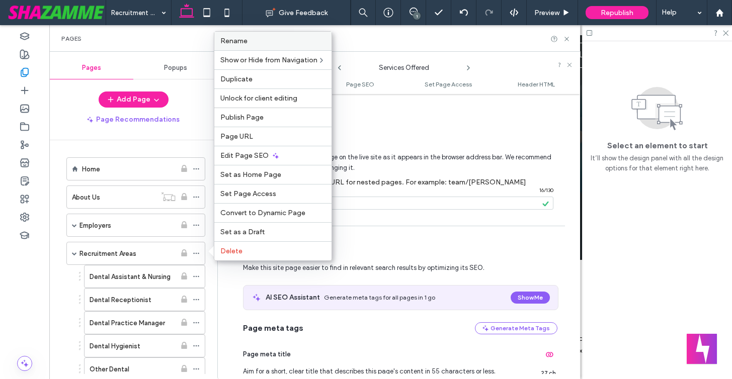
click at [290, 40] on label "Rename" at bounding box center [272, 41] width 105 height 9
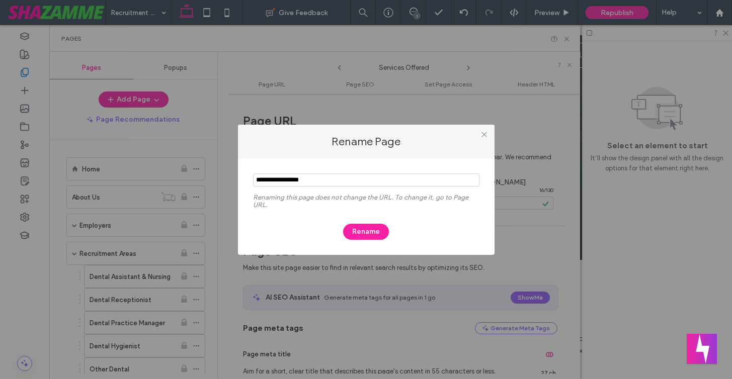
click at [255, 180] on input "notEmpty" at bounding box center [366, 180] width 226 height 13
type input "**********"
click at [356, 229] on button "Rename" at bounding box center [366, 232] width 46 height 16
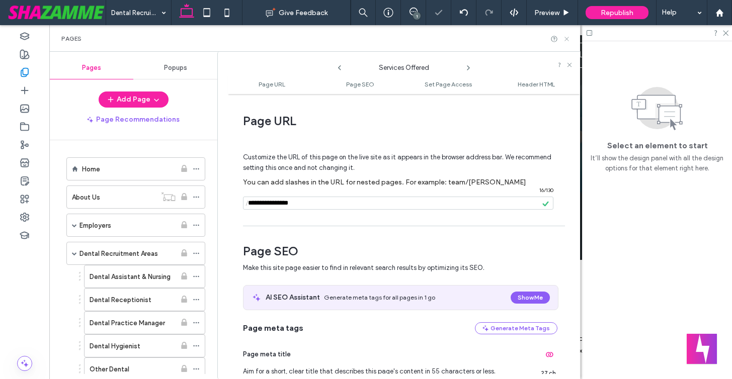
click at [567, 36] on icon at bounding box center [567, 39] width 8 height 8
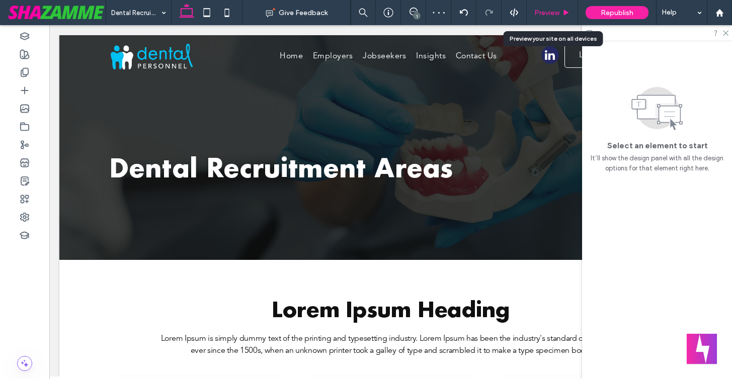
click at [554, 14] on span "Preview" at bounding box center [546, 13] width 25 height 9
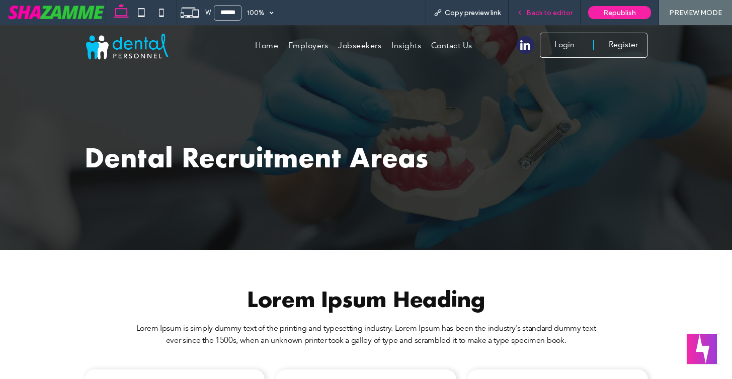
click at [532, 16] on span "Back to editor" at bounding box center [549, 13] width 46 height 9
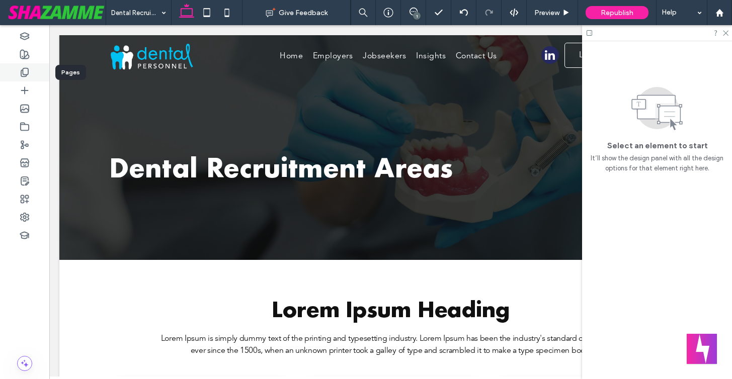
click at [26, 76] on use at bounding box center [24, 72] width 7 height 9
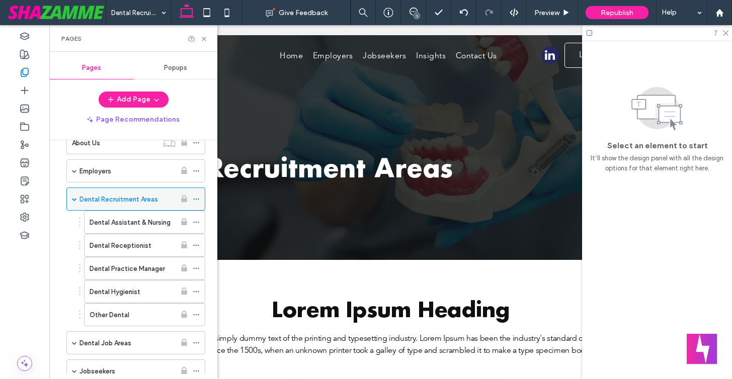
scroll to position [53, 0]
click at [137, 100] on button "Add Page" at bounding box center [134, 100] width 70 height 16
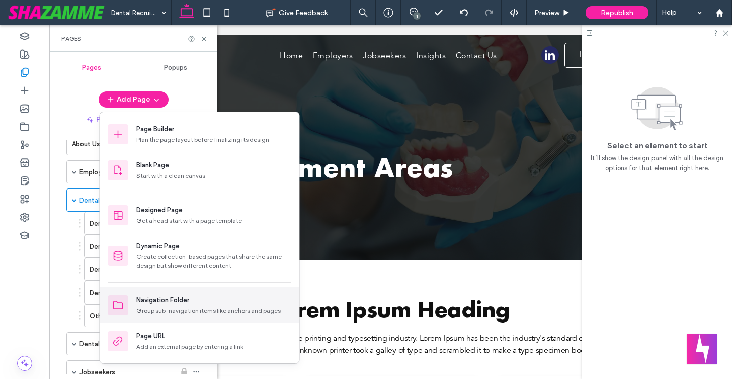
click at [157, 300] on div "Navigation Folder" at bounding box center [162, 300] width 53 height 10
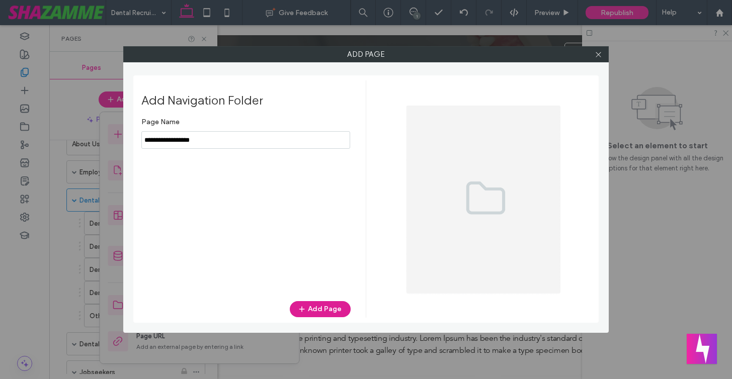
type input "**********"
click at [324, 309] on button "Add Page" at bounding box center [320, 309] width 61 height 16
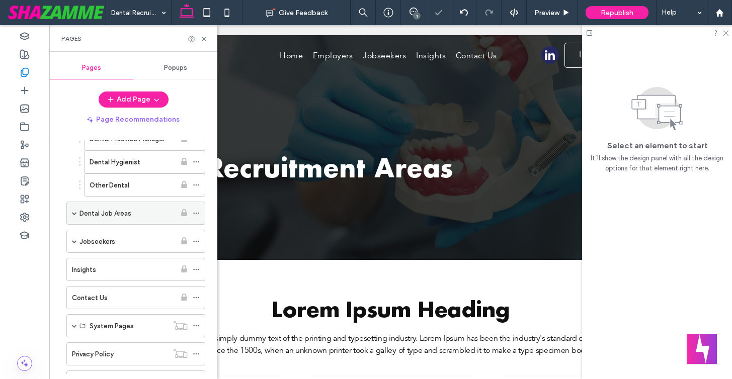
scroll to position [229, 0]
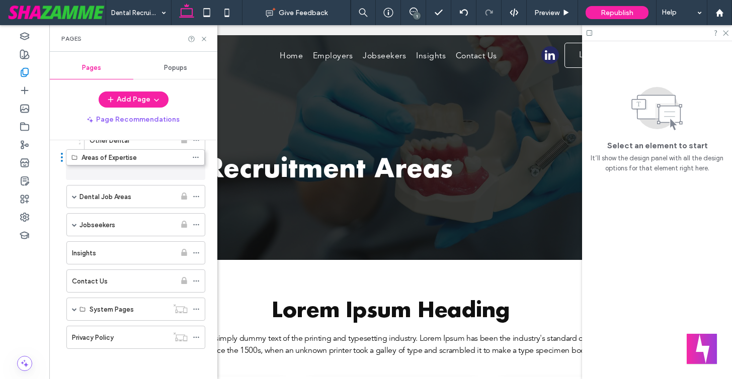
drag, startPoint x: 62, startPoint y: 336, endPoint x: 62, endPoint y: 159, distance: 176.5
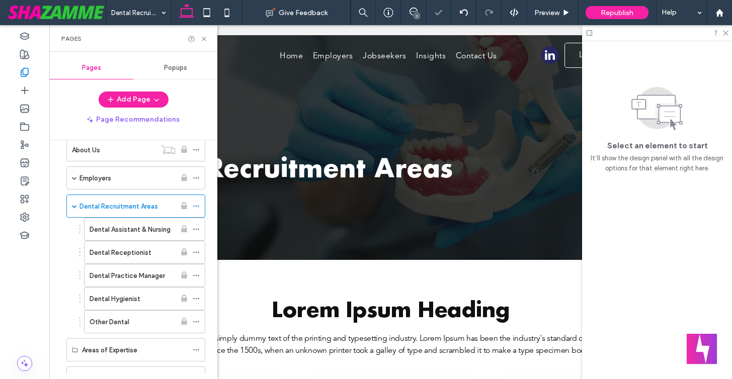
scroll to position [48, 0]
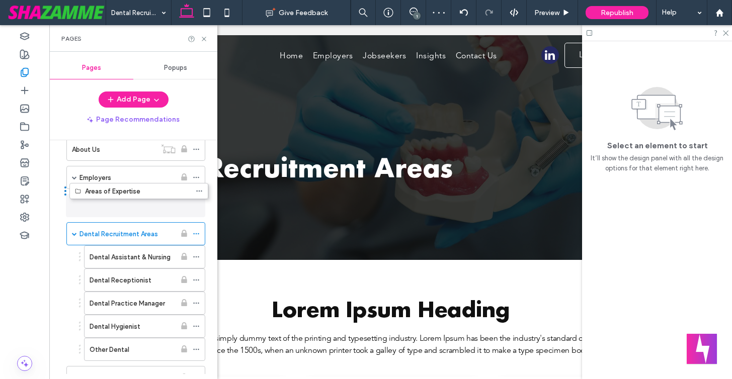
drag, startPoint x: 62, startPoint y: 353, endPoint x: 65, endPoint y: 198, distance: 154.9
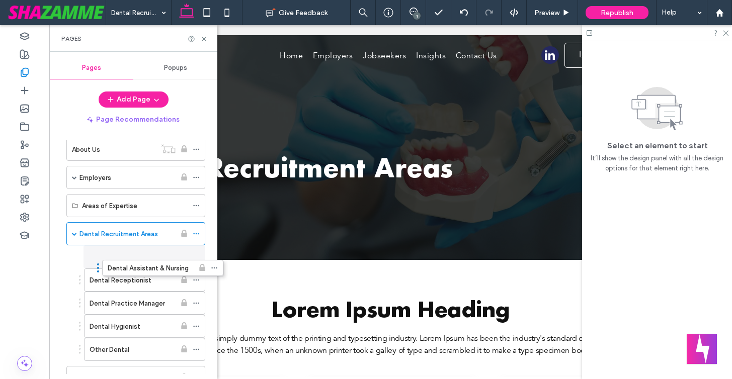
drag, startPoint x: 79, startPoint y: 256, endPoint x: 98, endPoint y: 266, distance: 20.5
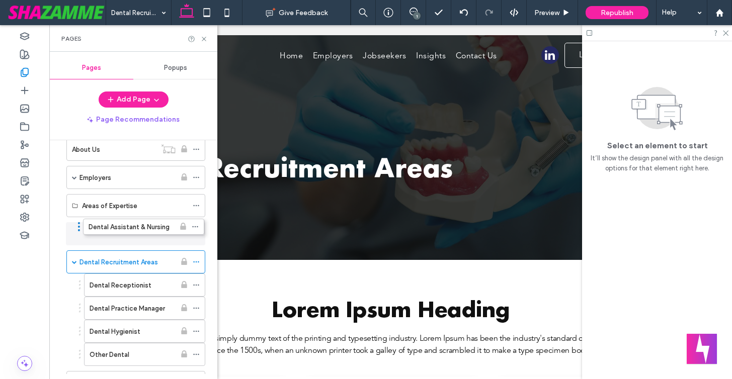
drag, startPoint x: 80, startPoint y: 256, endPoint x: 79, endPoint y: 224, distance: 31.7
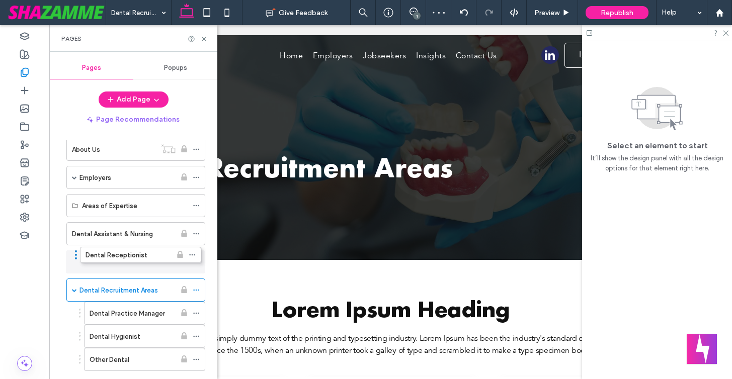
drag, startPoint x: 79, startPoint y: 281, endPoint x: 75, endPoint y: 249, distance: 31.9
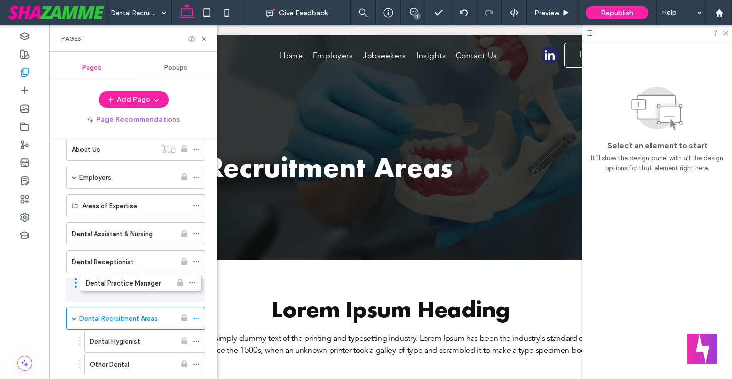
drag, startPoint x: 79, startPoint y: 310, endPoint x: 75, endPoint y: 278, distance: 31.9
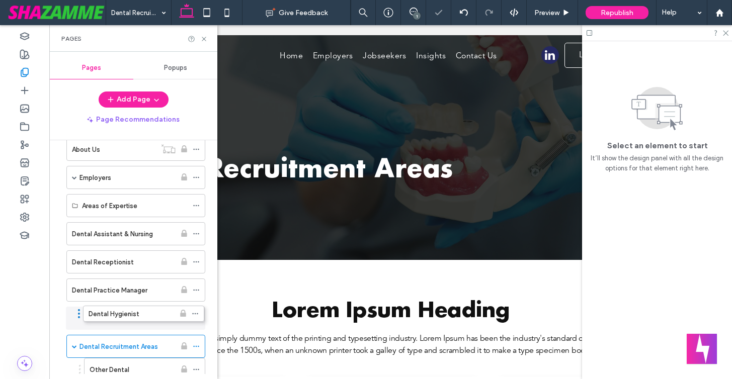
drag, startPoint x: 79, startPoint y: 337, endPoint x: 78, endPoint y: 308, distance: 29.2
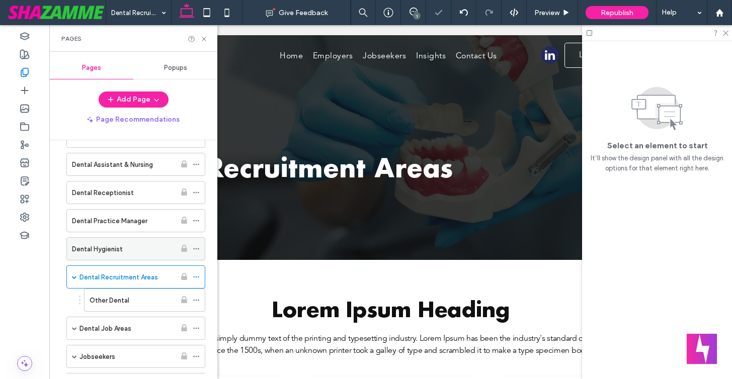
scroll to position [117, 0]
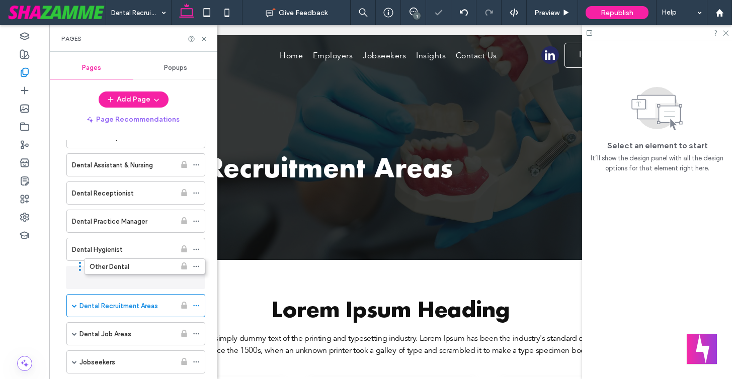
drag, startPoint x: 80, startPoint y: 303, endPoint x: 79, endPoint y: 267, distance: 35.7
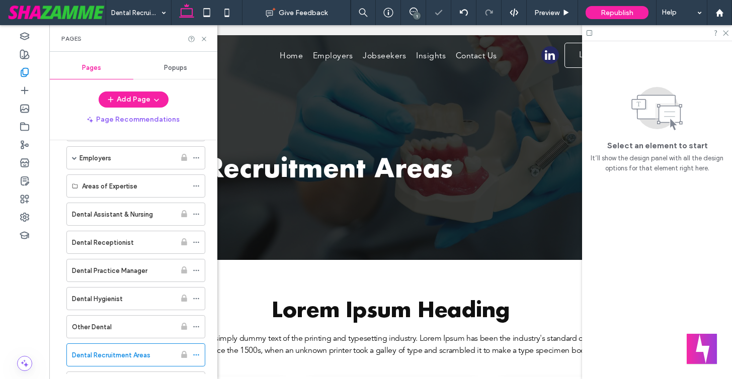
scroll to position [60, 0]
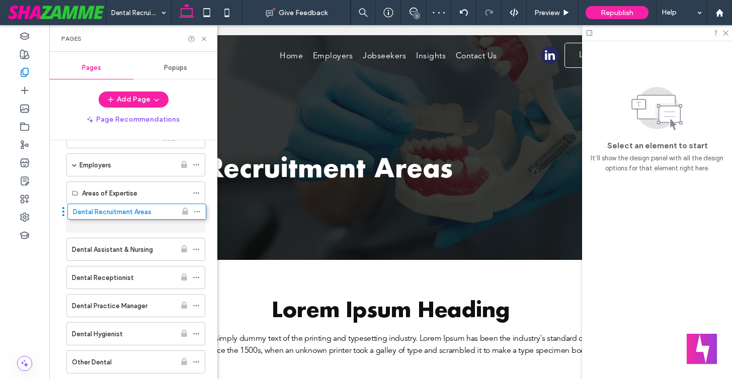
drag, startPoint x: 61, startPoint y: 359, endPoint x: 62, endPoint y: 212, distance: 146.9
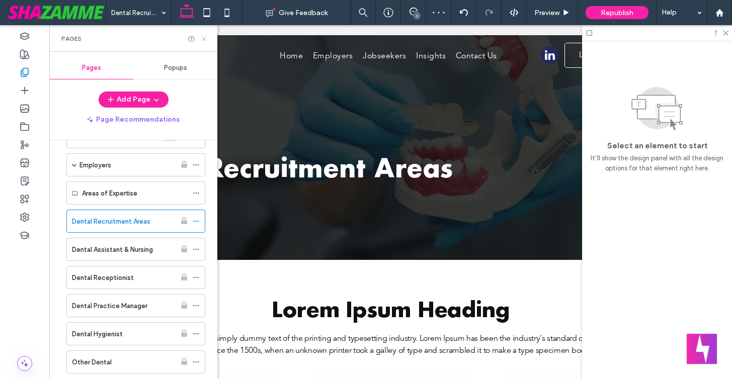
click at [201, 35] on icon at bounding box center [204, 39] width 8 height 8
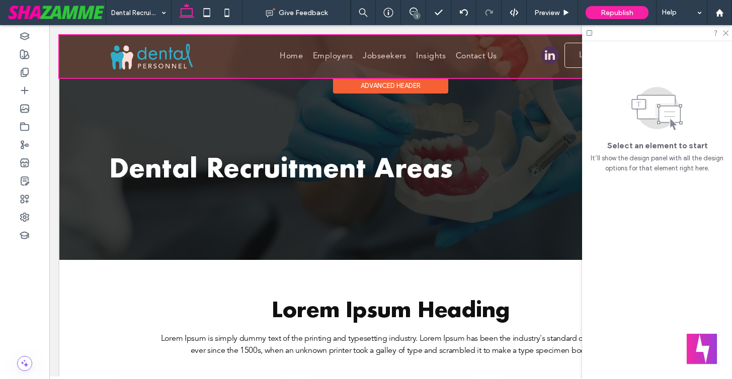
click at [340, 53] on div at bounding box center [390, 56] width 662 height 43
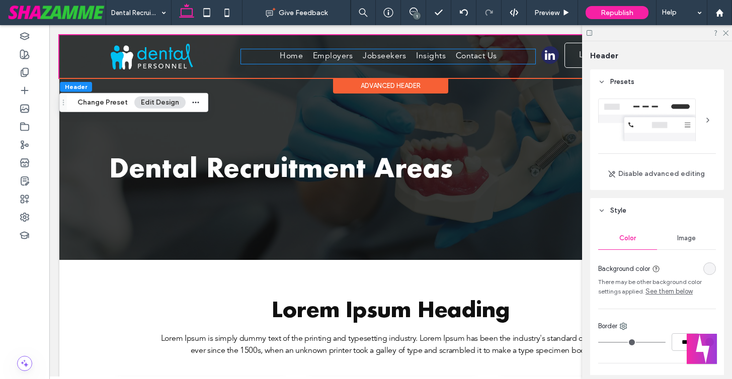
click at [340, 53] on span "Employers" at bounding box center [333, 56] width 40 height 15
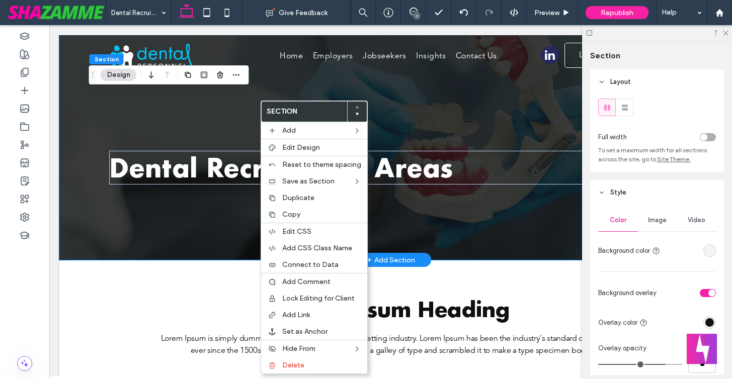
click at [242, 127] on div "Dental Recruitment Areas" at bounding box center [391, 147] width 604 height 225
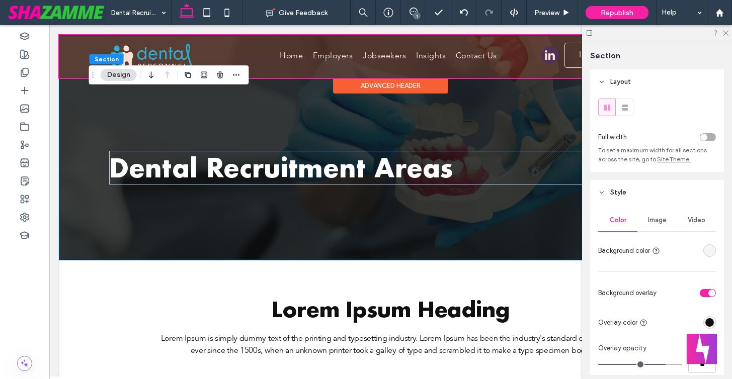
click at [343, 52] on div at bounding box center [390, 56] width 662 height 43
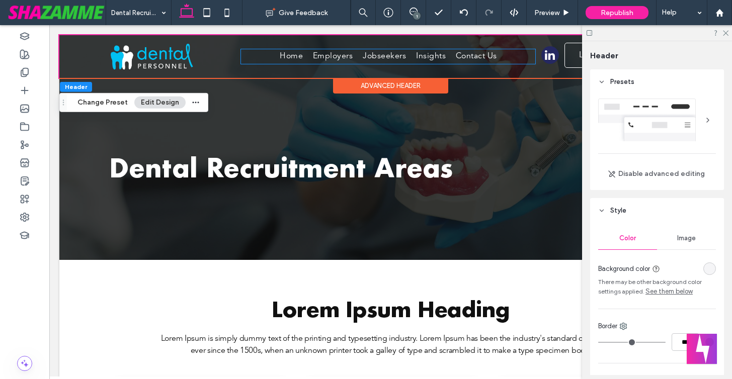
click at [343, 52] on span "Employers" at bounding box center [333, 56] width 40 height 15
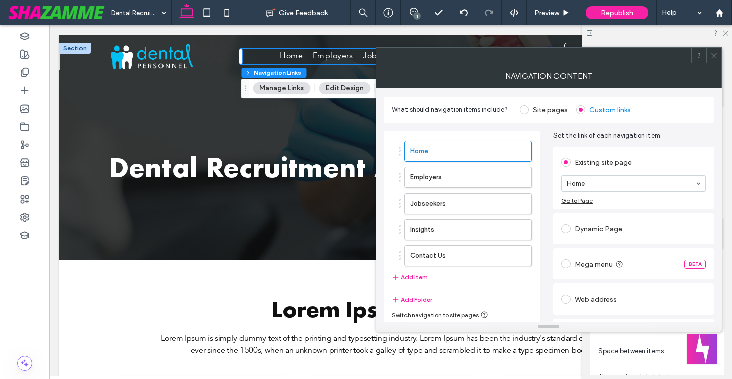
click at [714, 60] on span at bounding box center [714, 55] width 8 height 15
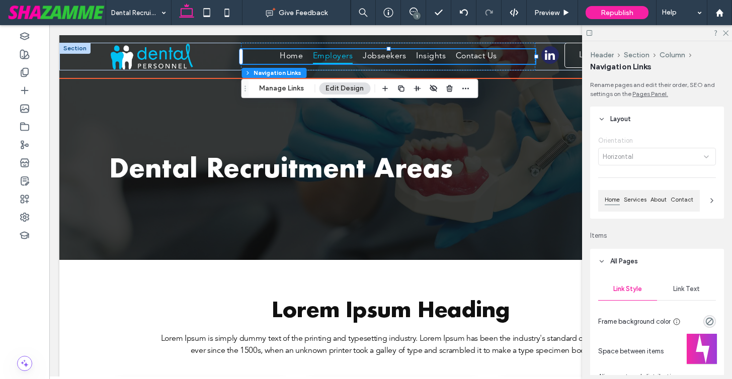
click at [346, 55] on span "Employers" at bounding box center [333, 56] width 40 height 15
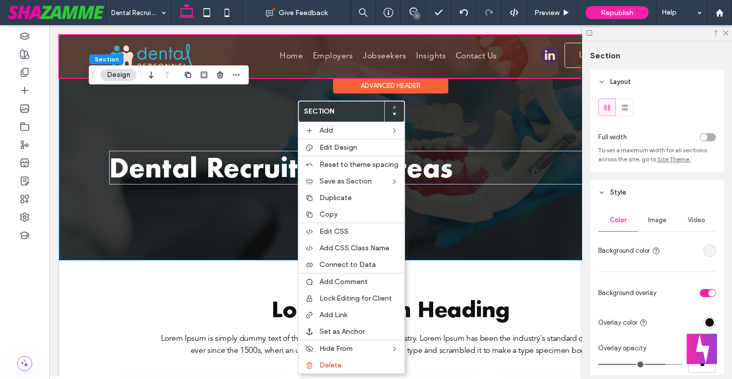
click at [331, 58] on div at bounding box center [390, 56] width 662 height 43
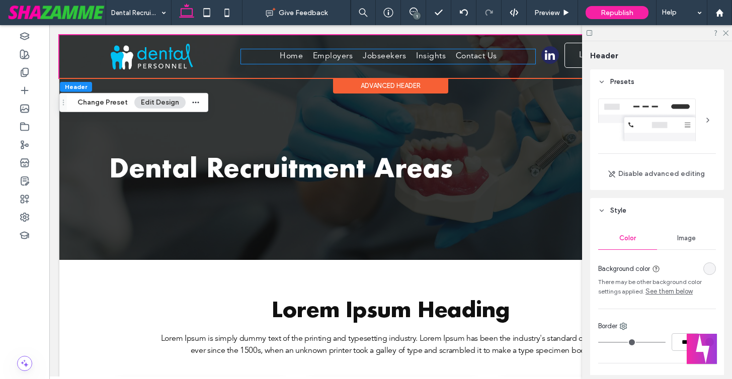
click at [331, 58] on span "Employers" at bounding box center [333, 56] width 40 height 15
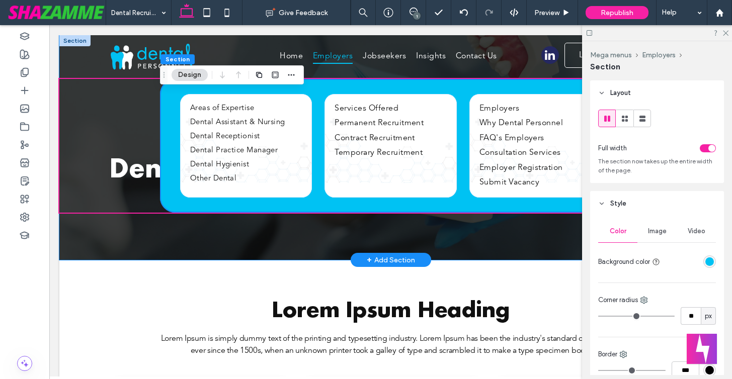
click at [290, 104] on div "Dental Recruitment Areas" at bounding box center [391, 147] width 604 height 225
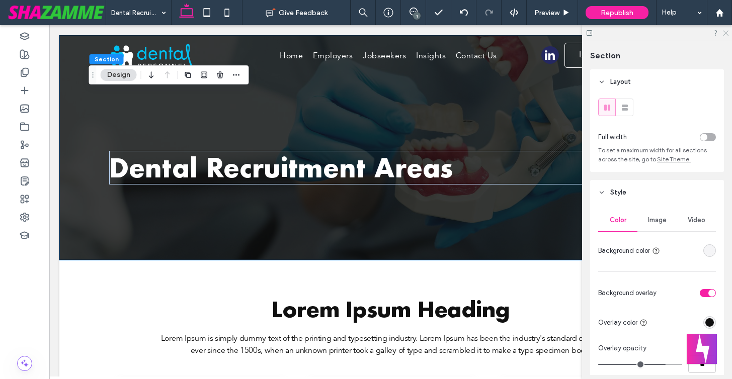
click at [727, 33] on icon at bounding box center [725, 32] width 7 height 7
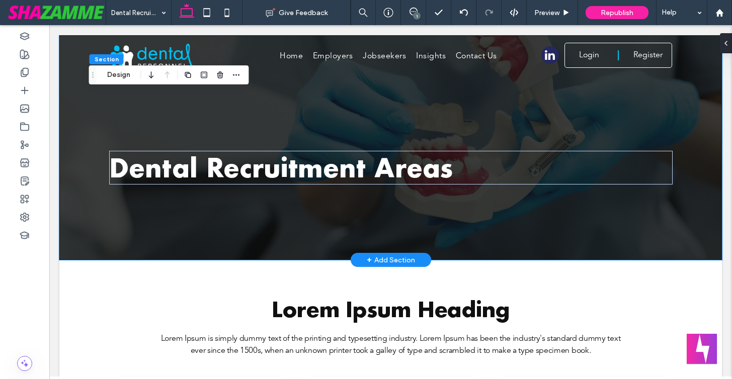
click at [273, 232] on div "Dental Recruitment Areas" at bounding box center [391, 147] width 604 height 225
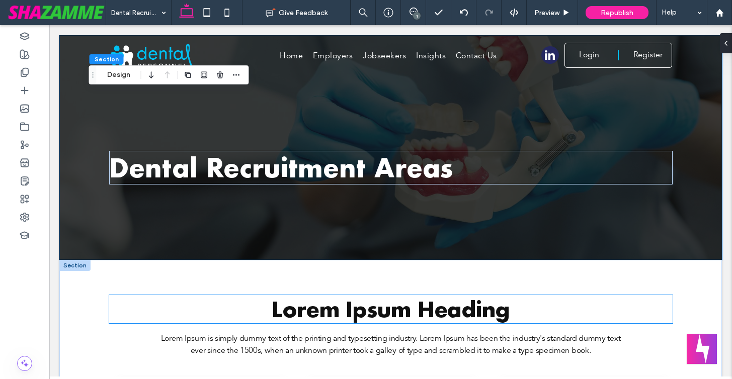
click at [211, 296] on h2 "Lorem Ipsum Heading" at bounding box center [390, 309] width 563 height 28
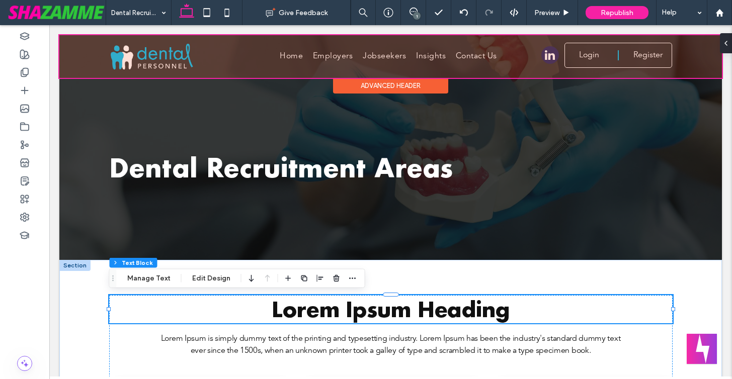
click at [338, 54] on div at bounding box center [390, 56] width 662 height 43
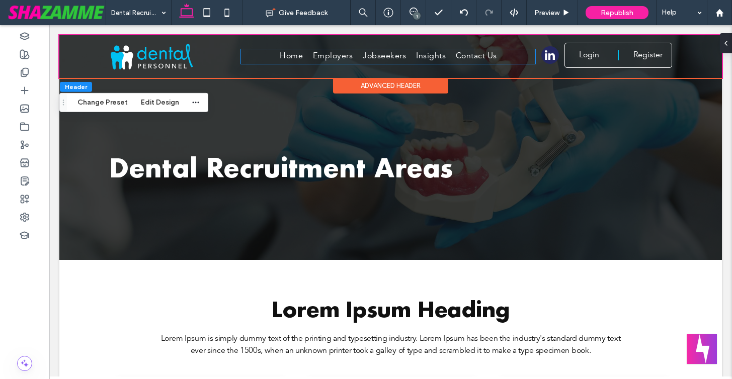
click at [338, 54] on span "Employers" at bounding box center [333, 56] width 40 height 15
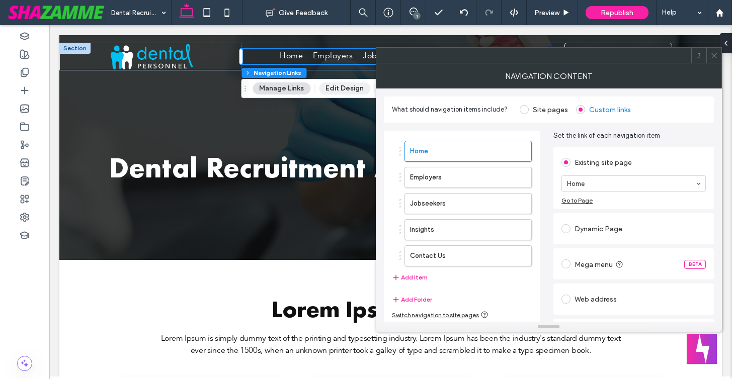
click at [336, 89] on button "Edit Design" at bounding box center [344, 88] width 51 height 12
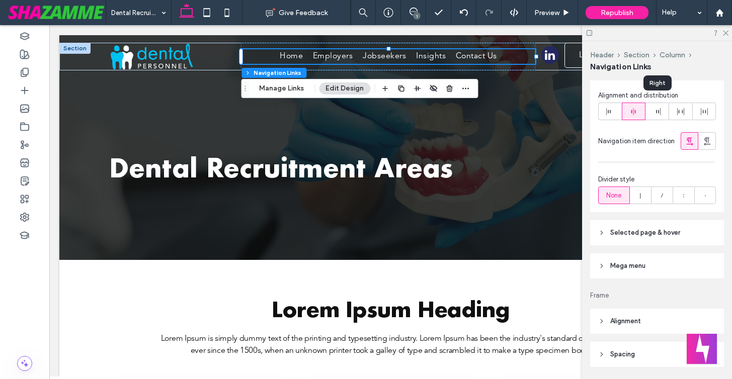
scroll to position [311, 0]
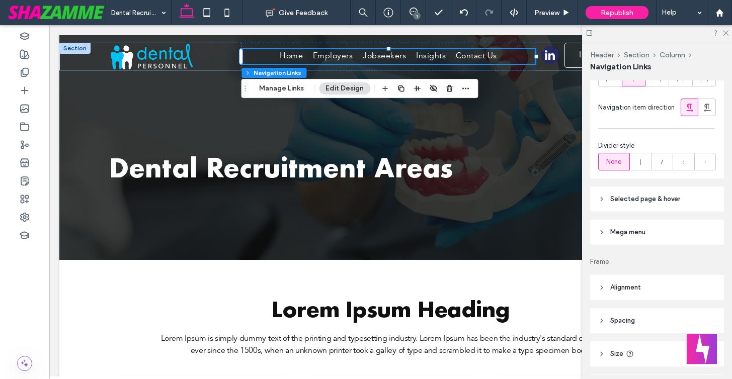
click at [646, 227] on header "Mega menu" at bounding box center [657, 232] width 134 height 25
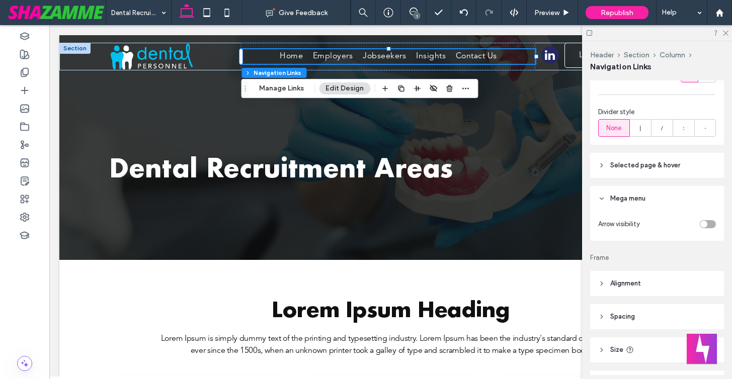
scroll to position [342, 0]
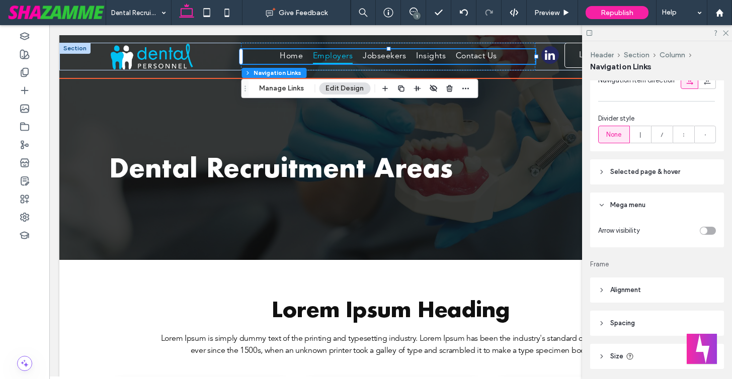
click at [334, 53] on span "Employers" at bounding box center [333, 56] width 40 height 15
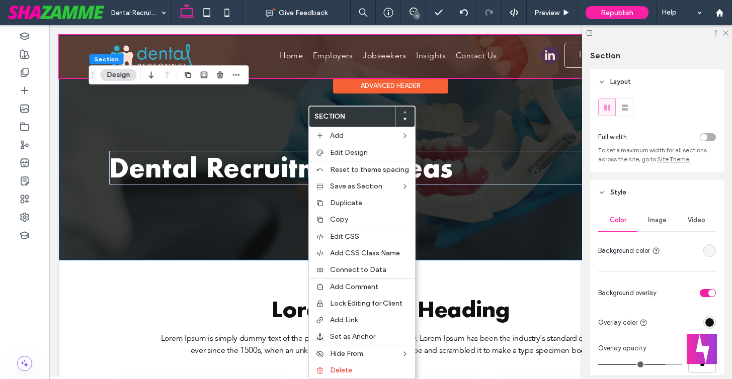
click at [331, 53] on div at bounding box center [390, 56] width 662 height 43
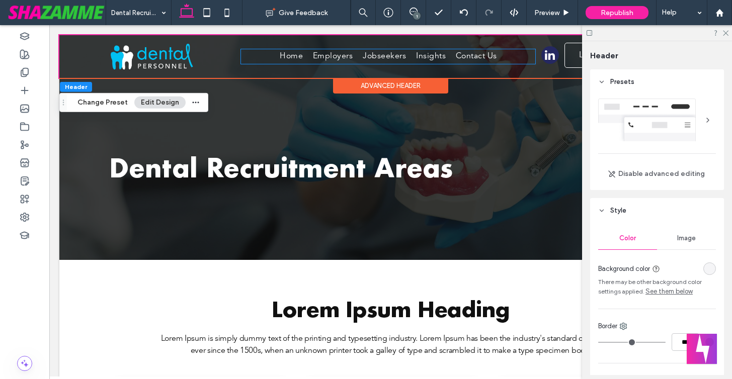
click at [331, 53] on span "Employers" at bounding box center [333, 56] width 40 height 15
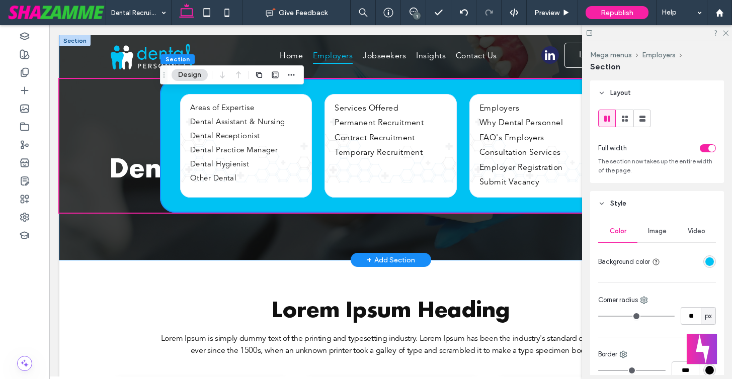
click at [246, 108] on div "Dental Recruitment Areas" at bounding box center [391, 147] width 604 height 225
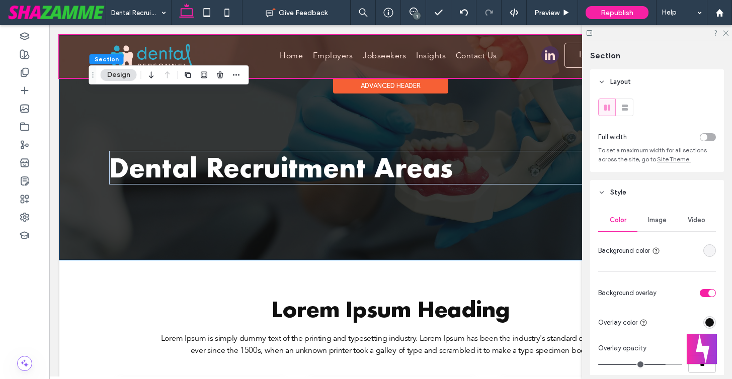
click at [340, 52] on div at bounding box center [390, 56] width 662 height 43
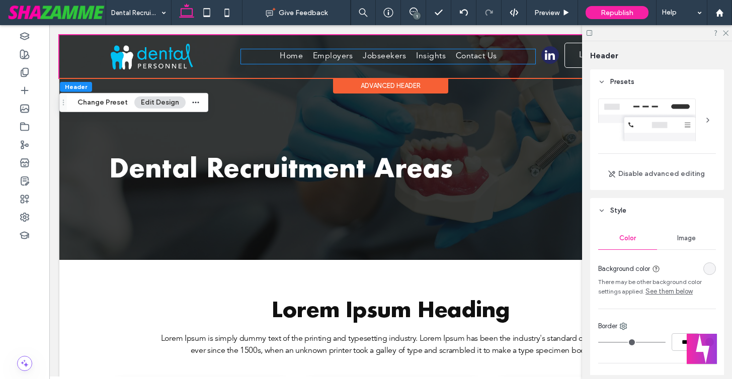
click at [340, 52] on span "Employers" at bounding box center [333, 56] width 40 height 15
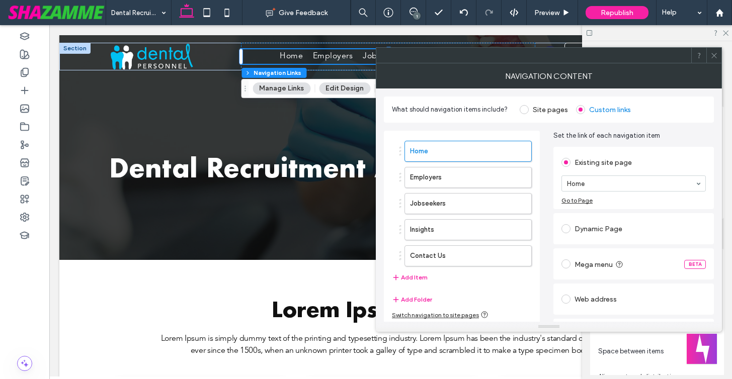
click at [714, 52] on icon at bounding box center [714, 56] width 8 height 8
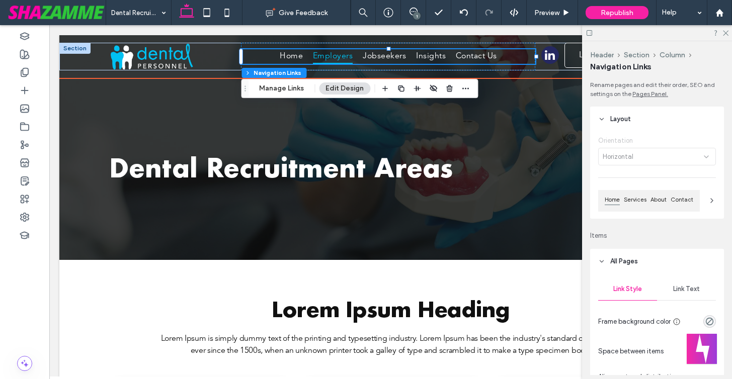
click at [329, 56] on span "Employers" at bounding box center [333, 56] width 40 height 15
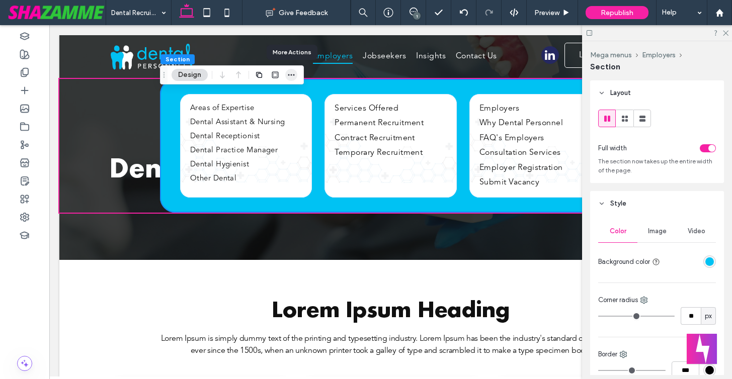
click at [292, 72] on icon "button" at bounding box center [291, 75] width 8 height 8
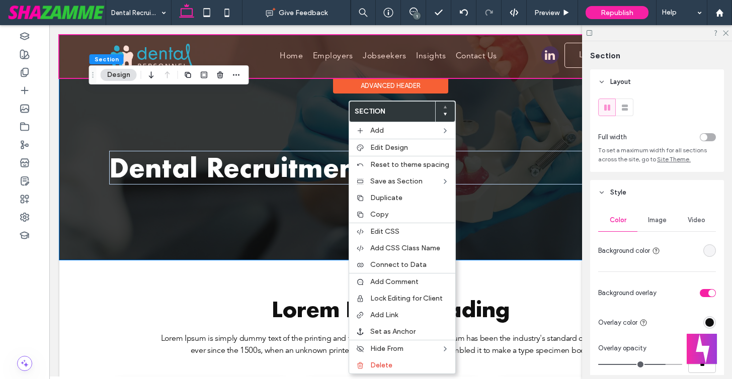
click at [326, 40] on div at bounding box center [390, 56] width 662 height 43
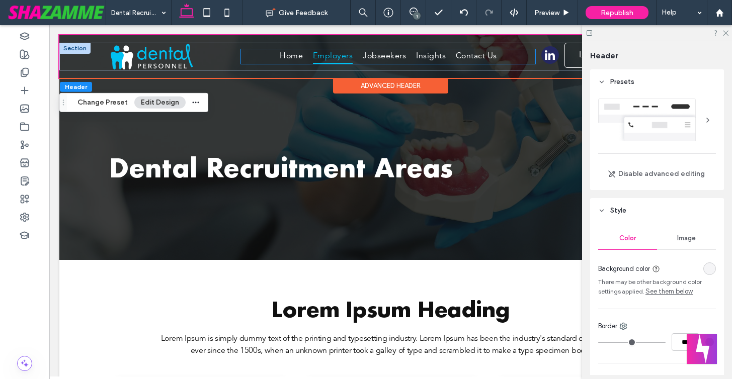
click at [326, 55] on span "Employers" at bounding box center [333, 56] width 40 height 15
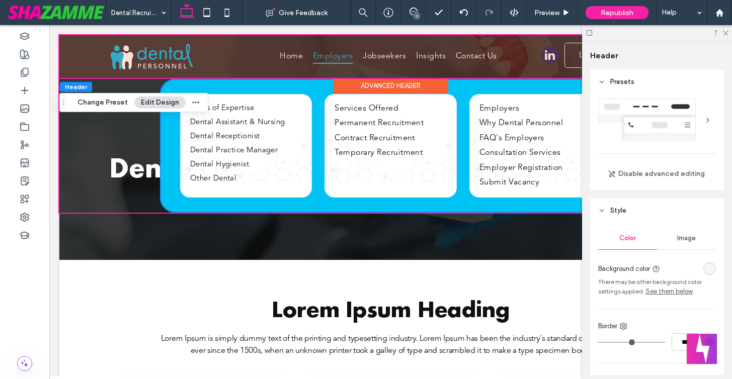
click at [326, 55] on div at bounding box center [390, 56] width 662 height 43
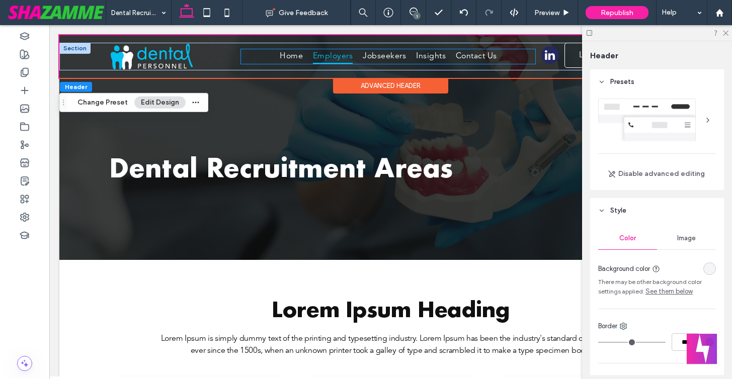
click at [326, 55] on span "Employers" at bounding box center [333, 56] width 40 height 15
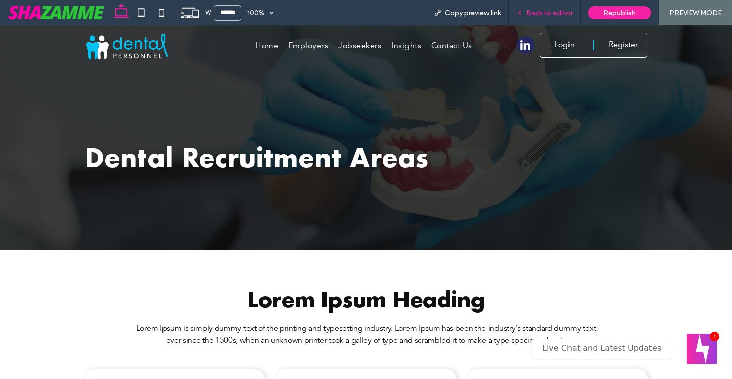
click at [559, 12] on span "Back to editor" at bounding box center [549, 13] width 46 height 9
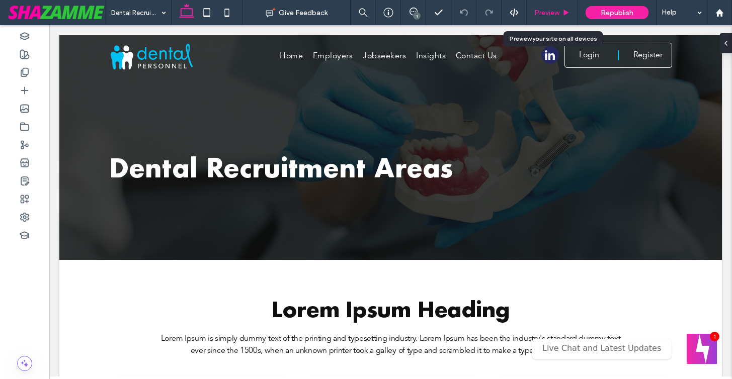
click at [548, 9] on span "Preview" at bounding box center [546, 13] width 25 height 9
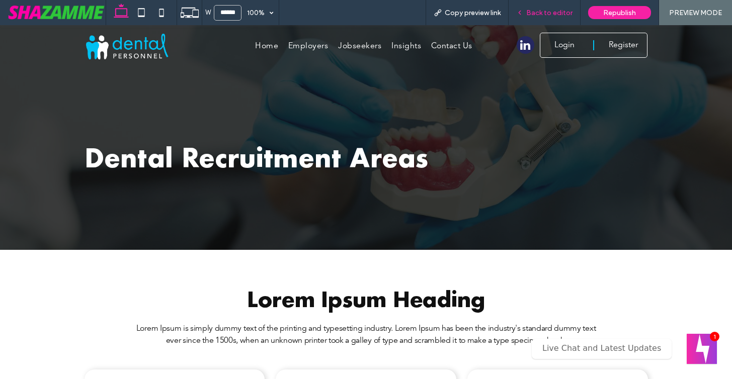
click at [559, 11] on span "Back to editor" at bounding box center [549, 13] width 46 height 9
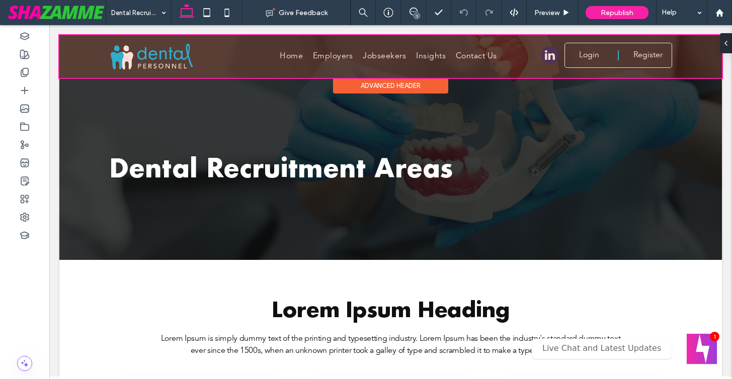
click at [329, 55] on div at bounding box center [390, 56] width 662 height 43
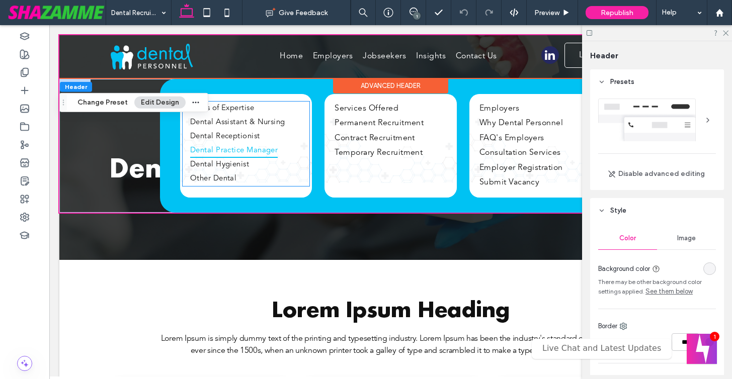
click at [185, 149] on link "Dental Practice Manager" at bounding box center [234, 151] width 103 height 14
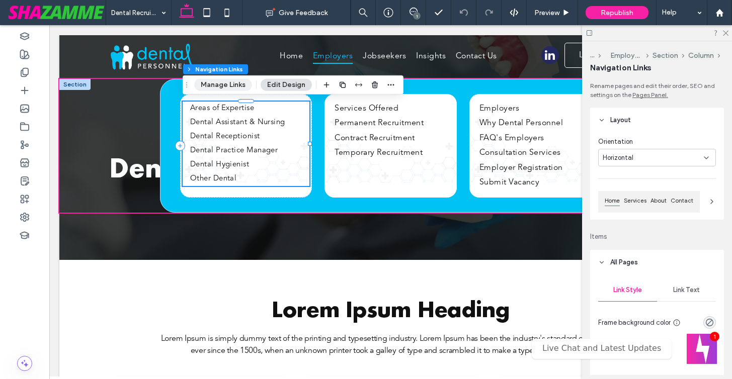
click at [230, 85] on button "Manage Links" at bounding box center [223, 85] width 58 height 12
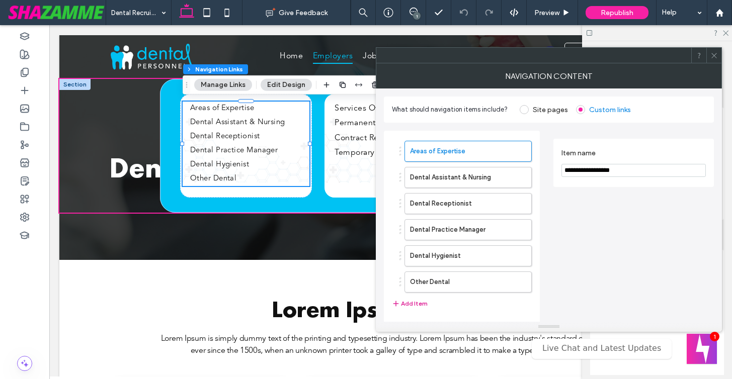
click at [411, 302] on button "Add Item" at bounding box center [410, 304] width 36 height 12
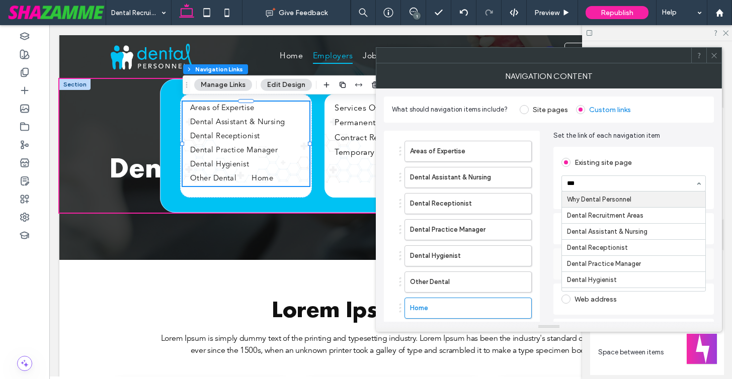
type input "****"
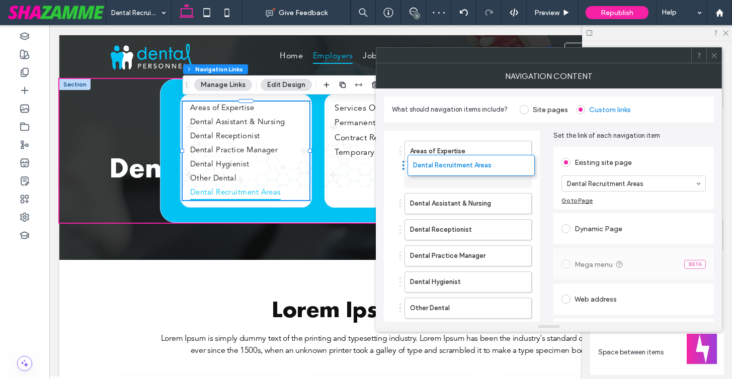
drag, startPoint x: 400, startPoint y: 305, endPoint x: 403, endPoint y: 162, distance: 142.9
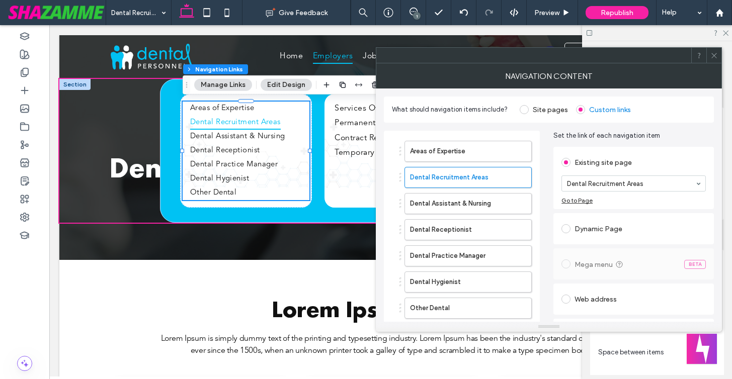
click at [400, 175] on div "Dental Recruitment Areas" at bounding box center [465, 177] width 132 height 21
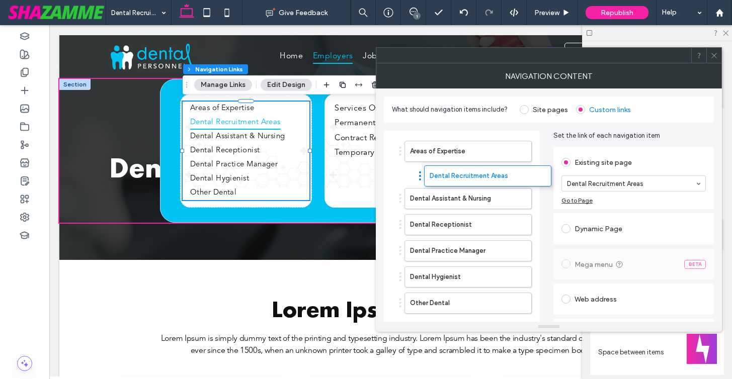
drag, startPoint x: 400, startPoint y: 174, endPoint x: 419, endPoint y: 173, distance: 19.7
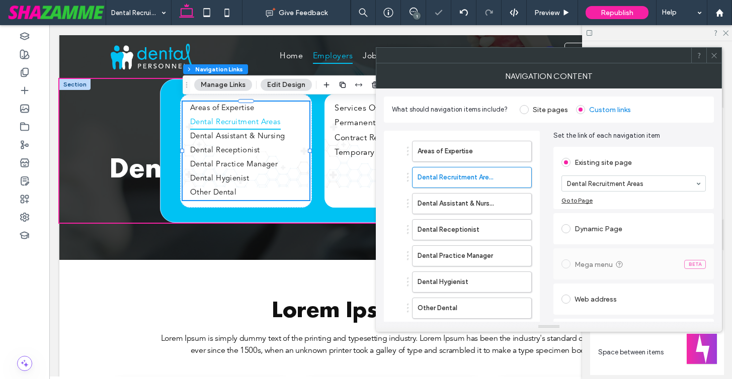
click at [390, 178] on div "Areas of Expertise Dental Recruitment Areas Dental Assistant & Nursing Dental R…" at bounding box center [462, 253] width 156 height 245
click at [441, 152] on label "Areas of Expertise" at bounding box center [455, 151] width 76 height 20
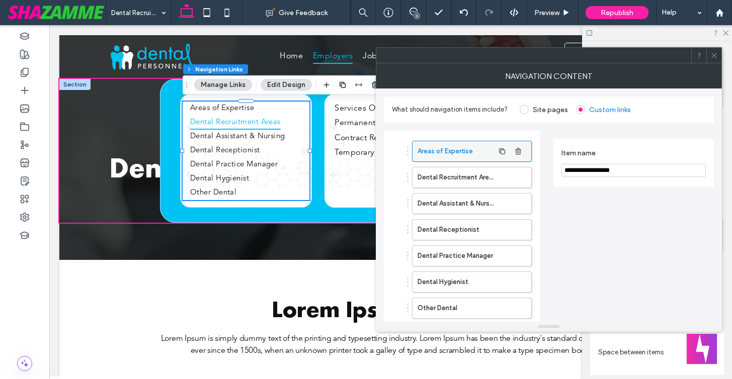
scroll to position [54, 0]
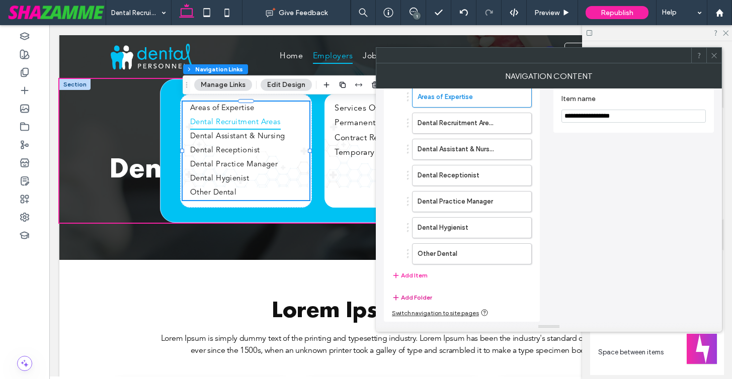
click at [407, 298] on button "Add Folder" at bounding box center [412, 298] width 40 height 12
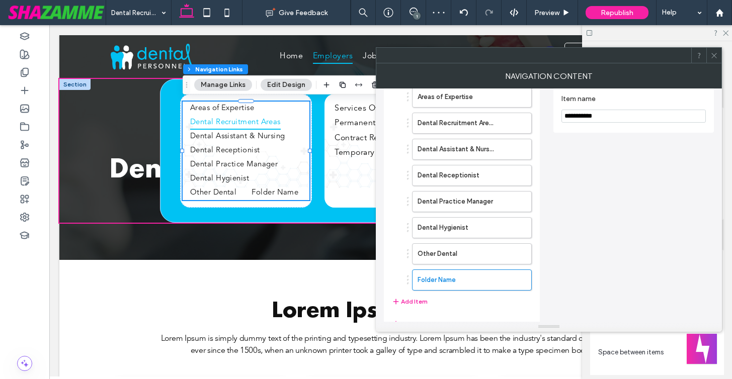
drag, startPoint x: 608, startPoint y: 117, endPoint x: 550, endPoint y: 115, distance: 57.9
click at [550, 115] on div "**********" at bounding box center [549, 208] width 330 height 280
type input "**********"
click at [554, 124] on div "**********" at bounding box center [633, 108] width 160 height 48
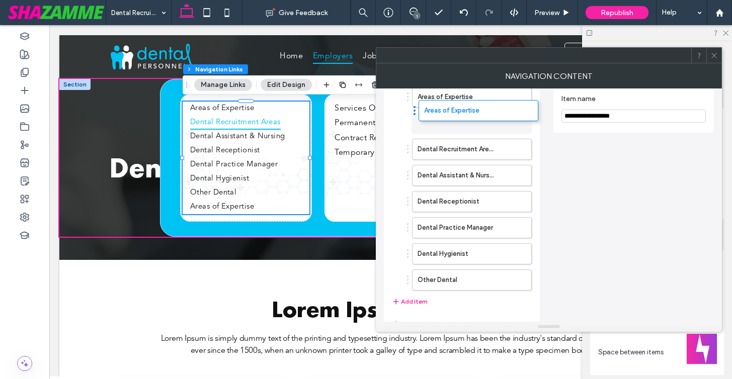
drag, startPoint x: 408, startPoint y: 277, endPoint x: 414, endPoint y: 108, distance: 168.6
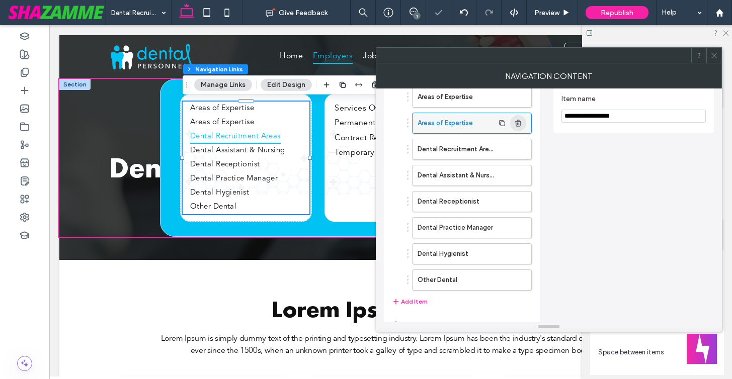
click at [520, 122] on use "button" at bounding box center [518, 123] width 6 height 7
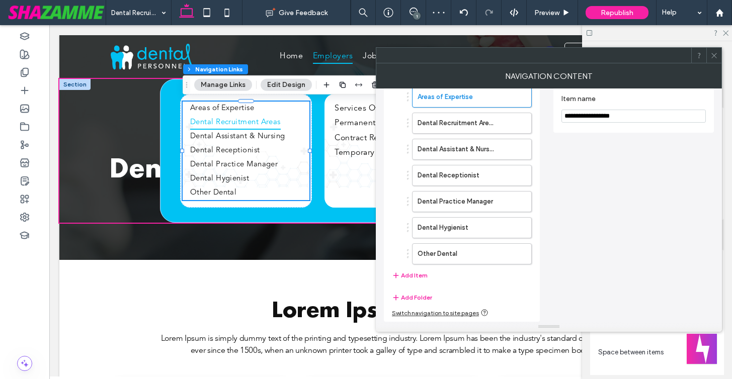
click at [713, 58] on icon at bounding box center [714, 56] width 8 height 8
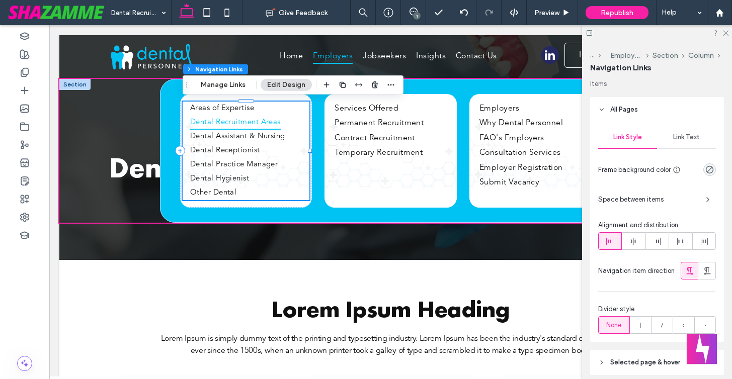
scroll to position [157, 0]
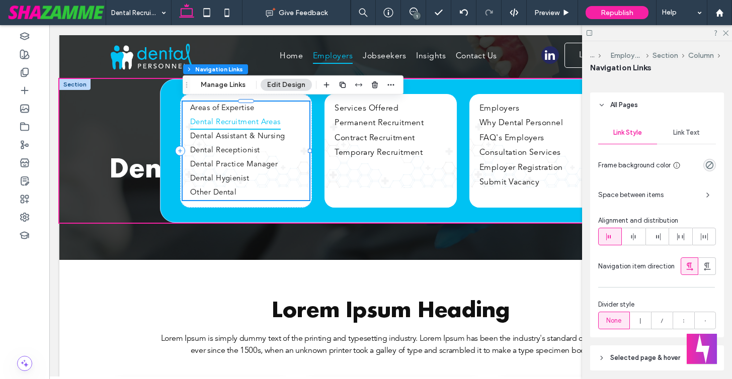
click at [690, 132] on span "Link Text" at bounding box center [686, 133] width 27 height 8
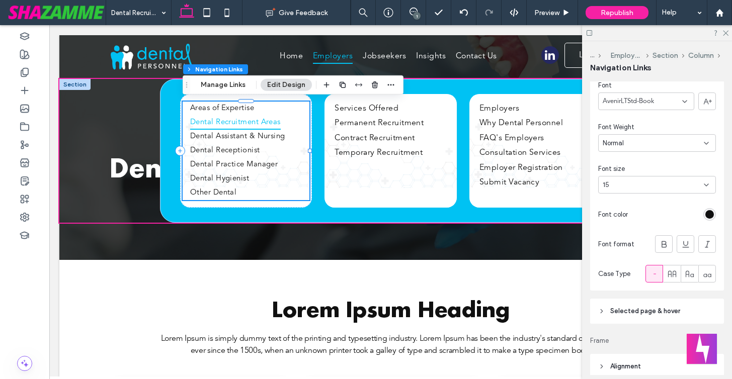
scroll to position [237, 0]
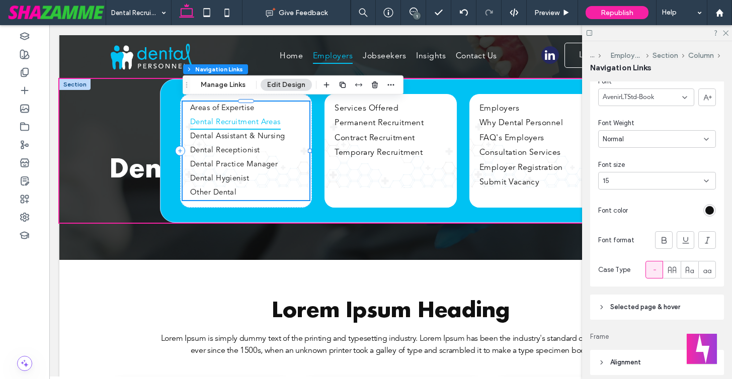
click at [651, 178] on div "15" at bounding box center [651, 181] width 97 height 10
click at [622, 275] on div "16" at bounding box center [656, 273] width 117 height 18
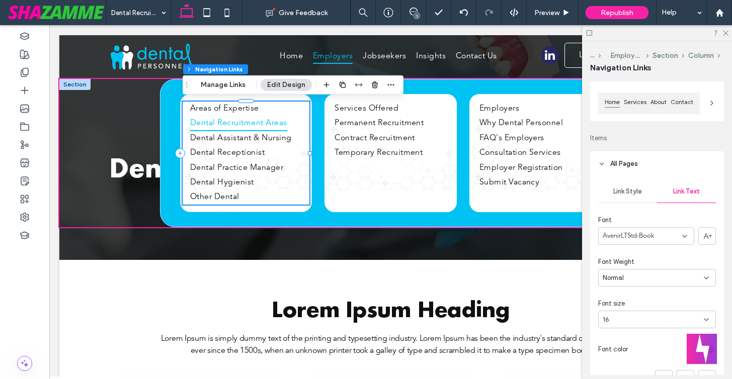
scroll to position [115, 0]
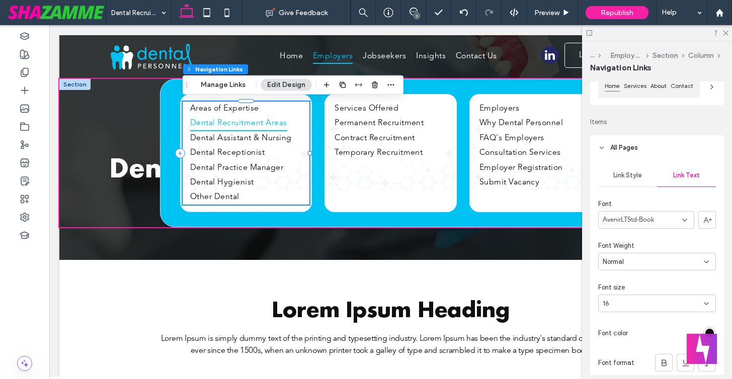
click at [620, 168] on div "Link Style" at bounding box center [627, 175] width 59 height 22
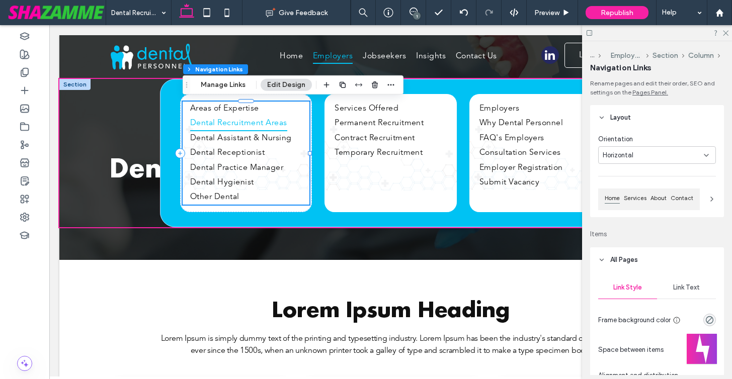
scroll to position [0, 0]
click at [726, 32] on icon at bounding box center [725, 32] width 7 height 7
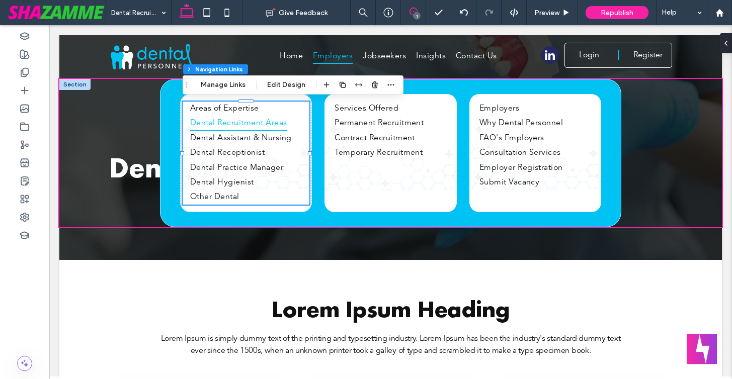
click at [415, 12] on icon at bounding box center [413, 12] width 8 height 8
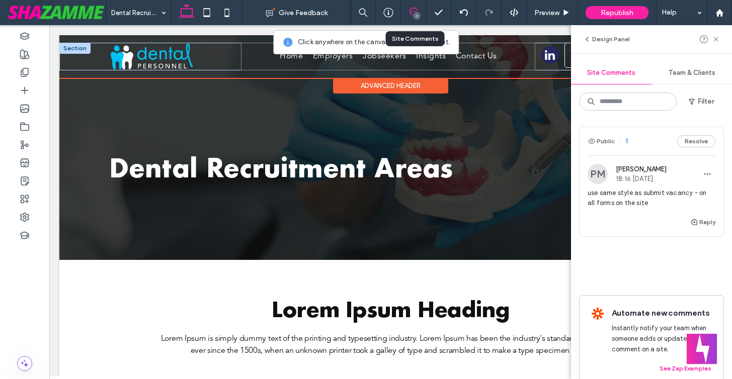
click at [352, 66] on div "Home Employers Jobseekers Insights Contact Us" at bounding box center [388, 57] width 294 height 28
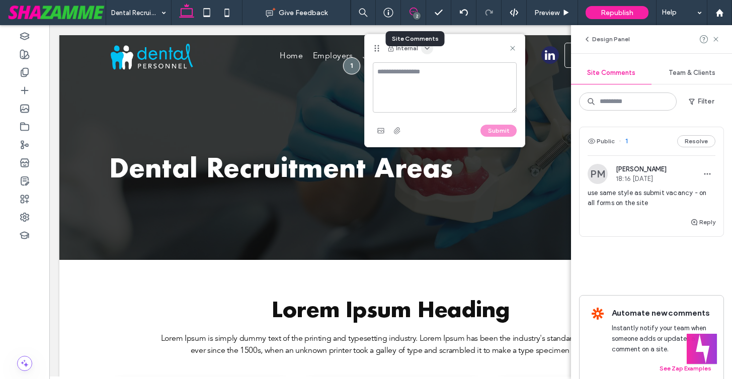
click at [426, 49] on use "button" at bounding box center [427, 48] width 4 height 2
click at [437, 73] on span "Public - visible to clients & team" at bounding box center [476, 72] width 99 height 10
click at [437, 73] on textarea at bounding box center [445, 87] width 144 height 50
type textarea "*"
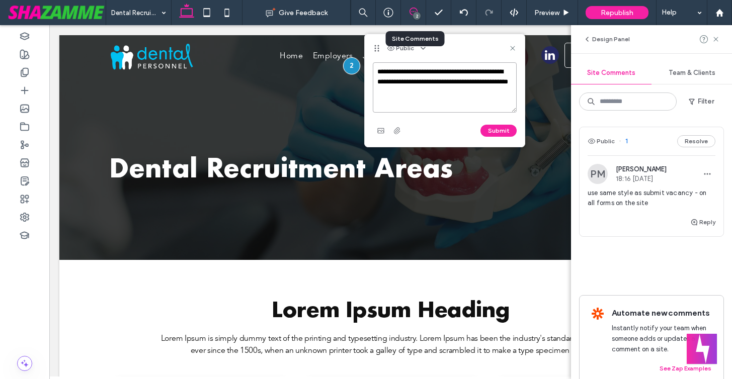
click at [453, 92] on textarea "**********" at bounding box center [445, 87] width 144 height 50
click at [480, 94] on textarea "**********" at bounding box center [445, 87] width 144 height 50
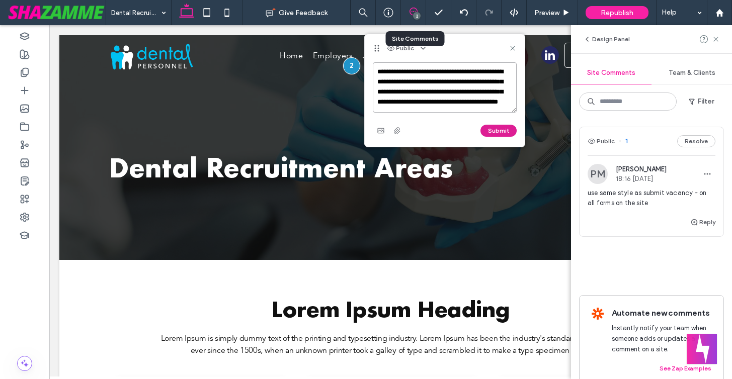
type textarea "**********"
click at [502, 131] on button "Submit" at bounding box center [498, 131] width 36 height 12
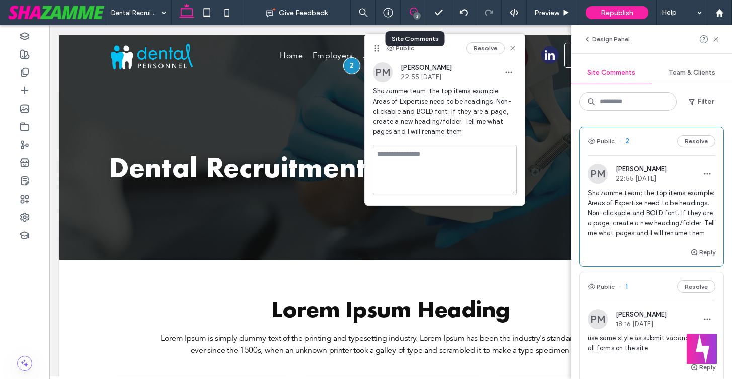
scroll to position [0, 0]
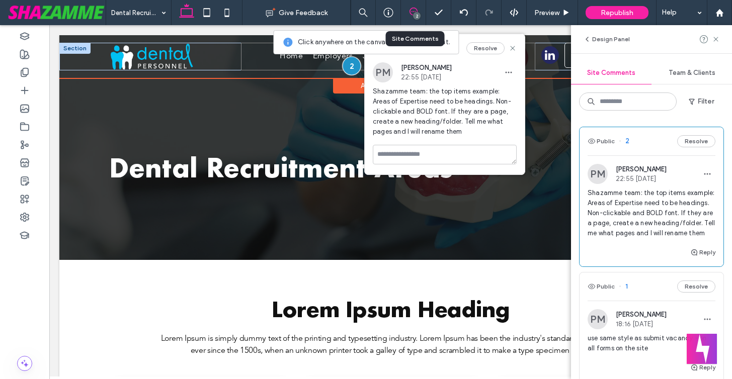
click at [349, 67] on div at bounding box center [351, 65] width 19 height 19
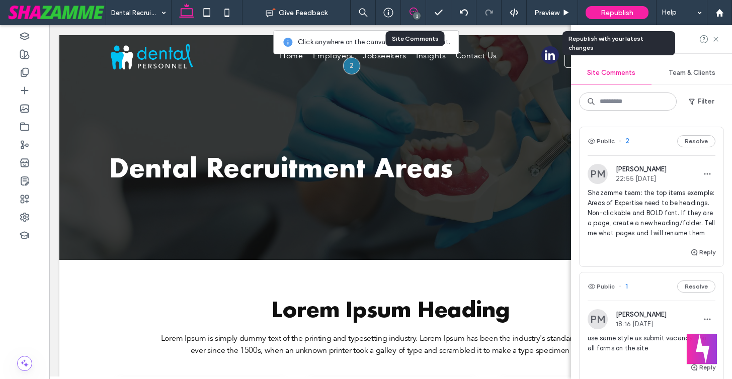
click at [634, 16] on div "Republish" at bounding box center [616, 12] width 63 height 13
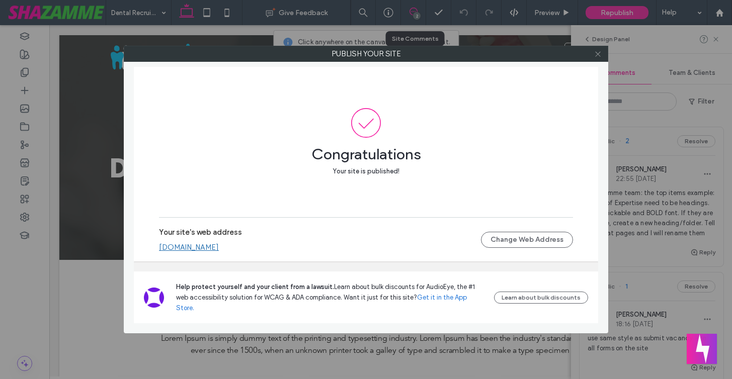
click at [598, 51] on icon at bounding box center [598, 54] width 8 height 8
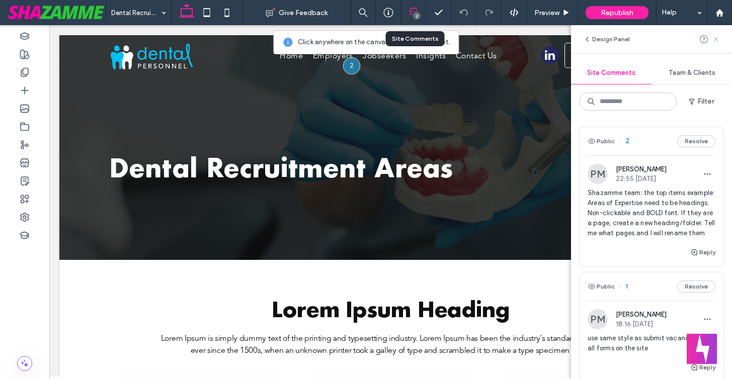
click at [719, 40] on icon at bounding box center [716, 39] width 8 height 8
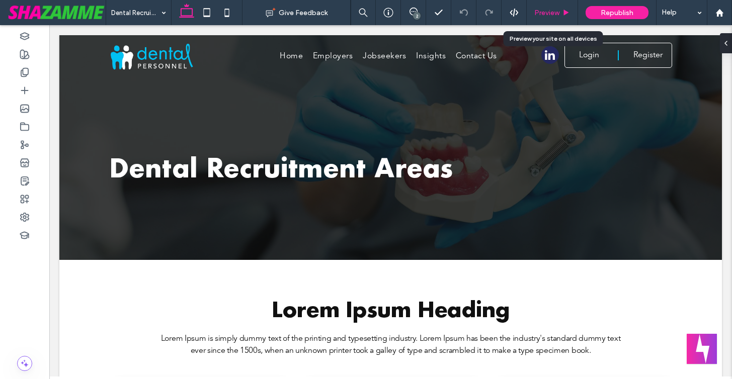
click at [542, 9] on span "Preview" at bounding box center [546, 13] width 25 height 9
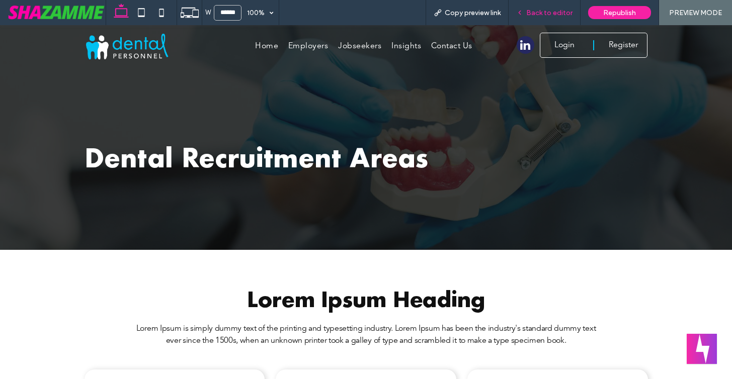
click at [538, 12] on span "Back to editor" at bounding box center [549, 13] width 46 height 9
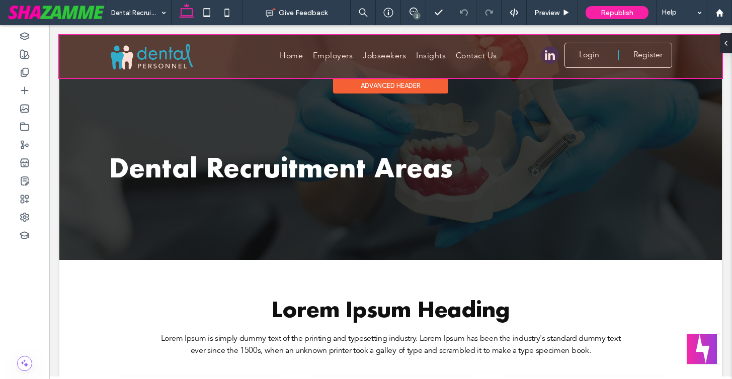
click at [317, 54] on div at bounding box center [390, 56] width 662 height 43
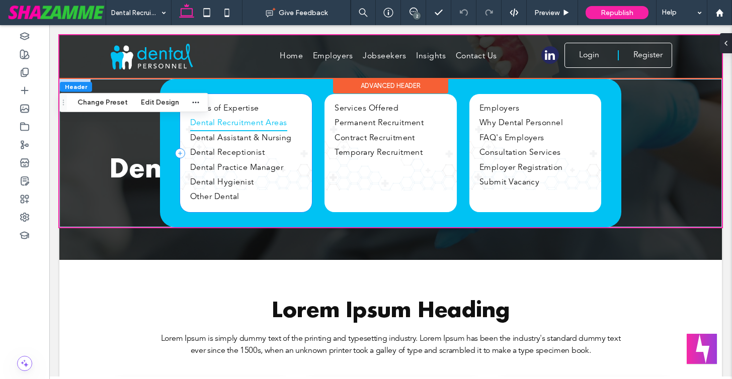
click at [279, 211] on div "Areas of Expertise Dental Recruitment Areas Dental Assistant & Nursing Dental R…" at bounding box center [246, 153] width 132 height 119
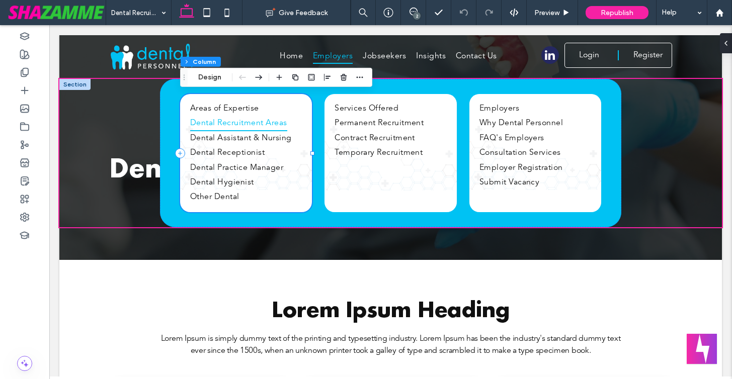
click at [279, 210] on div "Areas of Expertise Dental Recruitment Areas Dental Assistant & Nursing Dental R…" at bounding box center [246, 153] width 132 height 119
click at [306, 157] on ul "Areas of Expertise Dental Recruitment Areas Dental Assistant & Nursing Dental R…" at bounding box center [246, 154] width 127 height 104
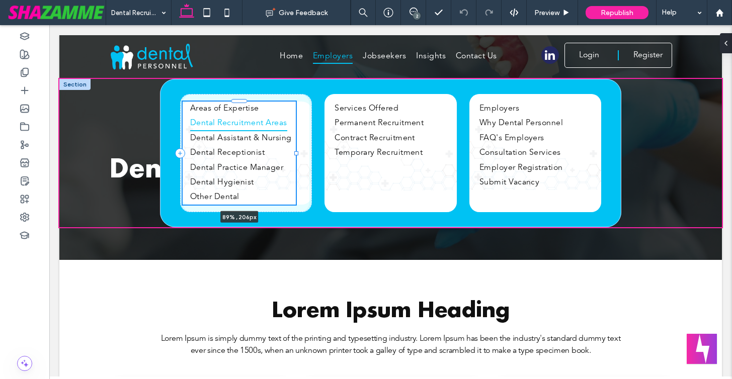
drag, startPoint x: 309, startPoint y: 153, endPoint x: 295, endPoint y: 154, distance: 13.6
click at [295, 154] on div at bounding box center [296, 153] width 4 height 4
type input "**"
type input "****"
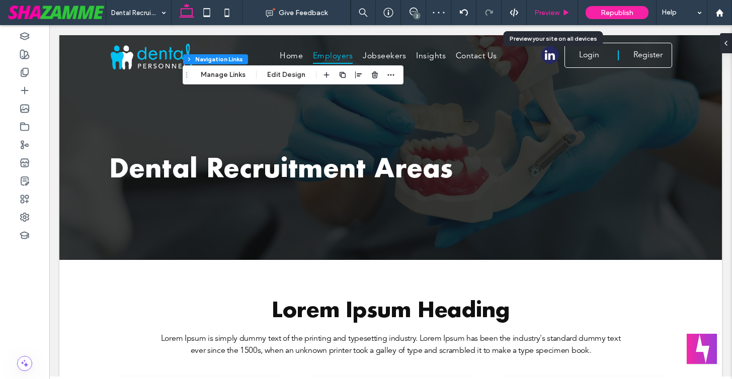
click at [559, 18] on div "Preview" at bounding box center [552, 12] width 51 height 25
click at [553, 12] on span "Preview" at bounding box center [546, 13] width 25 height 9
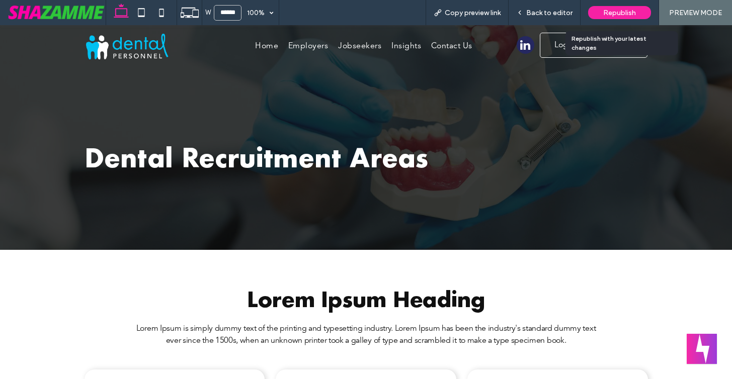
click at [604, 12] on span "Republish" at bounding box center [619, 13] width 33 height 9
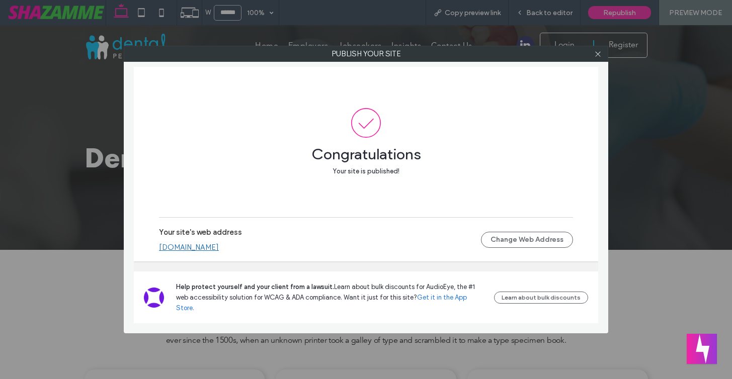
click at [601, 46] on div at bounding box center [597, 53] width 15 height 15
click at [599, 53] on icon at bounding box center [598, 54] width 8 height 8
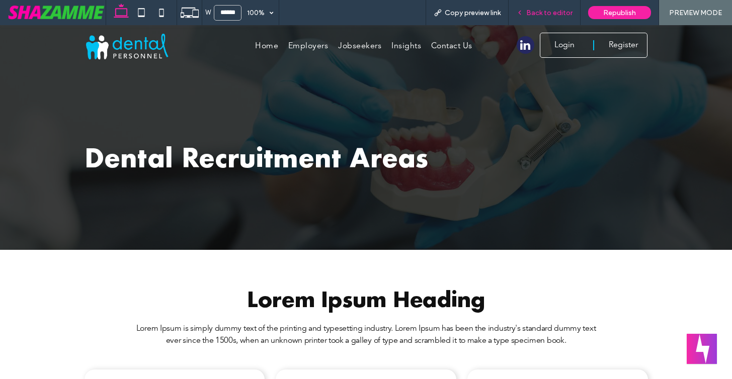
click at [526, 16] on div "Back to editor" at bounding box center [543, 13] width 71 height 9
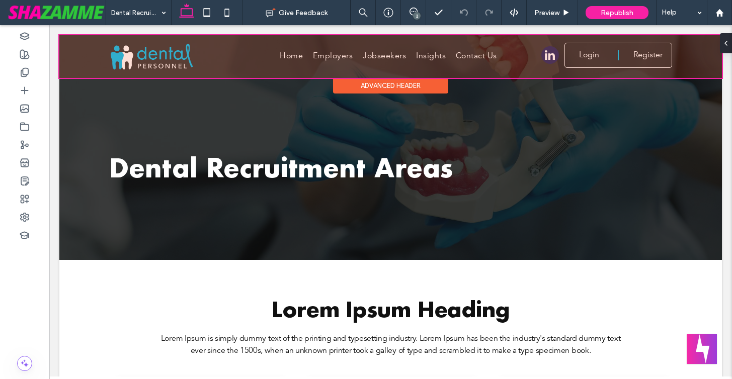
click at [395, 57] on div at bounding box center [390, 56] width 662 height 43
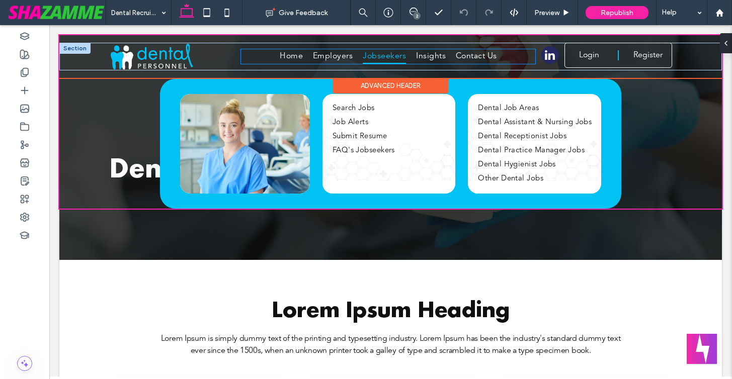
click at [395, 57] on span "Jobseekers" at bounding box center [384, 56] width 43 height 15
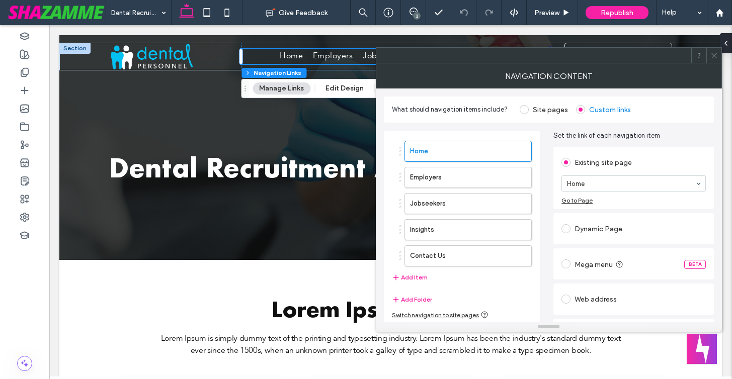
click at [713, 52] on icon at bounding box center [714, 56] width 8 height 8
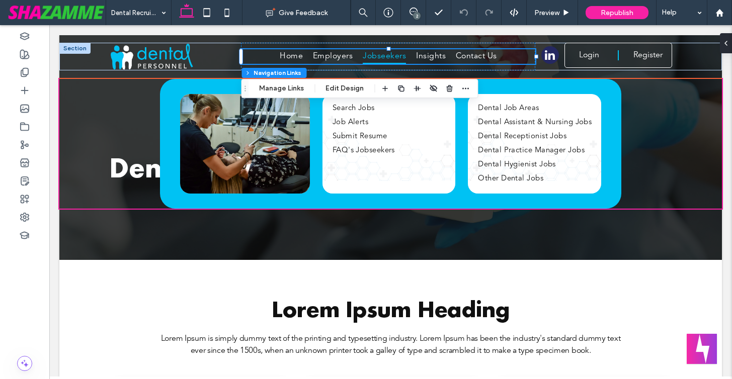
click at [375, 59] on span "Jobseekers" at bounding box center [384, 56] width 43 height 15
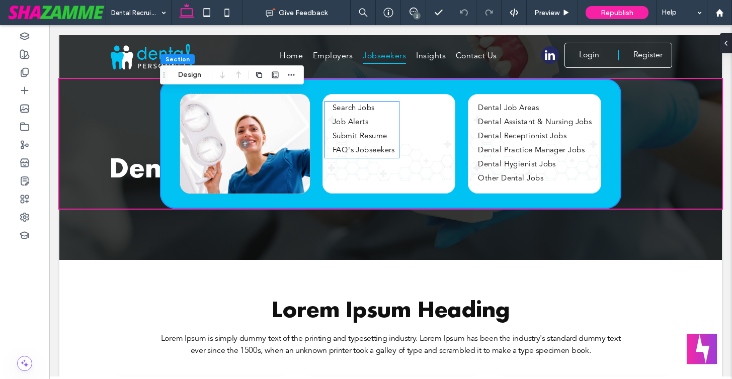
click at [395, 122] on ul "Search Jobs Job Alerts Submit Resume FAQ's Jobseekers" at bounding box center [363, 130] width 77 height 56
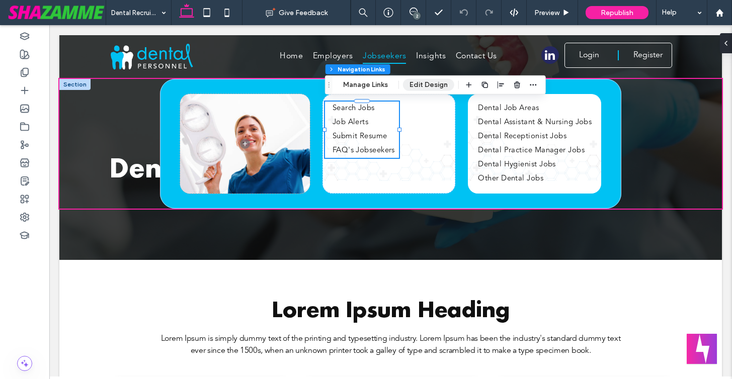
click at [436, 84] on button "Edit Design" at bounding box center [428, 85] width 51 height 12
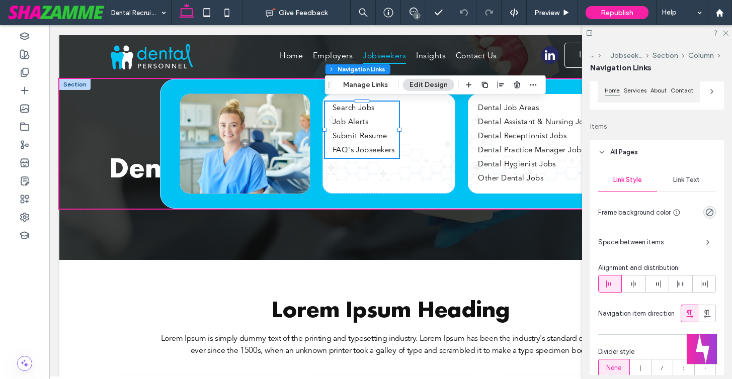
scroll to position [127, 0]
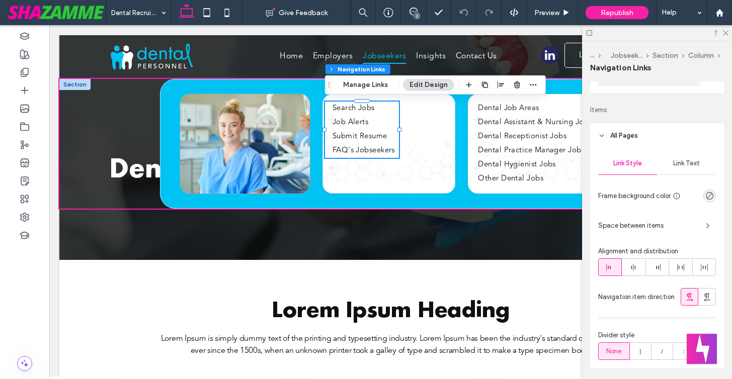
click at [678, 167] on span "Link Text" at bounding box center [686, 163] width 27 height 8
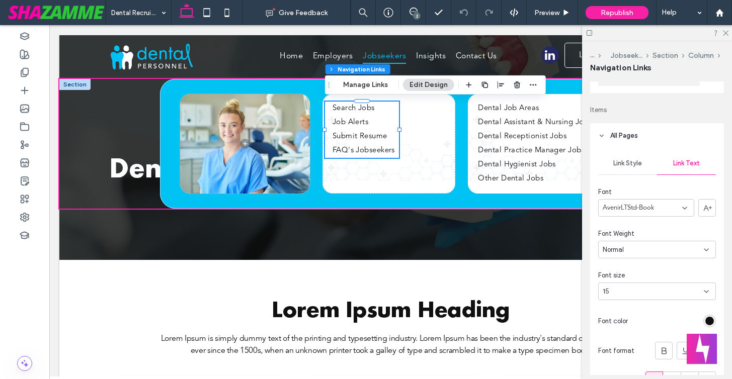
click at [634, 293] on div "15" at bounding box center [651, 292] width 97 height 10
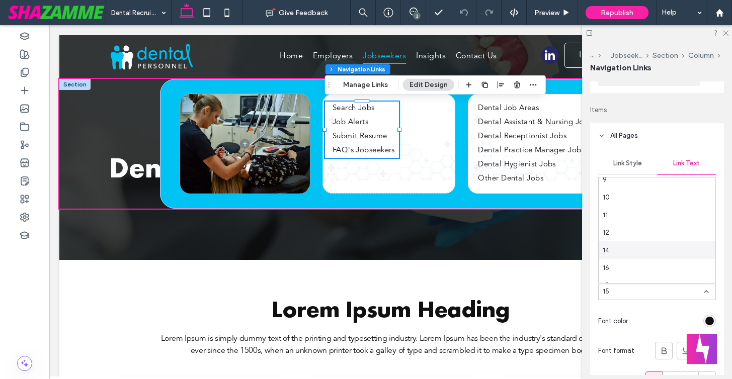
scroll to position [25, 0]
click at [626, 270] on div "16" at bounding box center [656, 268] width 117 height 18
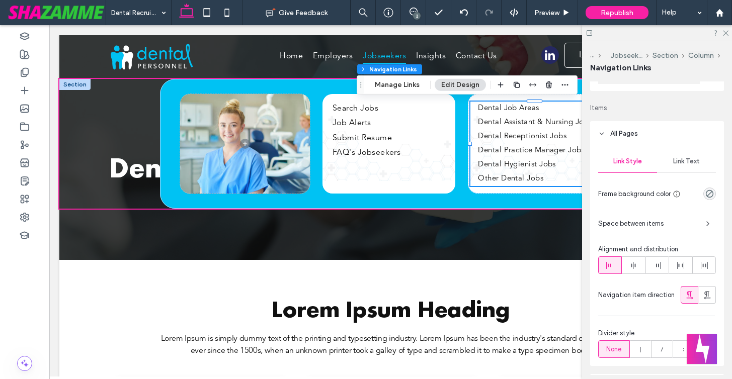
scroll to position [122, 0]
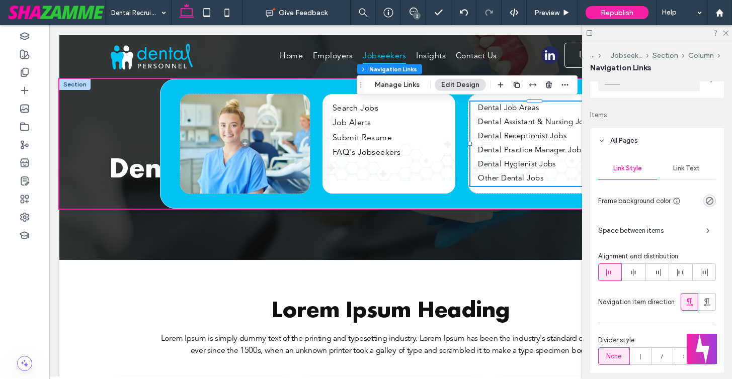
click at [680, 166] on span "Link Text" at bounding box center [686, 168] width 27 height 8
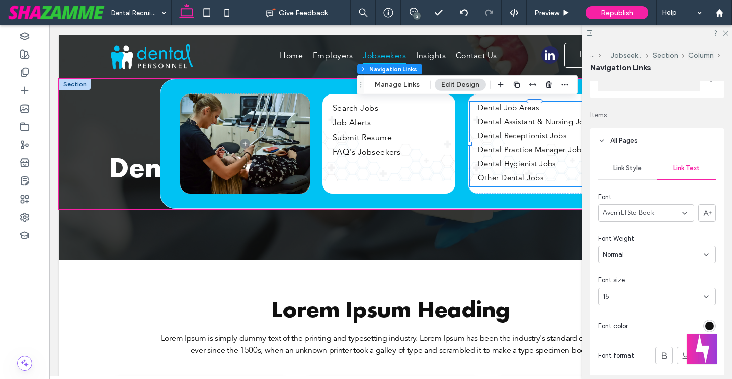
click at [606, 303] on div "15" at bounding box center [657, 297] width 118 height 18
click at [614, 275] on div "16" at bounding box center [656, 276] width 117 height 18
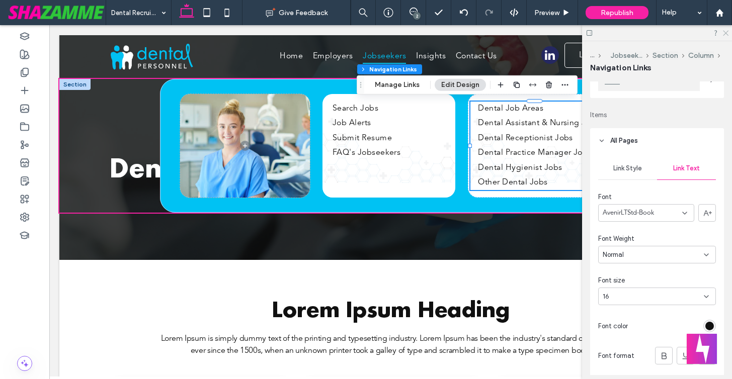
click at [725, 29] on icon at bounding box center [725, 32] width 7 height 7
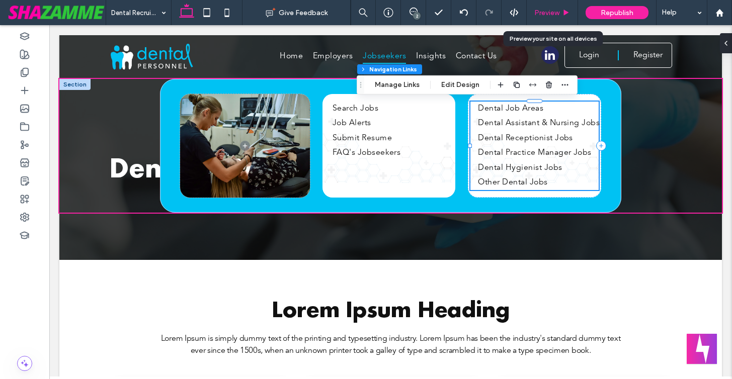
click at [557, 13] on span "Preview" at bounding box center [546, 13] width 25 height 9
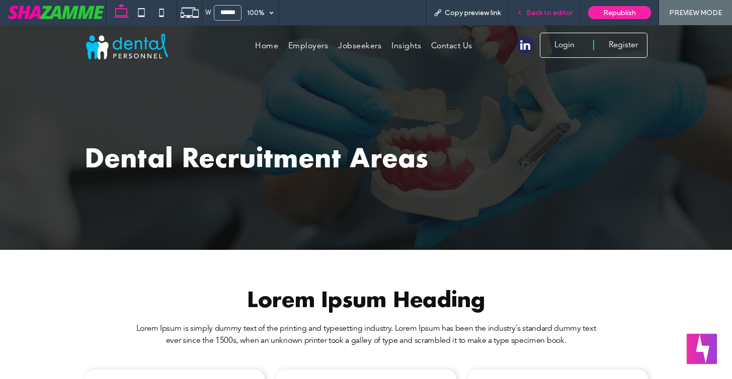
click at [559, 12] on span "Back to editor" at bounding box center [549, 13] width 46 height 9
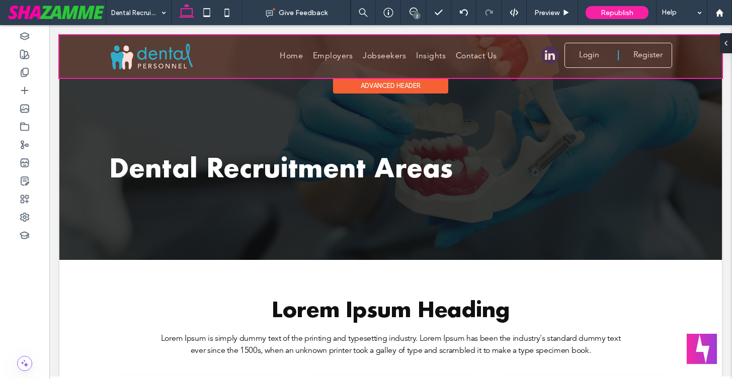
click at [388, 52] on div at bounding box center [390, 56] width 662 height 43
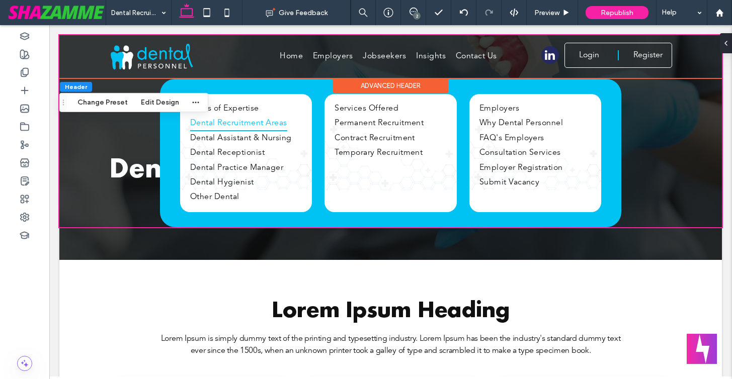
click at [327, 42] on div "Home Employers Jobseekers Insights Contact Us Login Register User Dashboard Cli…" at bounding box center [390, 56] width 662 height 43
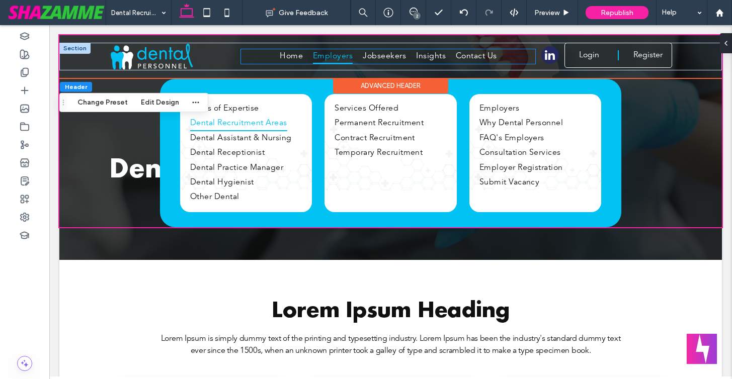
click at [318, 57] on span "Employers" at bounding box center [333, 56] width 40 height 15
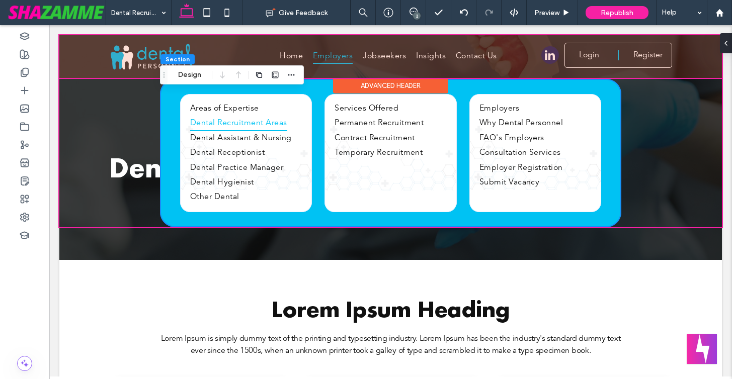
click at [318, 57] on div at bounding box center [390, 56] width 662 height 43
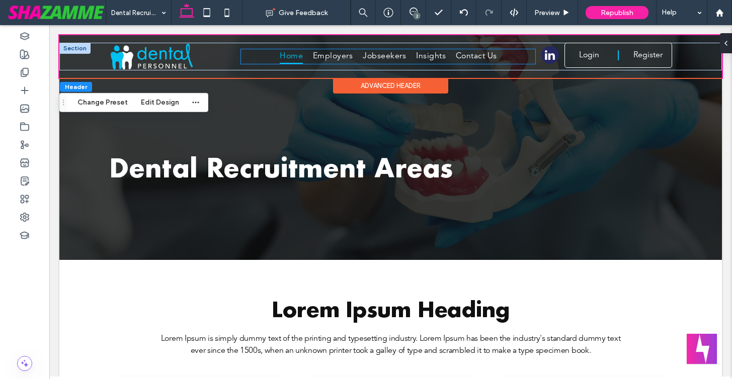
click at [294, 55] on span "Home" at bounding box center [291, 56] width 23 height 15
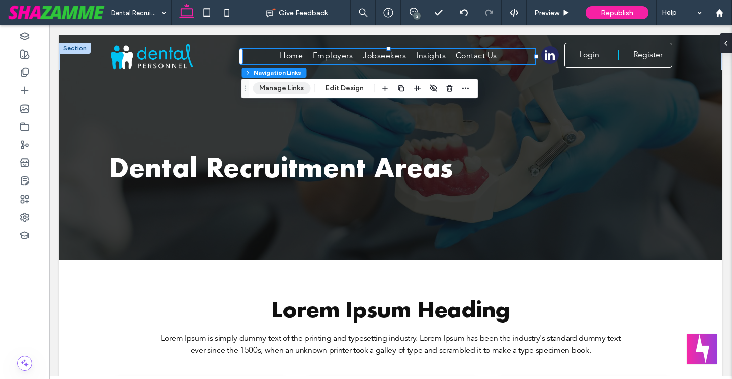
click at [282, 88] on button "Manage Links" at bounding box center [281, 88] width 58 height 12
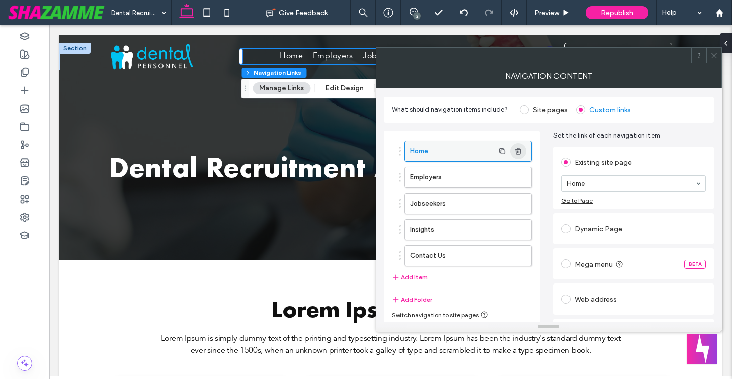
click at [518, 151] on icon "button" at bounding box center [518, 151] width 8 height 8
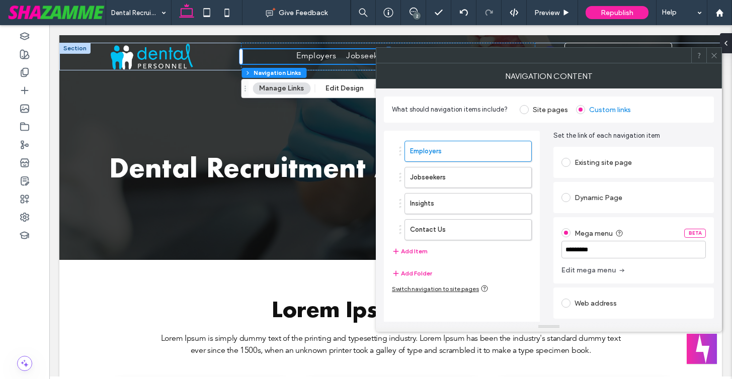
click at [714, 54] on icon at bounding box center [714, 56] width 8 height 8
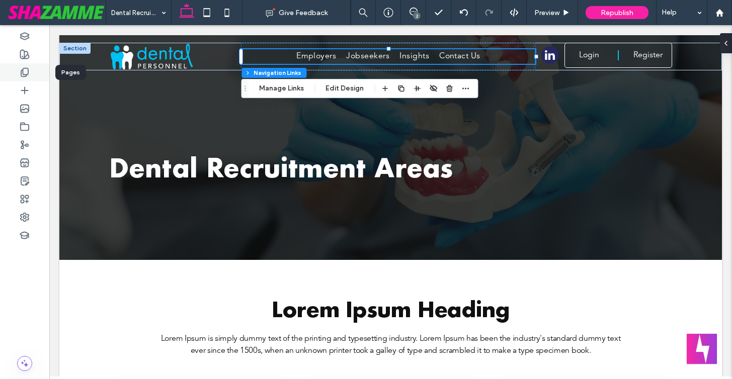
click at [26, 69] on icon at bounding box center [25, 72] width 10 height 10
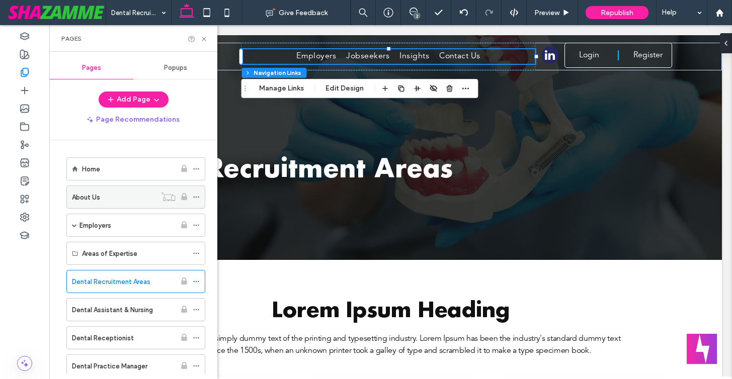
click at [120, 199] on div "About Us" at bounding box center [114, 197] width 84 height 11
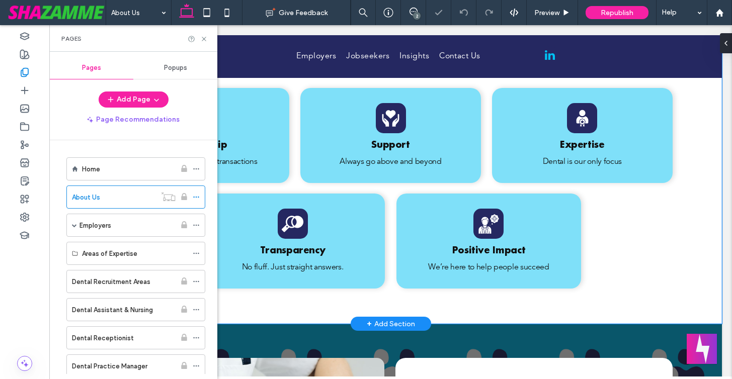
scroll to position [361, 0]
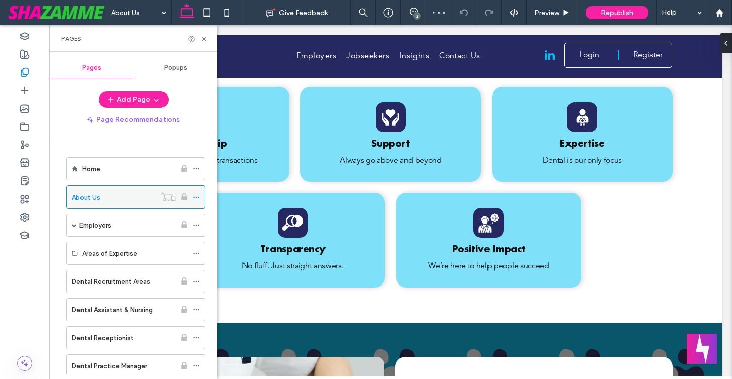
click at [196, 196] on icon at bounding box center [196, 197] width 7 height 7
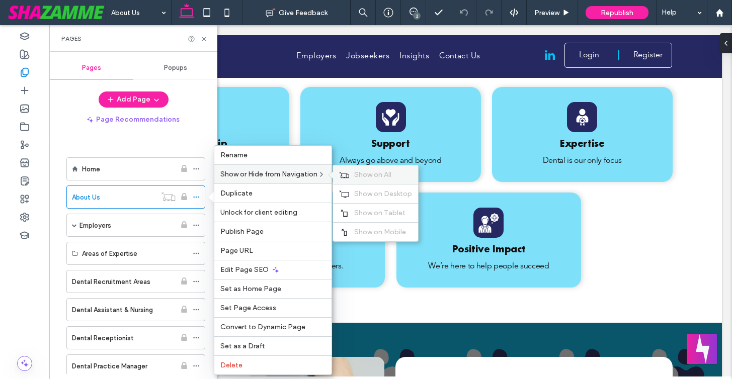
click at [363, 172] on span "Show on All" at bounding box center [372, 174] width 37 height 9
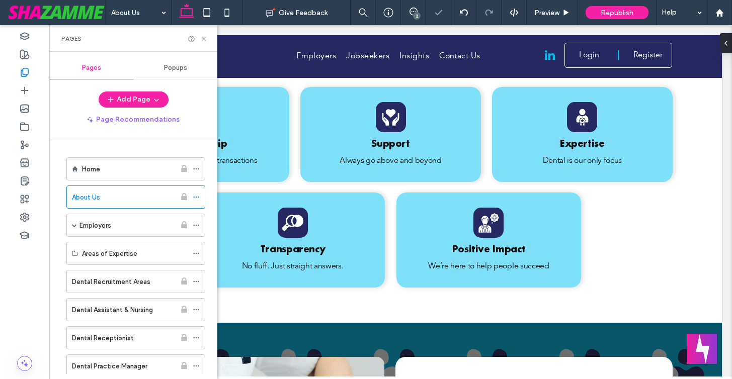
drag, startPoint x: 204, startPoint y: 37, endPoint x: 155, endPoint y: 12, distance: 54.9
click at [204, 37] on icon at bounding box center [204, 39] width 8 height 8
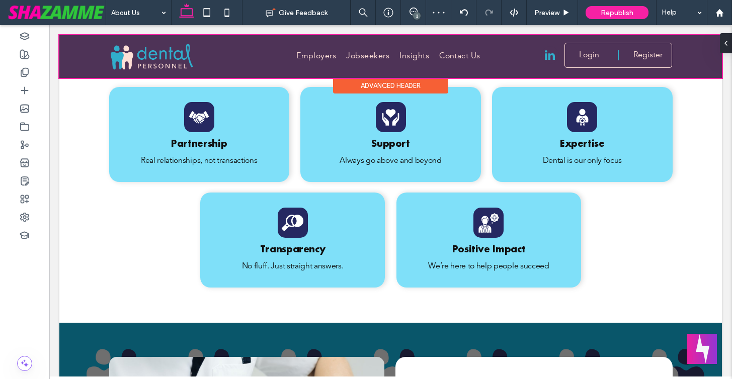
click at [362, 52] on div at bounding box center [390, 56] width 662 height 43
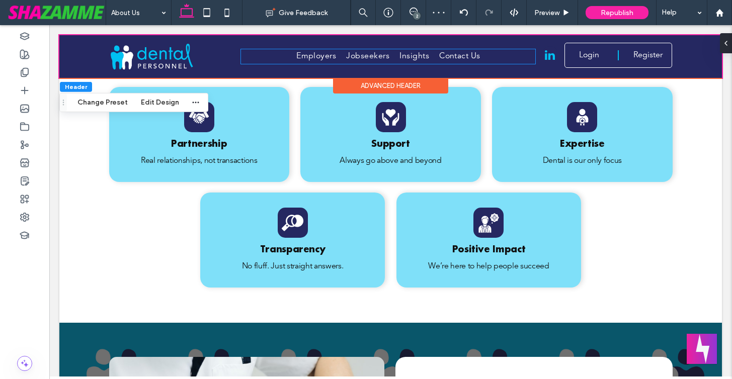
click at [362, 52] on span "Jobseekers" at bounding box center [367, 56] width 43 height 15
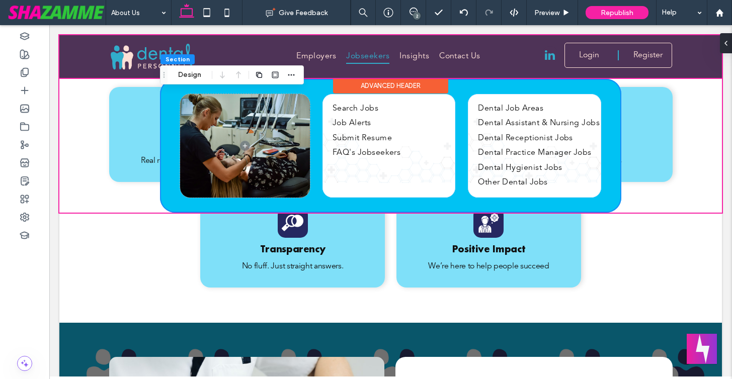
click at [362, 52] on div at bounding box center [390, 56] width 662 height 43
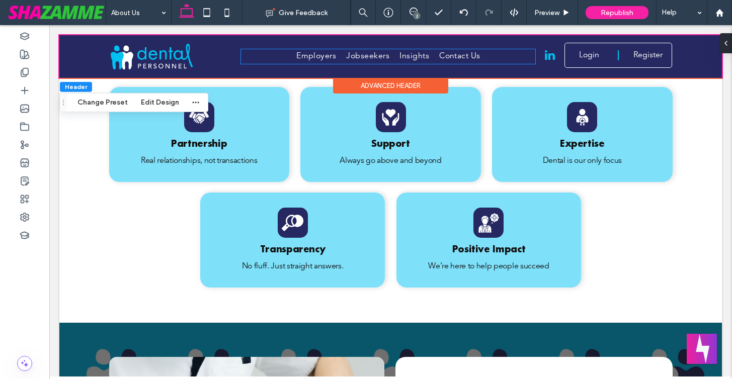
click at [362, 52] on span "Jobseekers" at bounding box center [367, 56] width 43 height 15
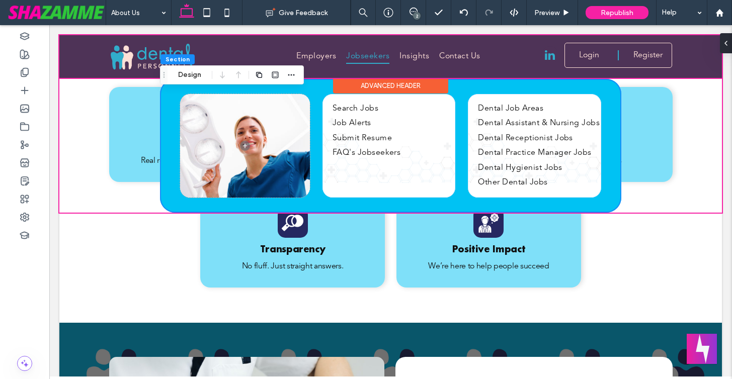
click at [362, 52] on div at bounding box center [390, 56] width 662 height 43
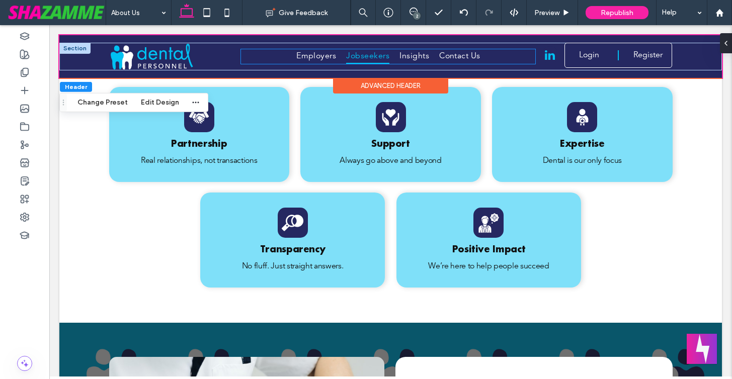
click at [353, 53] on span "Jobseekers" at bounding box center [367, 56] width 43 height 15
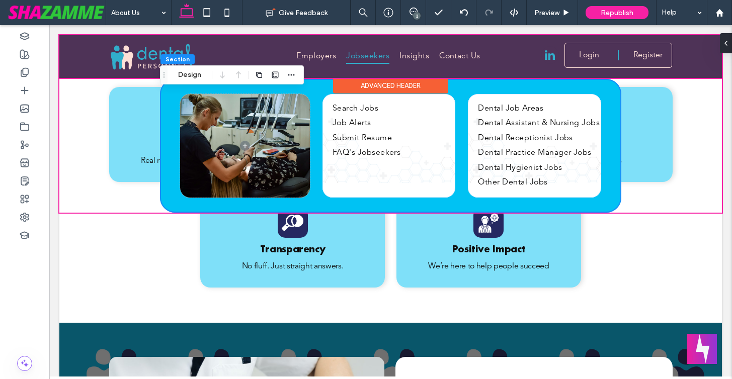
click at [324, 59] on div at bounding box center [390, 56] width 662 height 43
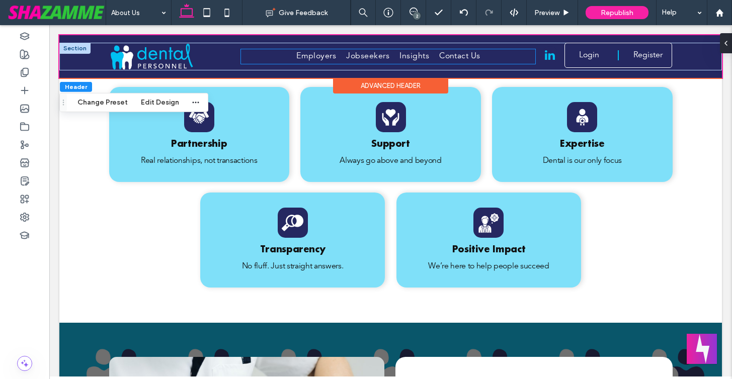
click at [265, 60] on ul "Employers Jobseekers Insights Contact Us" at bounding box center [388, 56] width 294 height 15
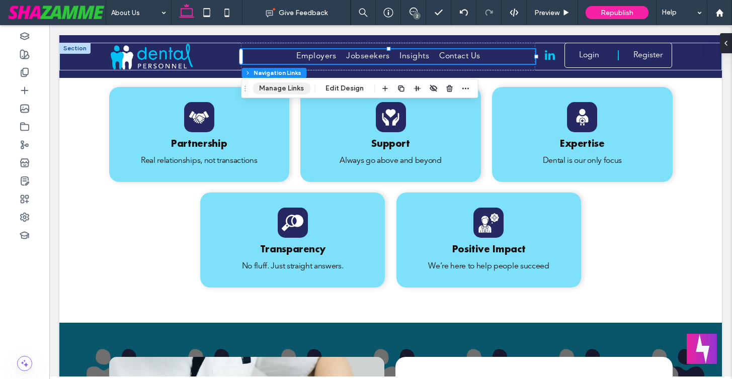
click at [270, 92] on button "Manage Links" at bounding box center [281, 88] width 58 height 12
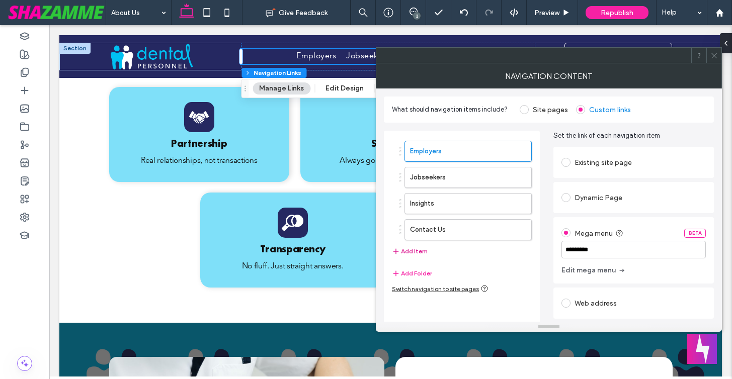
click at [414, 252] on button "Add Item" at bounding box center [410, 251] width 36 height 12
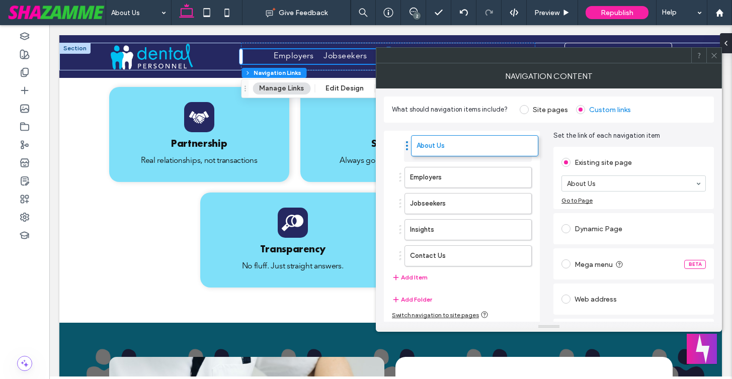
drag, startPoint x: 399, startPoint y: 252, endPoint x: 406, endPoint y: 142, distance: 110.3
click at [713, 52] on icon at bounding box center [714, 56] width 8 height 8
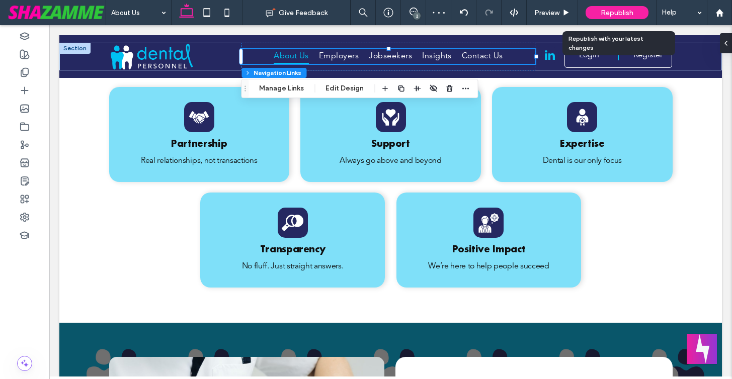
click at [604, 10] on span "Republish" at bounding box center [617, 13] width 33 height 9
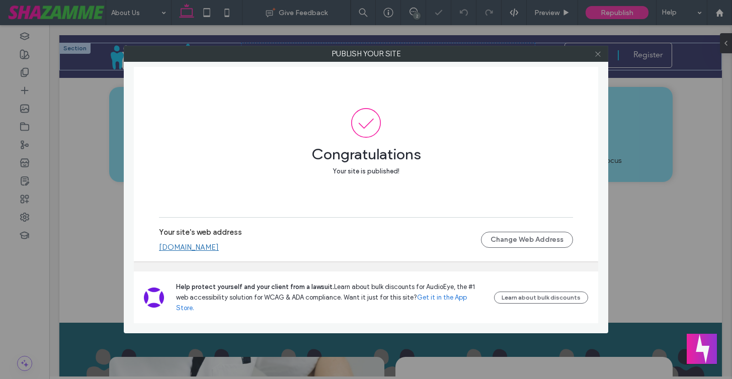
click at [601, 53] on icon at bounding box center [598, 54] width 8 height 8
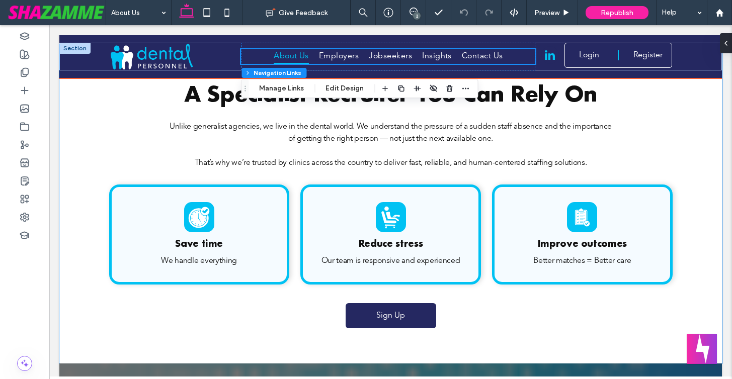
scroll to position [987, 0]
